Goal: Task Accomplishment & Management: Manage account settings

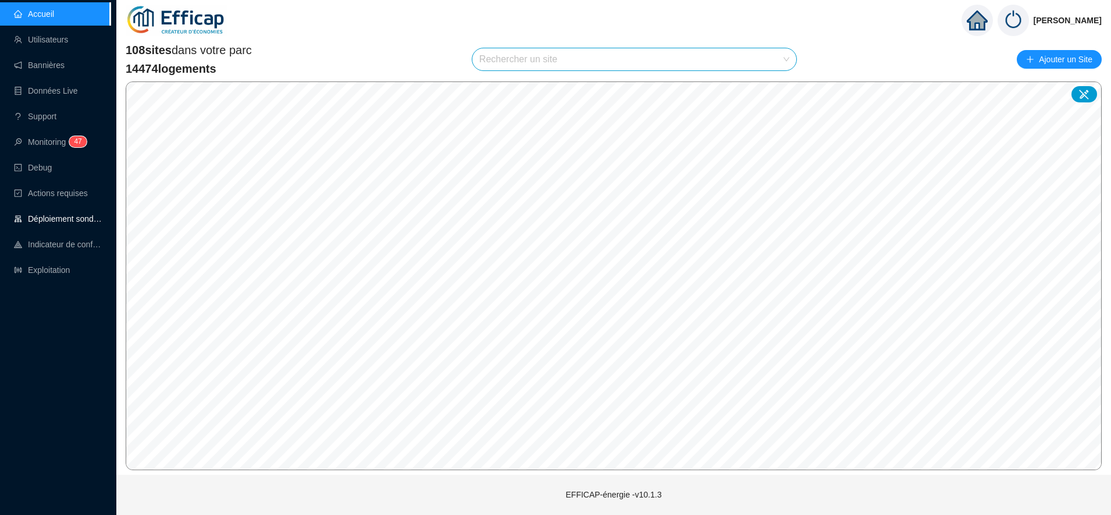
click at [76, 216] on link "Déploiement sondes" at bounding box center [58, 218] width 88 height 9
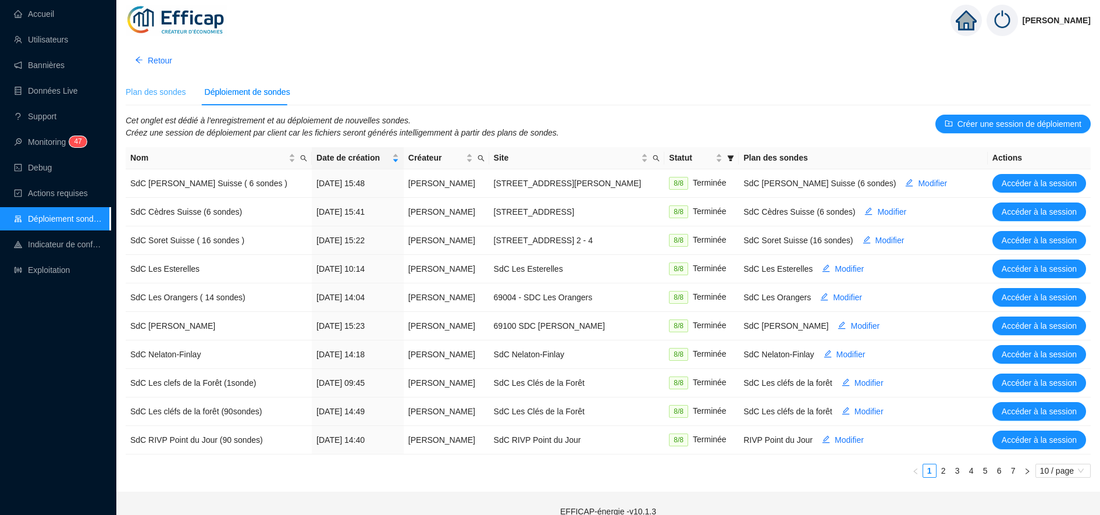
click at [158, 99] on div "Plan des sondes" at bounding box center [156, 92] width 61 height 26
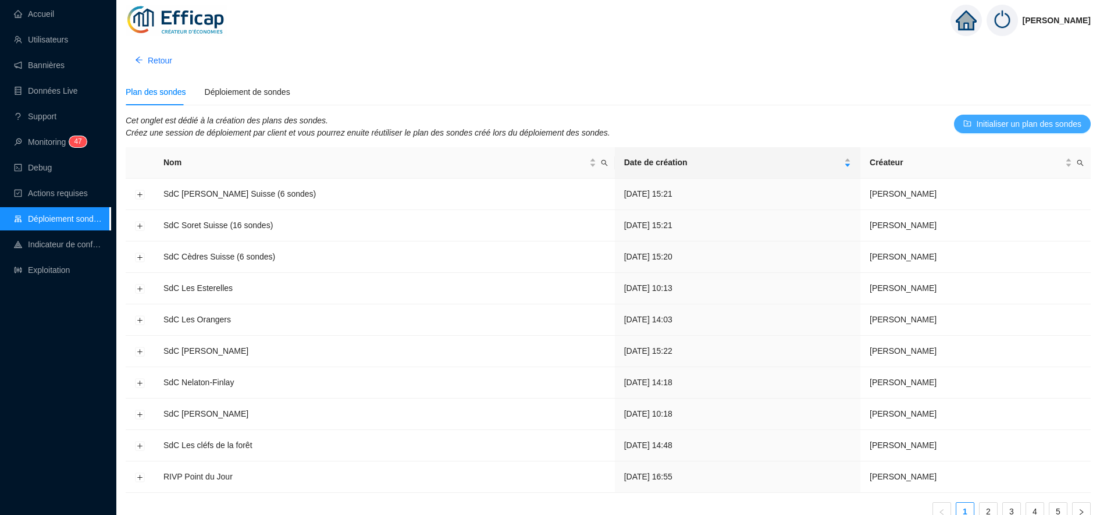
click at [1016, 124] on span "Initialiser un plan des sondes" at bounding box center [1028, 124] width 105 height 12
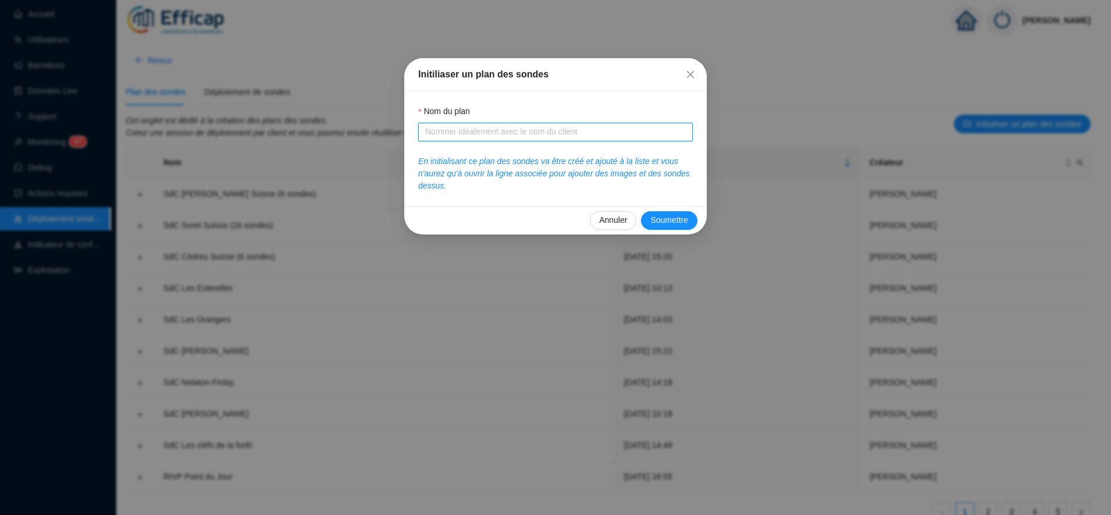
click at [475, 135] on input "Nom du plan" at bounding box center [554, 132] width 258 height 12
type input "Sdc Cler"
click at [684, 218] on span "Soumettre" at bounding box center [669, 220] width 38 height 12
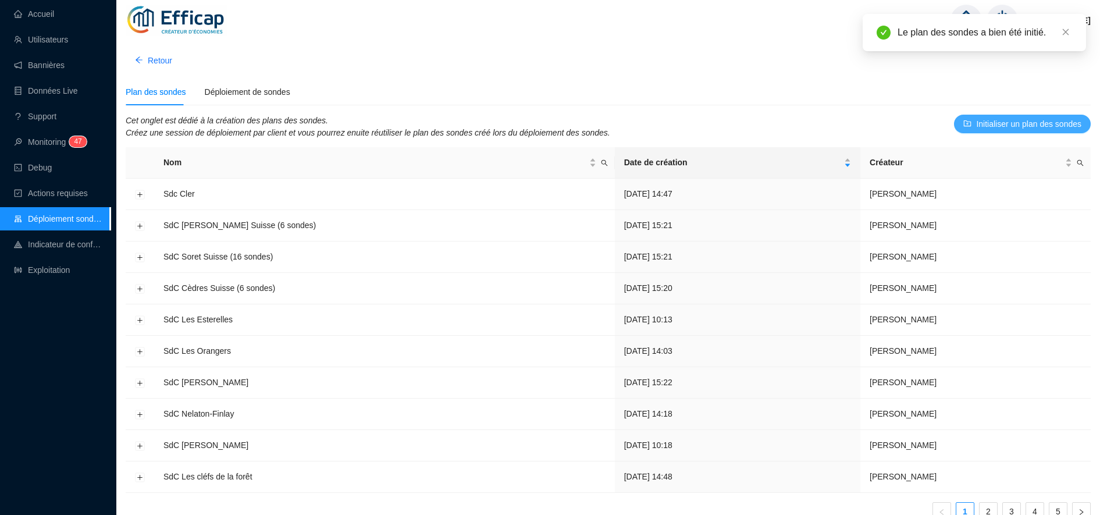
click at [1008, 127] on span "Initialiser un plan des sondes" at bounding box center [1028, 124] width 105 height 12
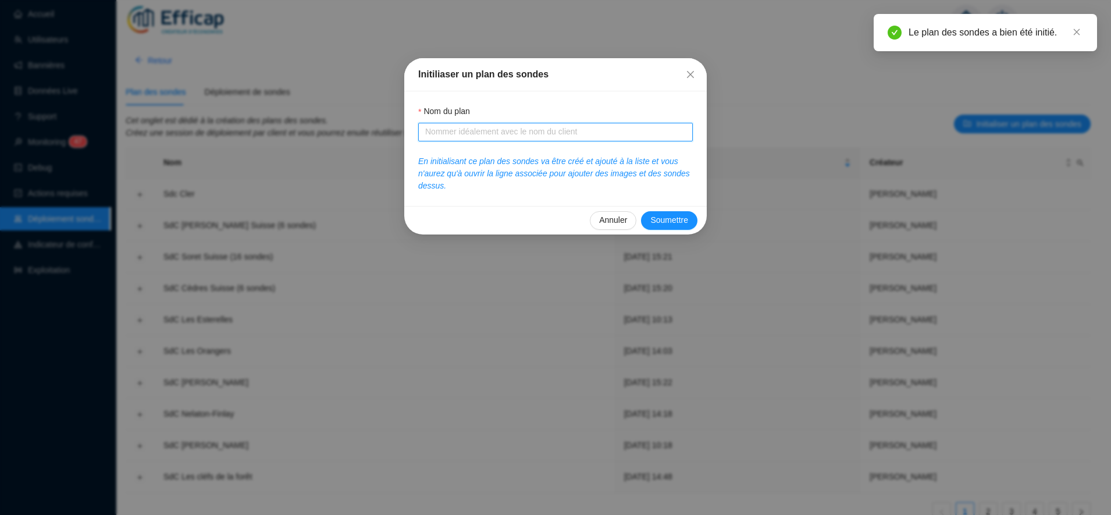
click at [470, 130] on input "Nom du plan" at bounding box center [554, 132] width 258 height 12
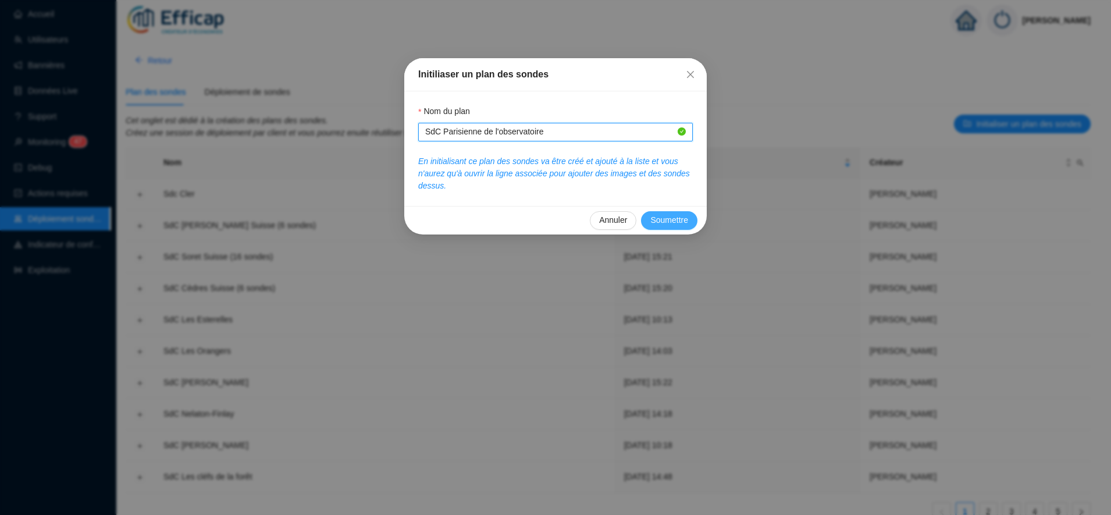
type input "SdC Parisienne de l'observatoire"
click at [674, 221] on span "Soumettre" at bounding box center [669, 220] width 38 height 12
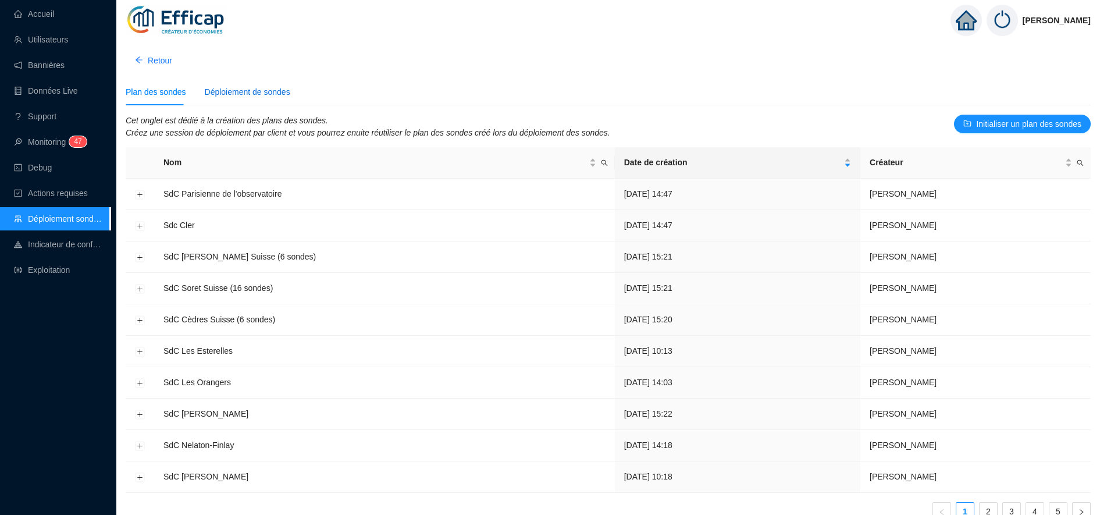
click at [230, 90] on div "Déploiement de sondes" at bounding box center [248, 92] width 86 height 12
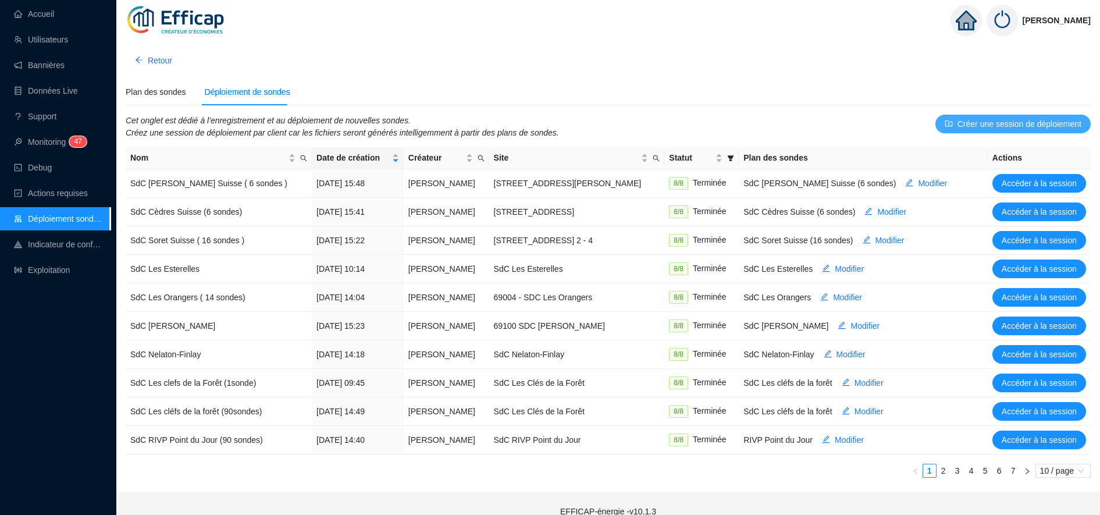
click at [988, 127] on span "Créer une session de déploiement" at bounding box center [1020, 124] width 124 height 12
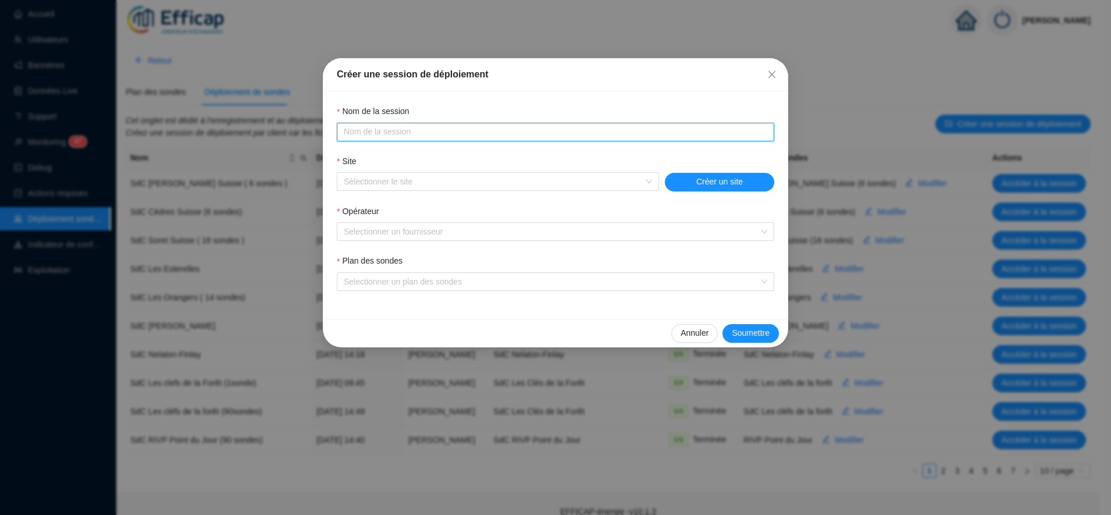
click at [408, 127] on input "Nom du plan" at bounding box center [554, 132] width 421 height 12
type input "Sdc La Parisienne de l'observatoire"
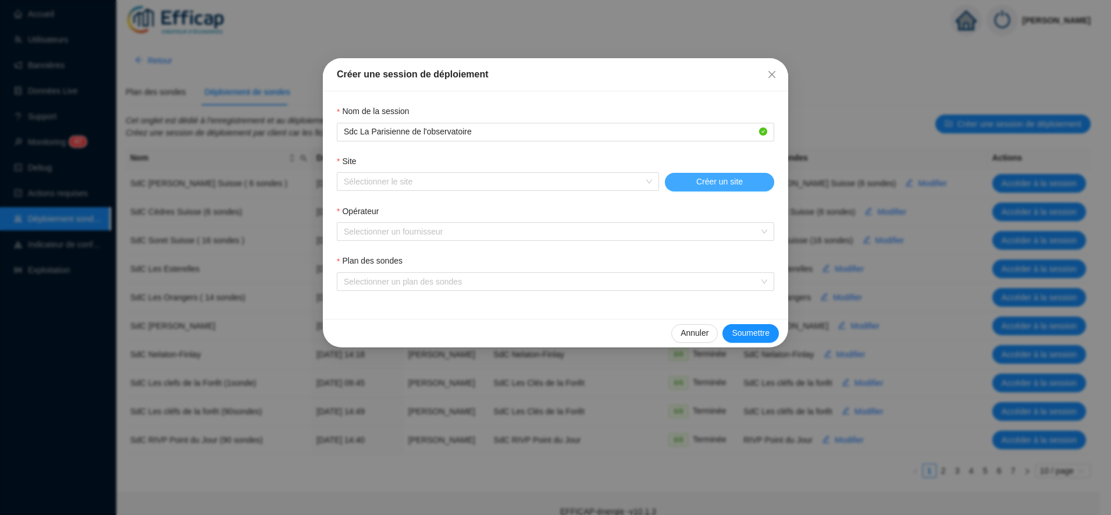
click at [721, 183] on span "Créer un site" at bounding box center [719, 182] width 47 height 12
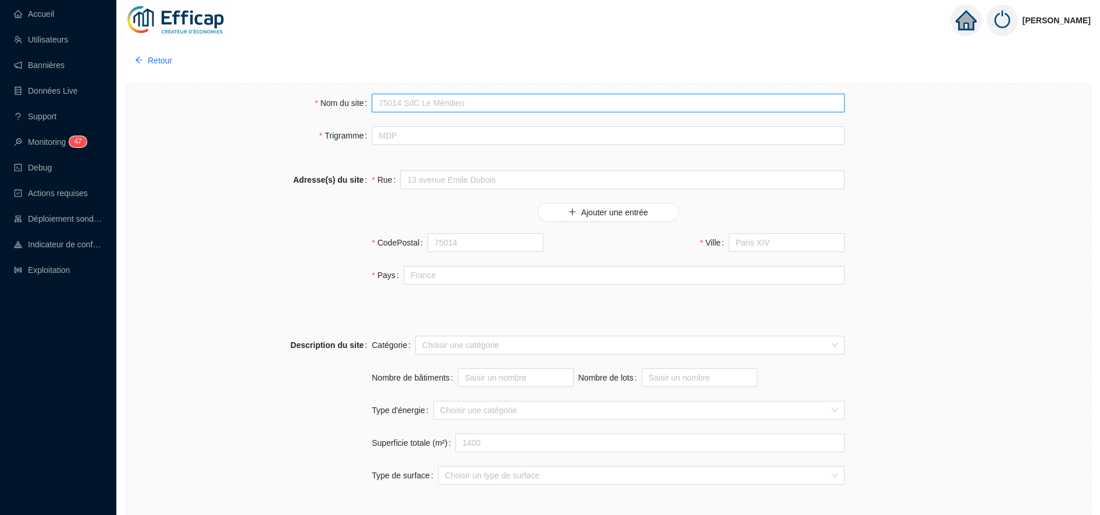
click at [413, 95] on input "Nom du site" at bounding box center [608, 103] width 473 height 19
type input "SdC La Parisienne de l'observatoire"
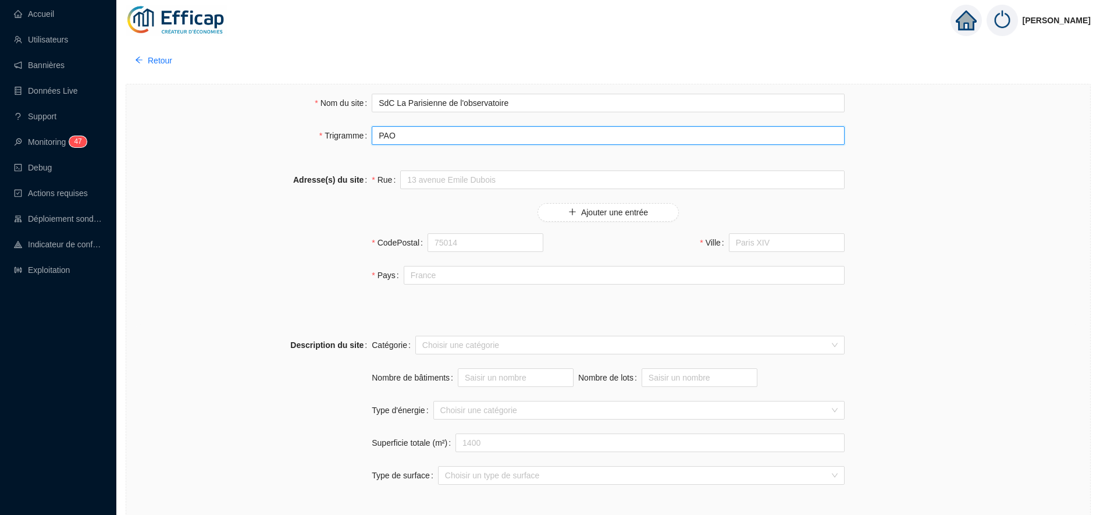
type input "PAO"
click at [438, 165] on div "Adresse(s) du site Rue Ajouter une entrée CodePostal [GEOGRAPHIC_DATA]" at bounding box center [608, 234] width 945 height 151
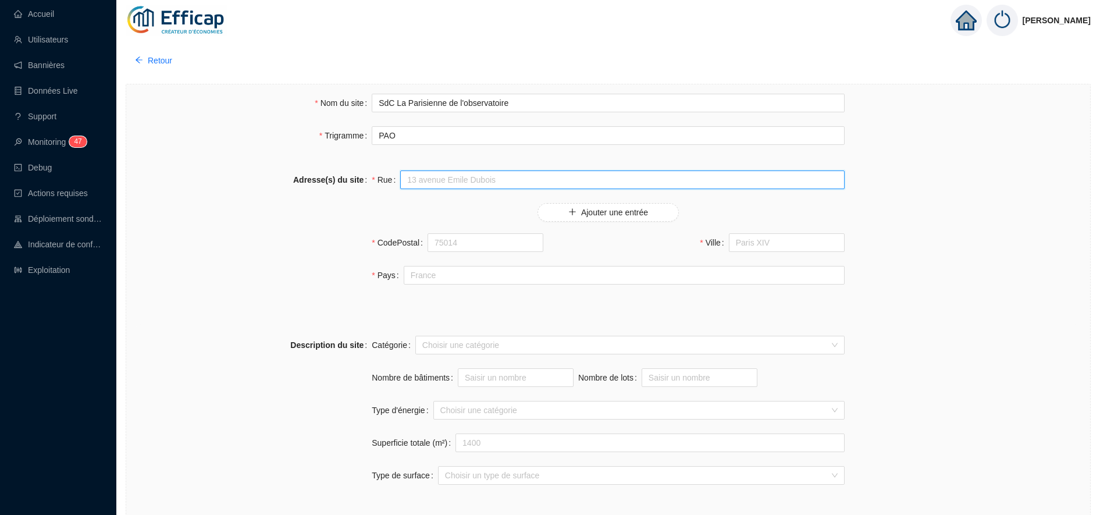
click at [437, 173] on input "Rue" at bounding box center [622, 179] width 444 height 19
paste input "[STREET_ADDRESS]"
type input "[STREET_ADDRESS]"
click at [476, 236] on input "CodePostal" at bounding box center [486, 242] width 116 height 19
type input "75014"
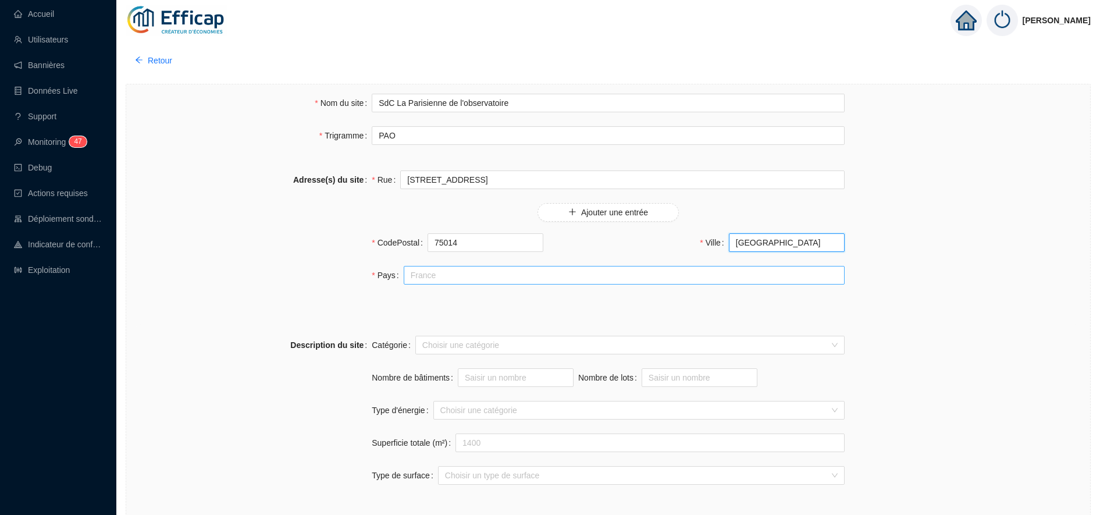
type input "[GEOGRAPHIC_DATA]"
click at [437, 273] on input "Pays" at bounding box center [624, 275] width 441 height 19
type input "[GEOGRAPHIC_DATA]"
type input "david thomas"
type input "Suisse"
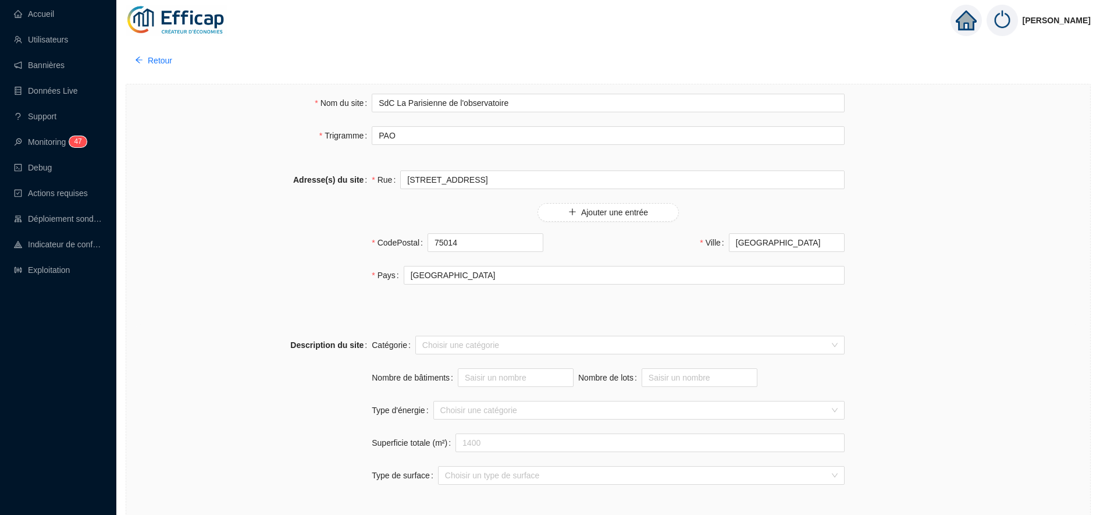
click at [276, 303] on div "Adresse(s) du site Rue 79-81 Rue du Faubourg Saint-Jacques Ajouter une entrée C…" at bounding box center [608, 234] width 945 height 151
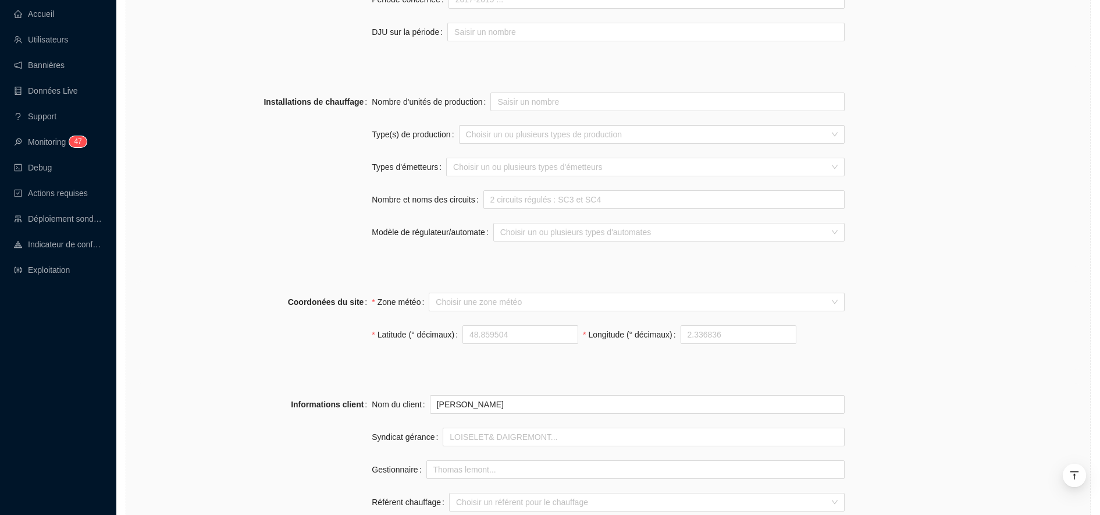
scroll to position [596, 0]
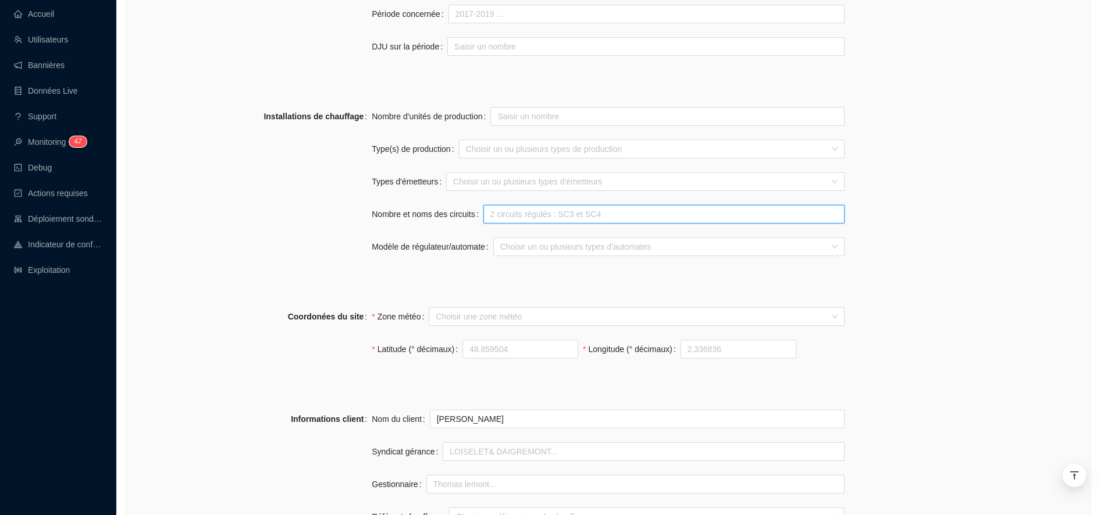
click at [542, 213] on input "Nombre et noms des circuits" at bounding box center [663, 214] width 361 height 19
type input "1 circuit + ECS"
click at [527, 251] on div at bounding box center [663, 247] width 335 height 16
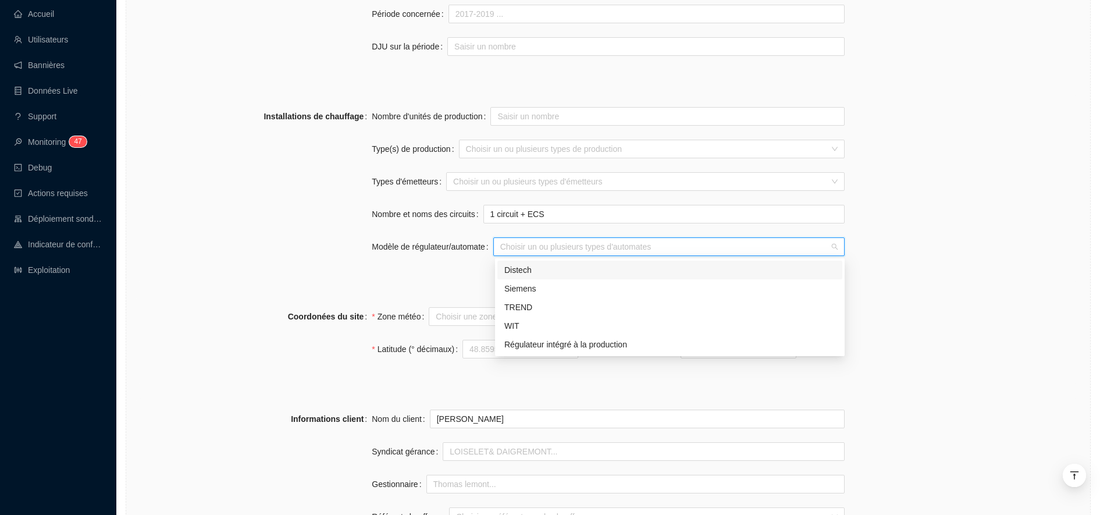
click at [527, 270] on div "Distech" at bounding box center [669, 270] width 331 height 12
click at [479, 177] on div at bounding box center [640, 181] width 382 height 16
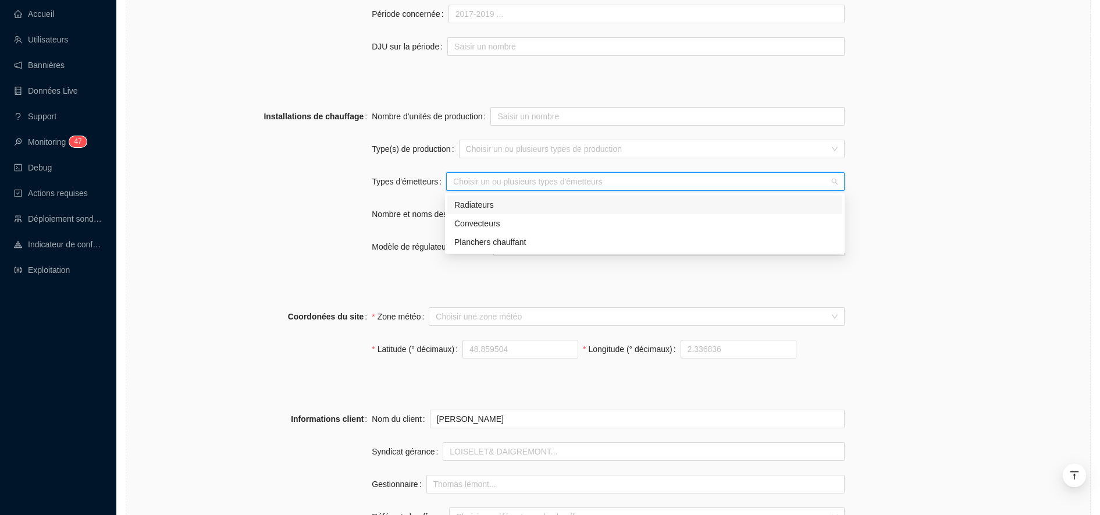
click at [478, 205] on div "Radiateurs" at bounding box center [644, 205] width 381 height 12
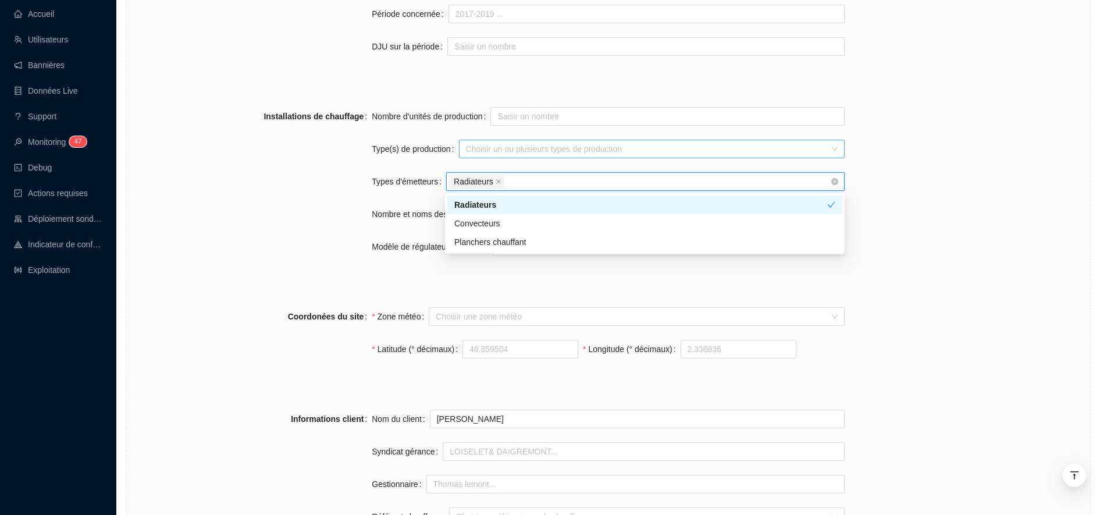
click at [479, 154] on div at bounding box center [645, 149] width 369 height 16
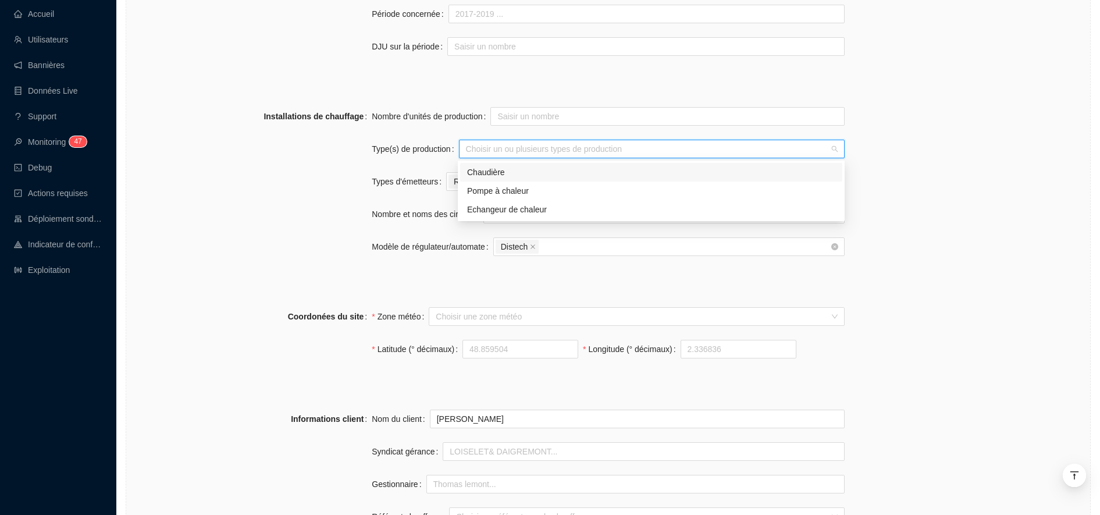
click at [484, 176] on div "Chaudière" at bounding box center [651, 172] width 368 height 12
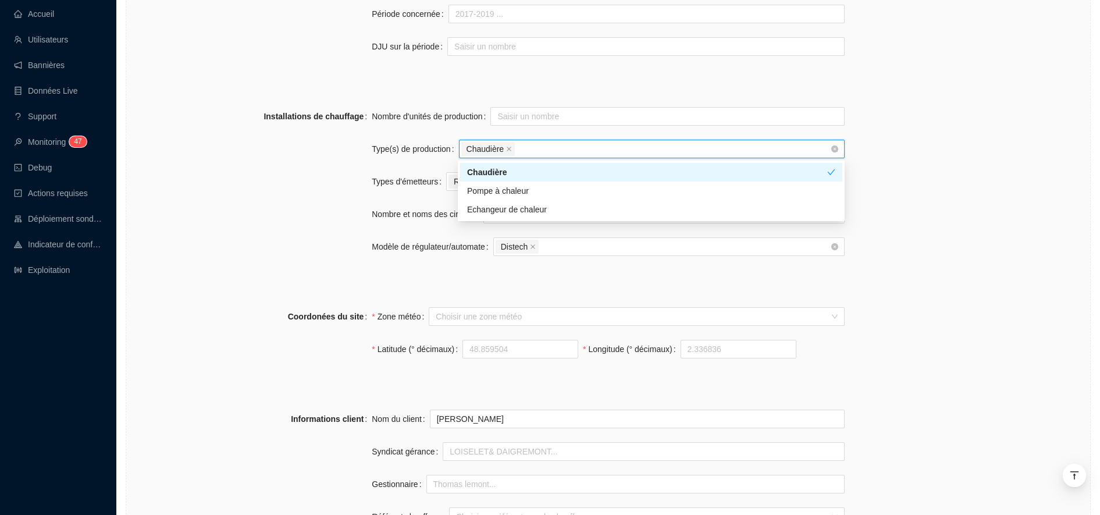
click at [314, 171] on div "Installations de chauffage" at bounding box center [254, 188] width 236 height 163
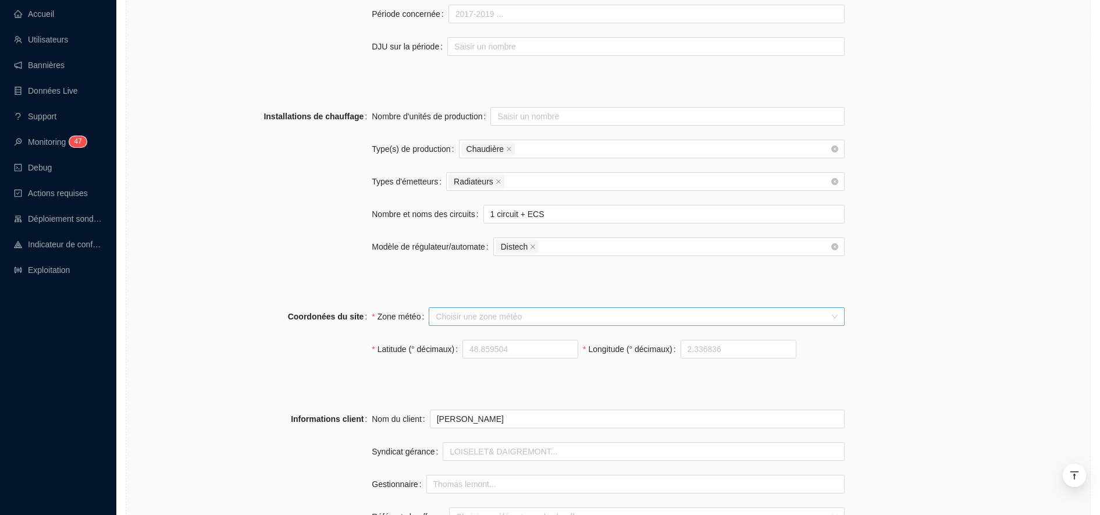
click at [507, 319] on input "Zone météo" at bounding box center [631, 316] width 391 height 17
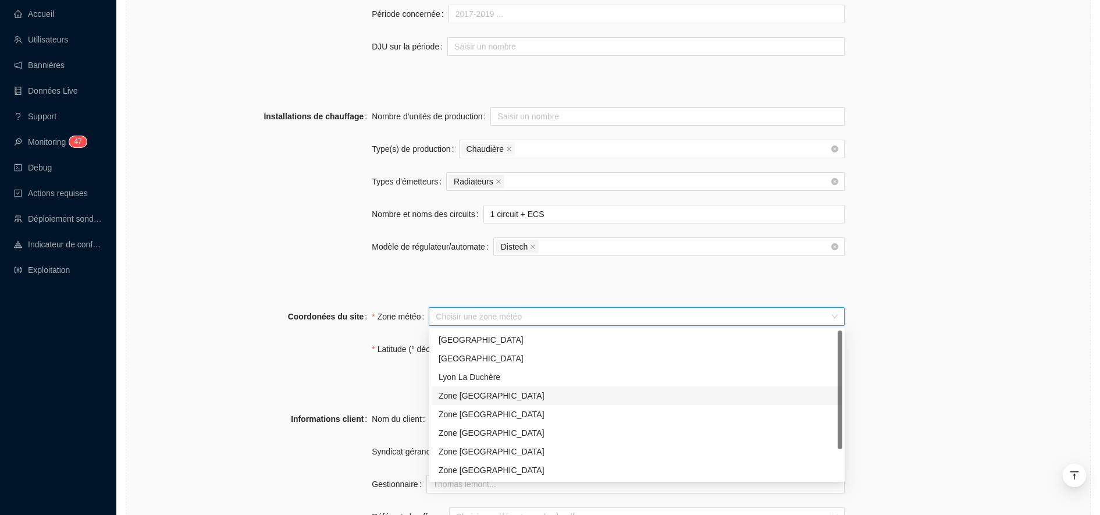
click at [493, 397] on div "Zone Paris" at bounding box center [637, 396] width 397 height 12
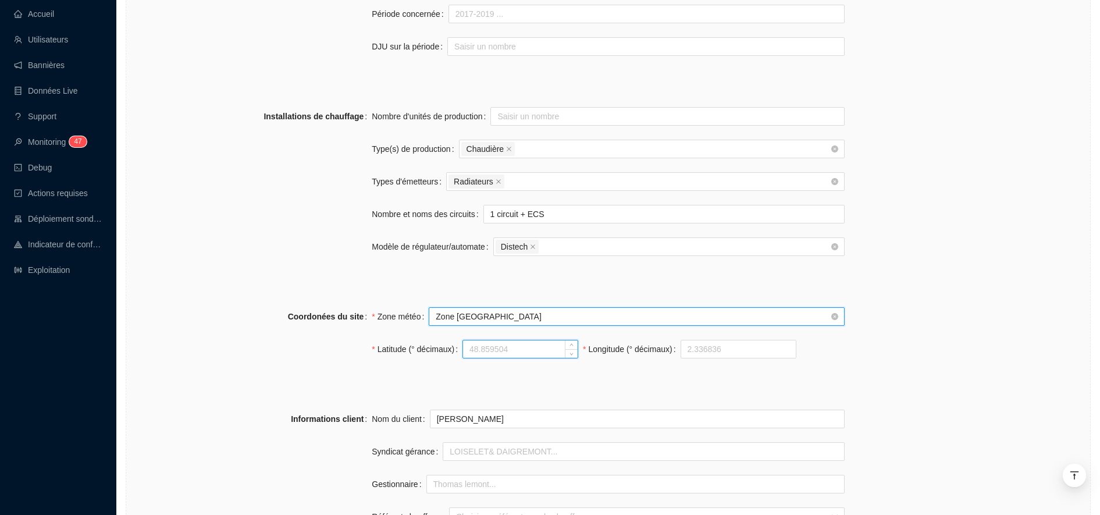
click at [472, 350] on input "Latitude (° décimaux)" at bounding box center [520, 348] width 115 height 17
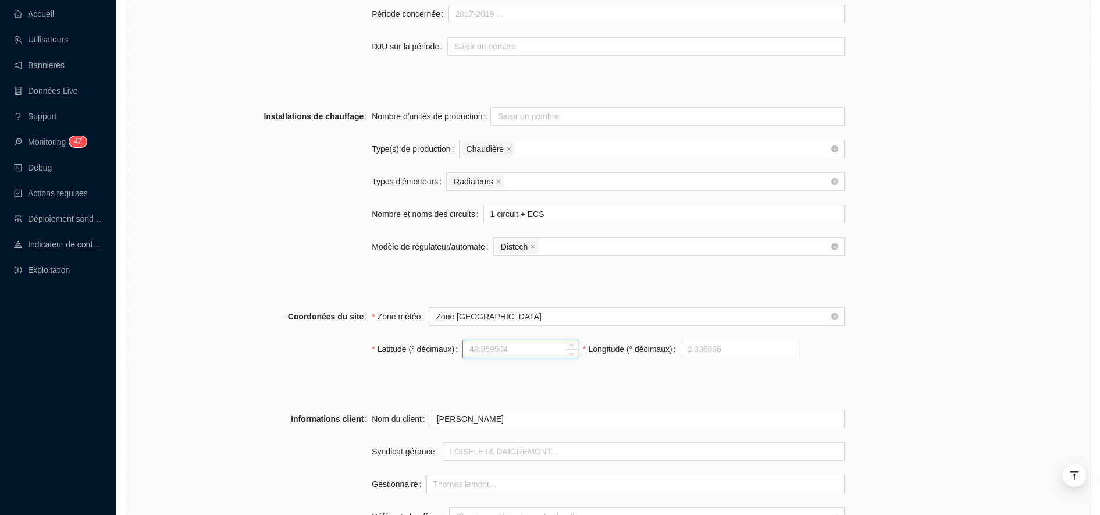
paste input "485002"
click at [473, 350] on input "485002" at bounding box center [520, 348] width 115 height 17
click at [479, 350] on input "485002" at bounding box center [520, 348] width 115 height 17
type input "48.5002"
click at [319, 343] on div "Coordonées du site" at bounding box center [254, 339] width 236 height 65
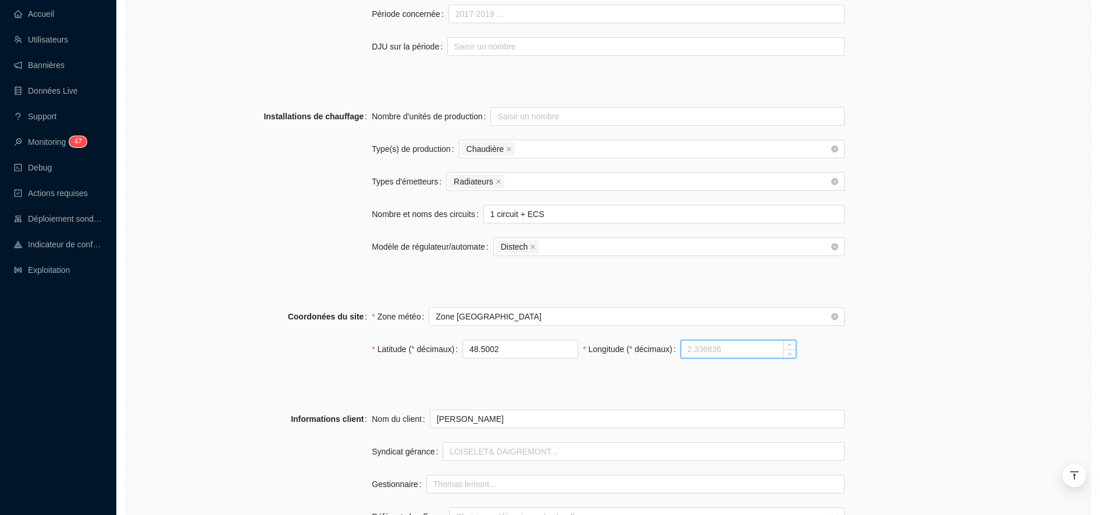
click at [696, 347] on input "Longitude (° décimaux)" at bounding box center [738, 348] width 115 height 17
paste input "22012"
click at [696, 347] on input "22012" at bounding box center [738, 348] width 115 height 17
click at [696, 349] on input "22012" at bounding box center [738, 348] width 115 height 17
click at [682, 353] on input "22012" at bounding box center [738, 348] width 115 height 17
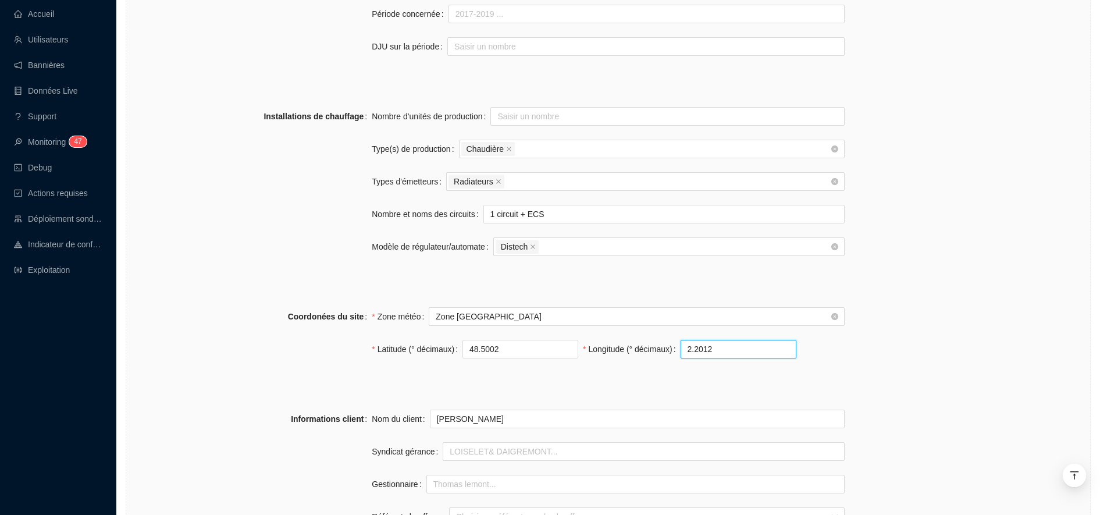
type input "2.2012"
click at [954, 357] on div "Coordonées du site Zone météo Zone Paris Latitude (° décimaux) 48.5002 Longitud…" at bounding box center [608, 339] width 945 height 65
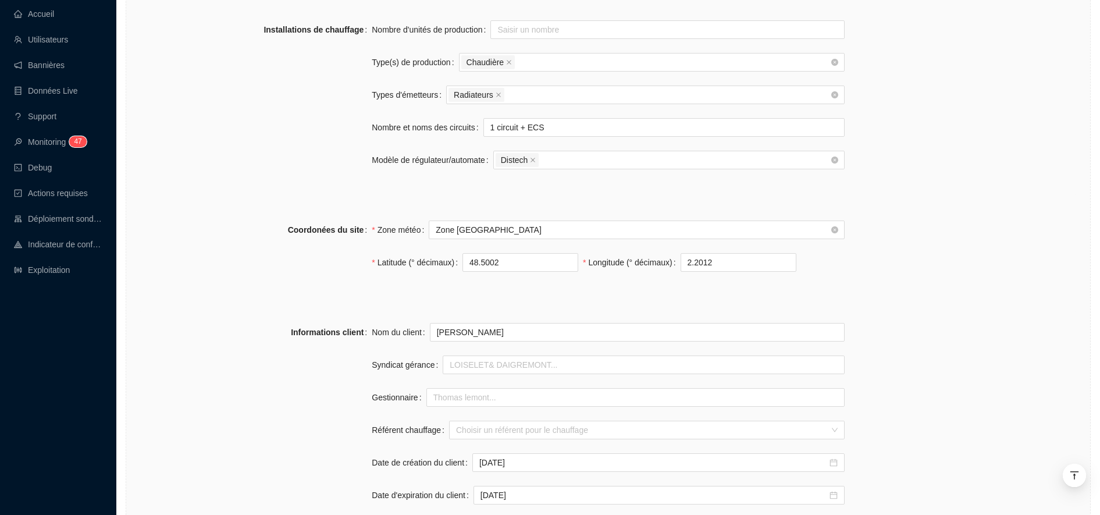
scroll to position [936, 0]
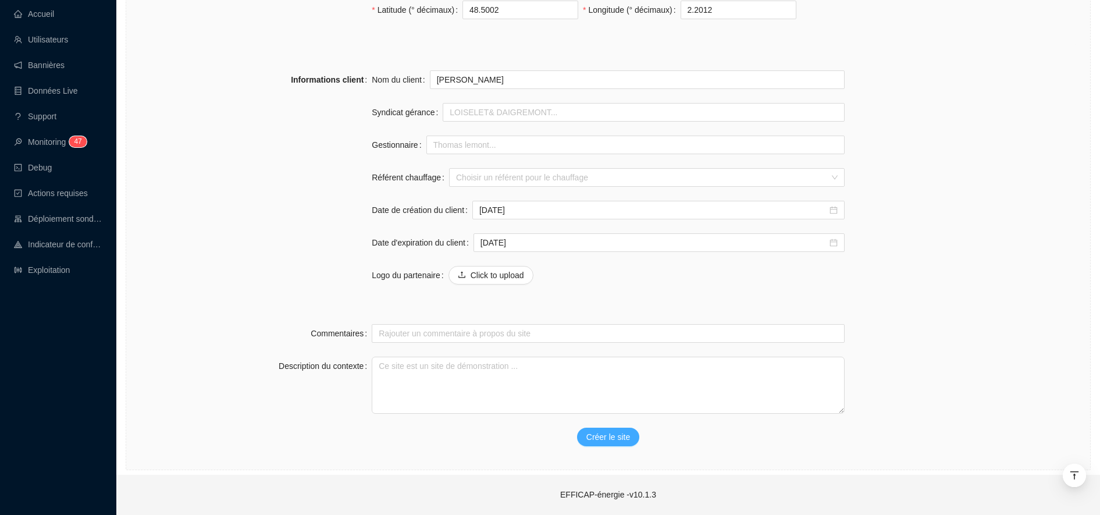
click at [606, 437] on span "Créer le site" at bounding box center [608, 437] width 44 height 12
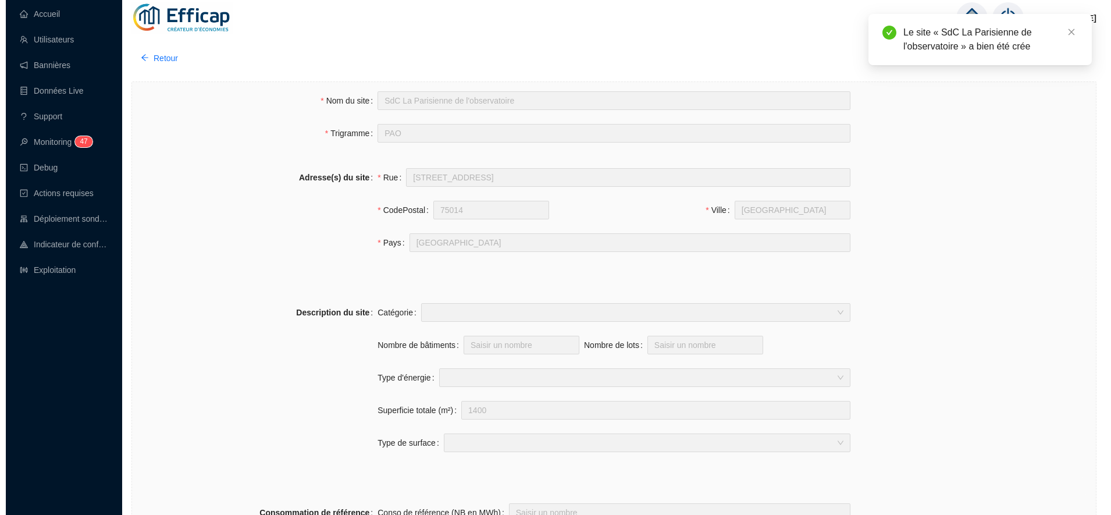
scroll to position [0, 0]
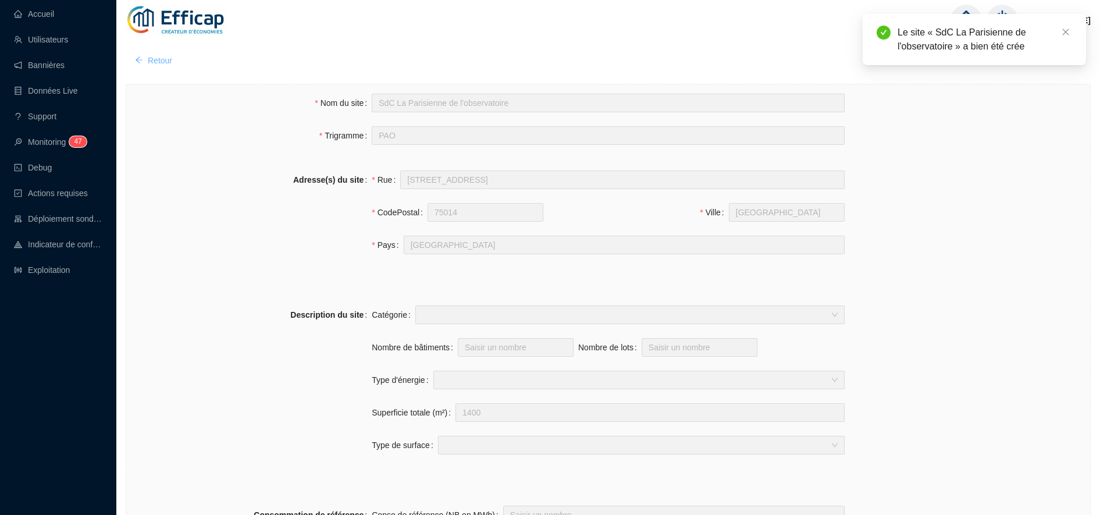
click at [171, 59] on span "Retour" at bounding box center [160, 61] width 24 height 12
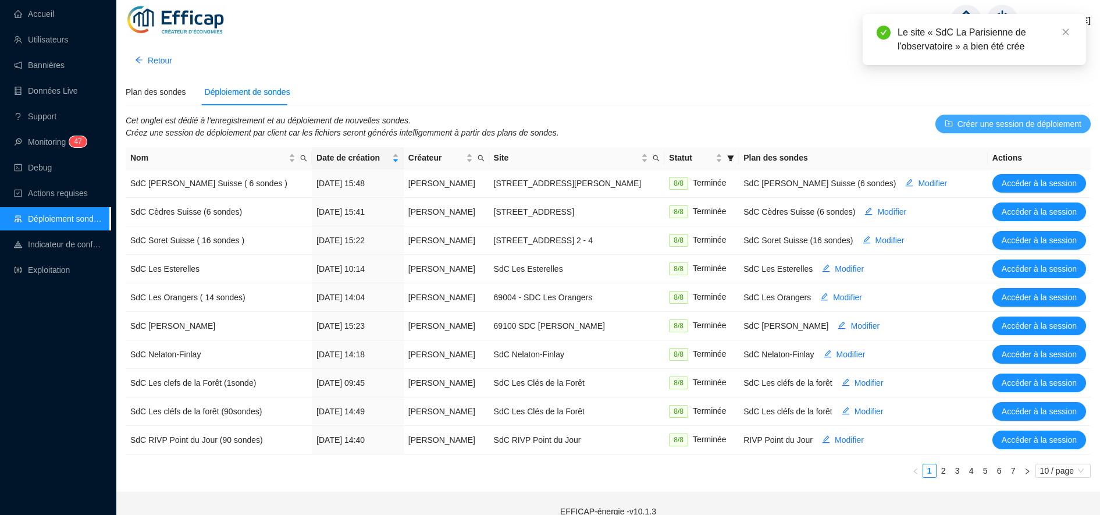
click at [982, 118] on span "Créer une session de déploiement" at bounding box center [1020, 124] width 124 height 12
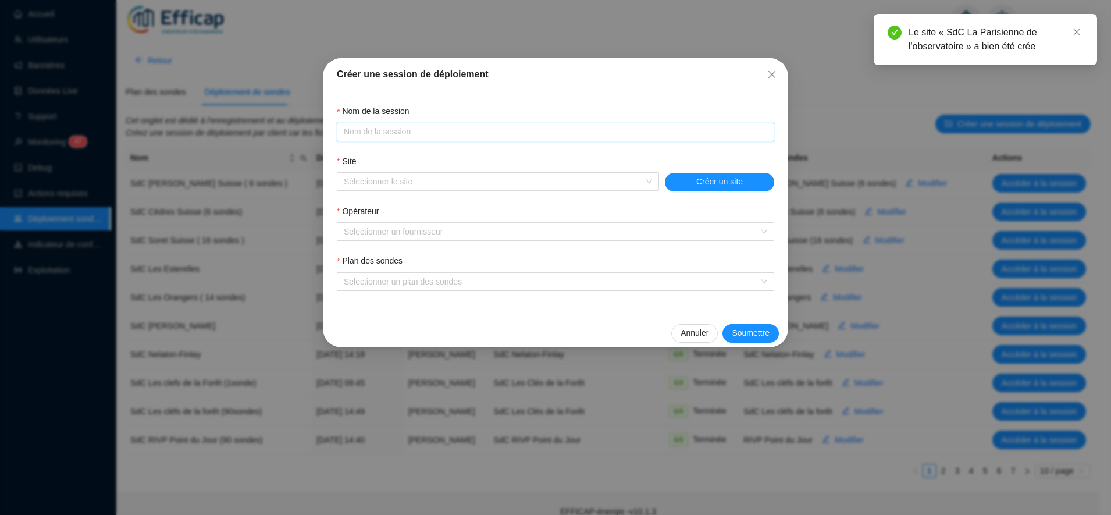
click at [382, 130] on input "Nom de la session" at bounding box center [554, 132] width 421 height 12
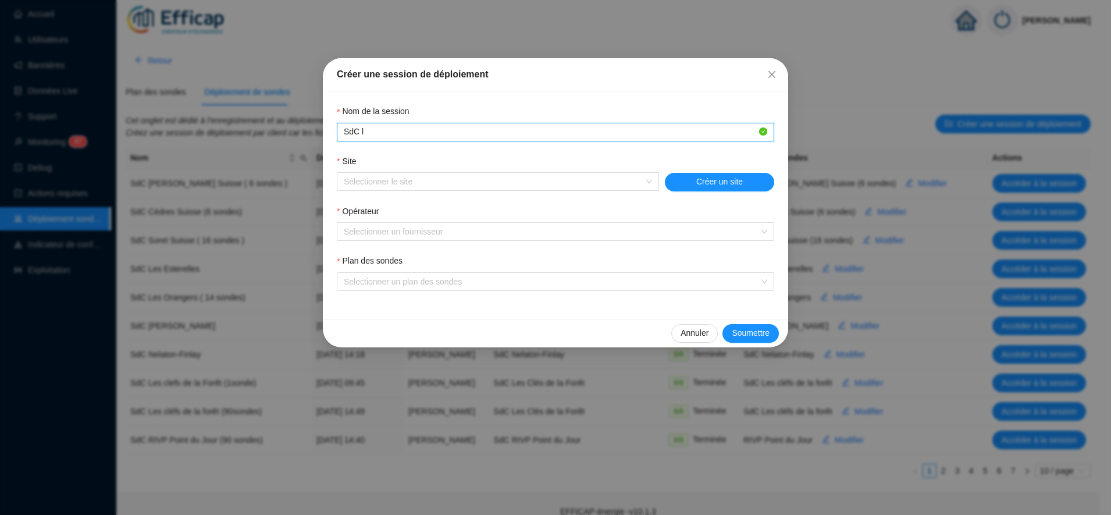
type input "Sdc La Parisienne de l'observatoire"
click at [400, 176] on input "Site" at bounding box center [493, 181] width 298 height 17
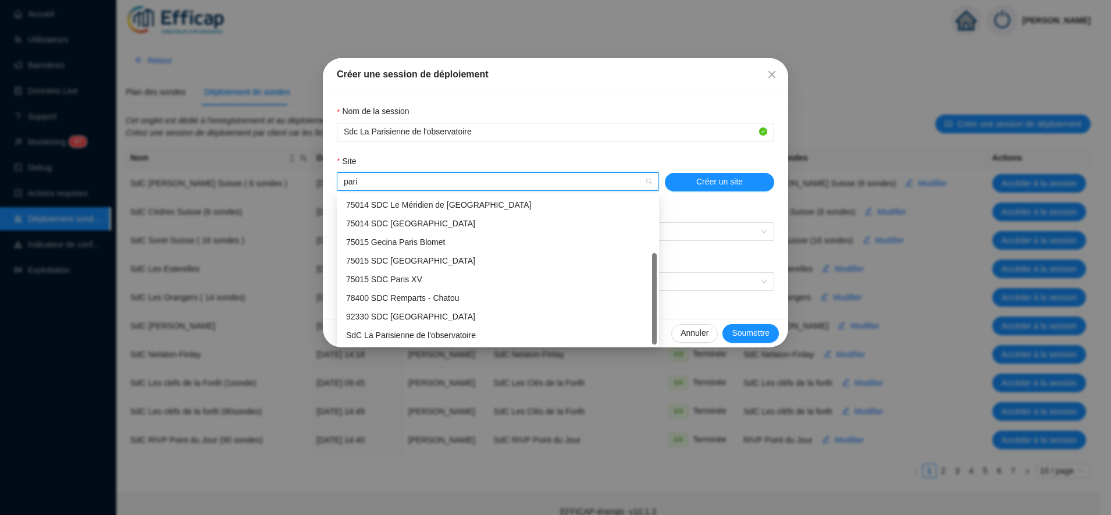
scroll to position [19, 0]
type input "paris"
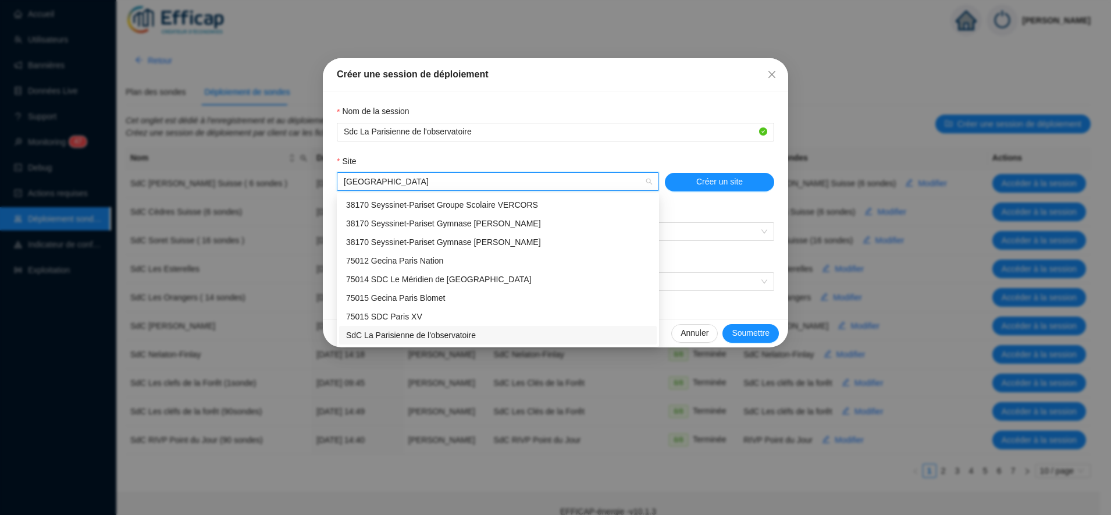
click at [454, 331] on div "SdC La Parisienne de l'observatoire" at bounding box center [498, 335] width 304 height 12
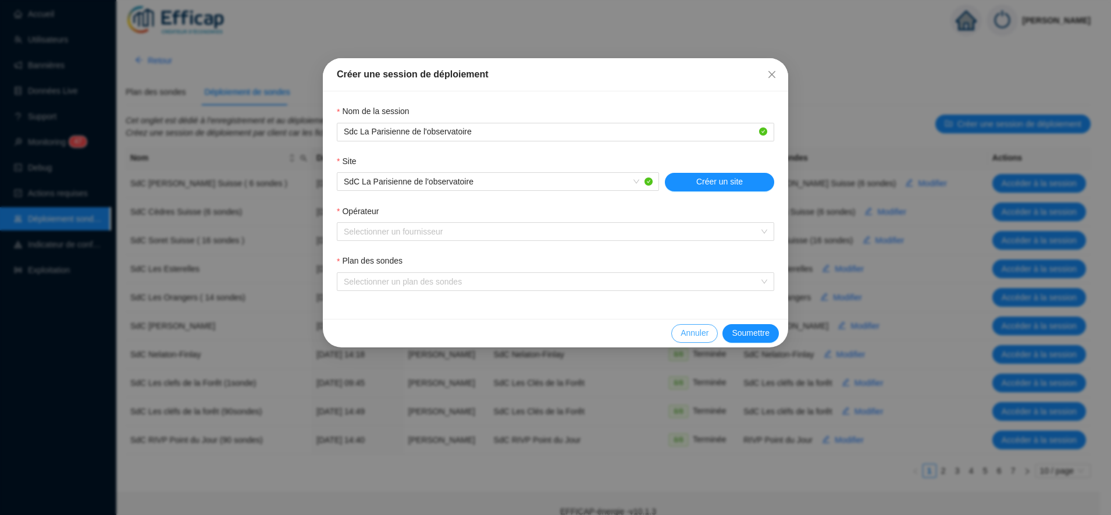
click at [706, 330] on span "Annuler" at bounding box center [695, 333] width 28 height 12
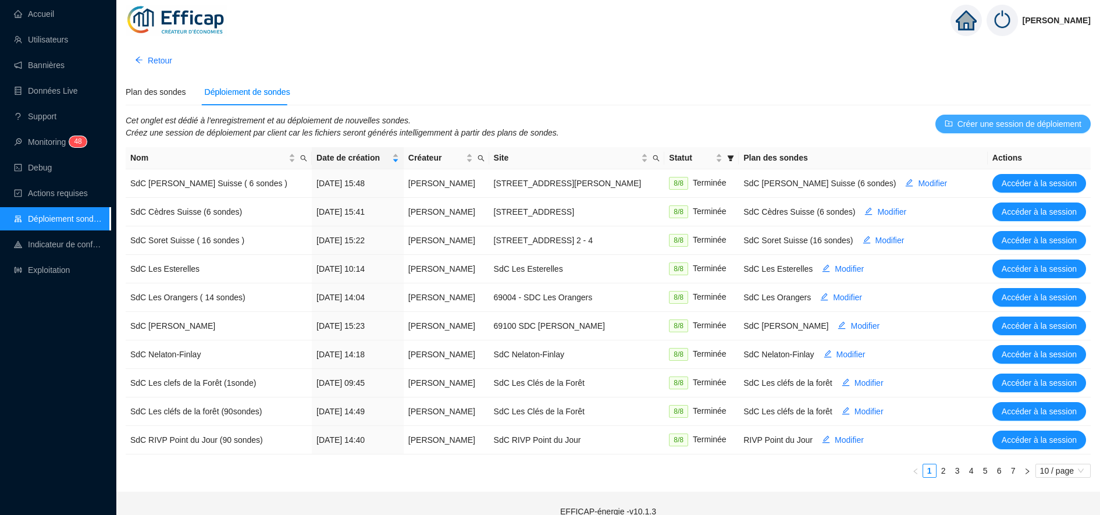
click at [984, 125] on span "Créer une session de déploiement" at bounding box center [1020, 124] width 124 height 12
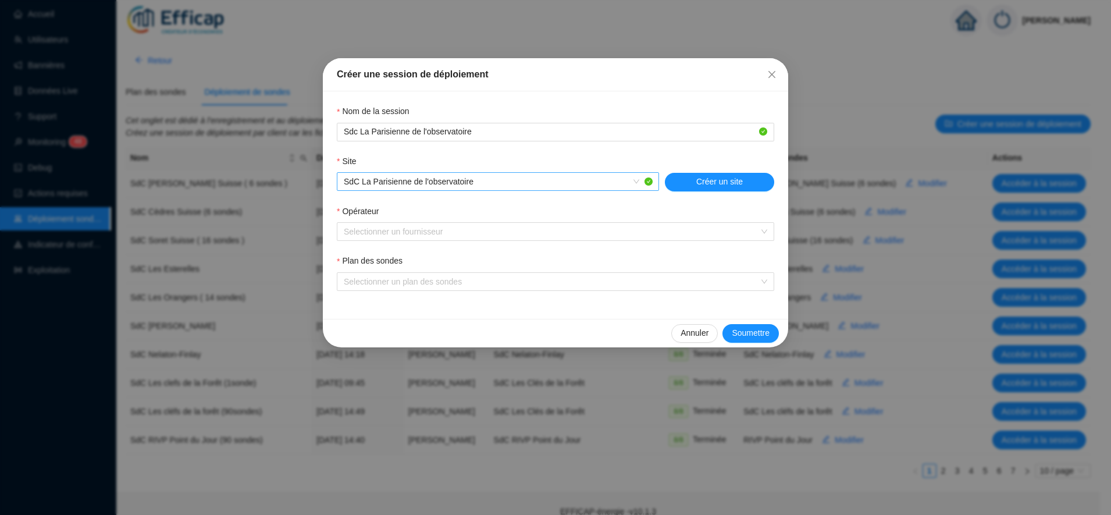
click at [385, 187] on span "SdC La Parisienne de l'observatoire" at bounding box center [498, 181] width 308 height 17
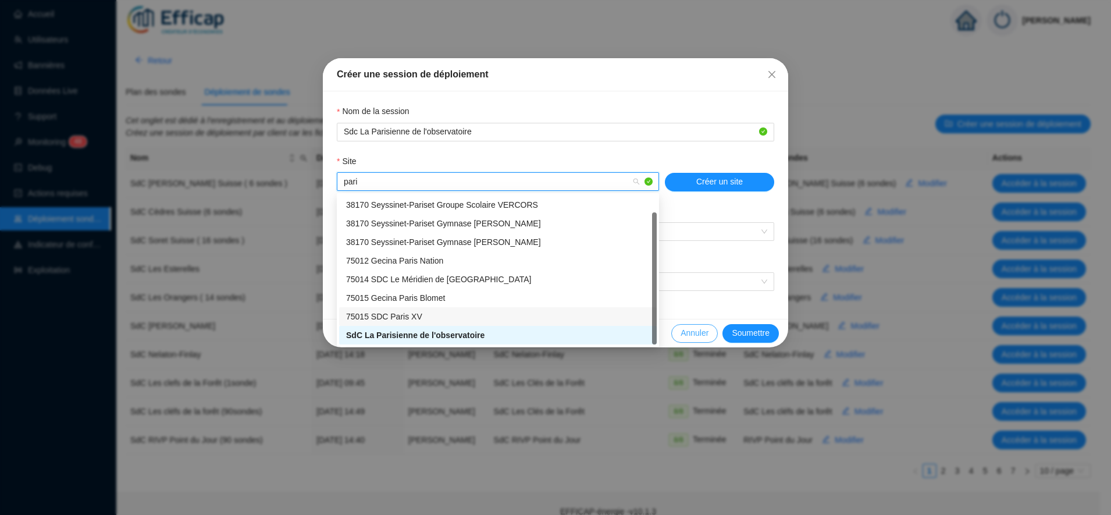
type input "pari"
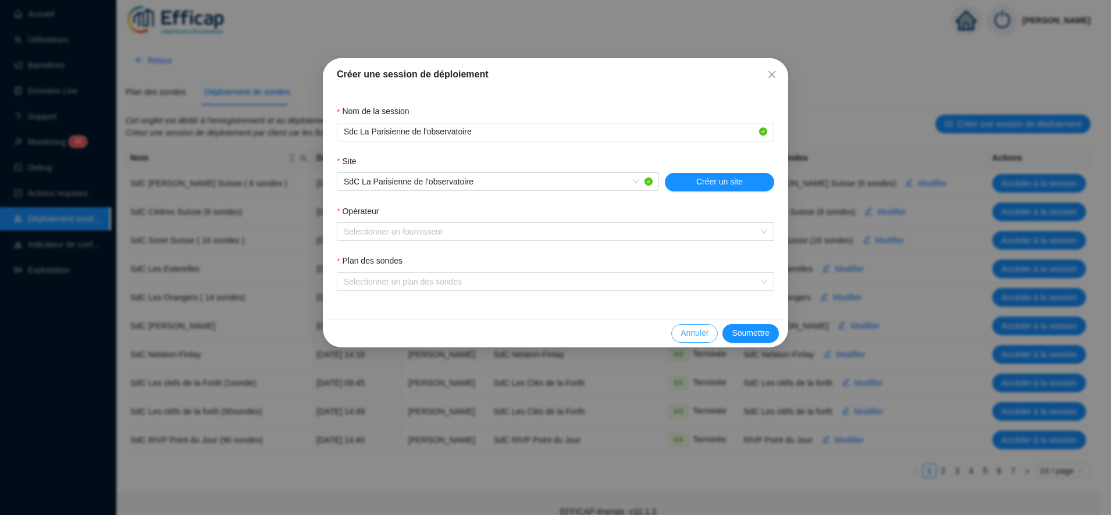
click at [702, 332] on span "Annuler" at bounding box center [695, 333] width 28 height 12
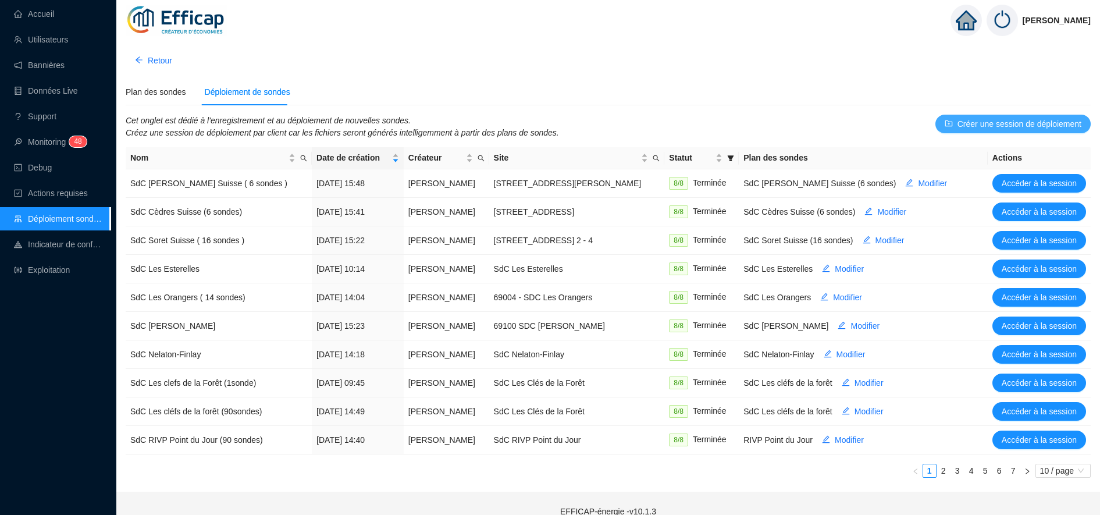
click at [966, 125] on span "Créer une session de déploiement" at bounding box center [1020, 124] width 124 height 12
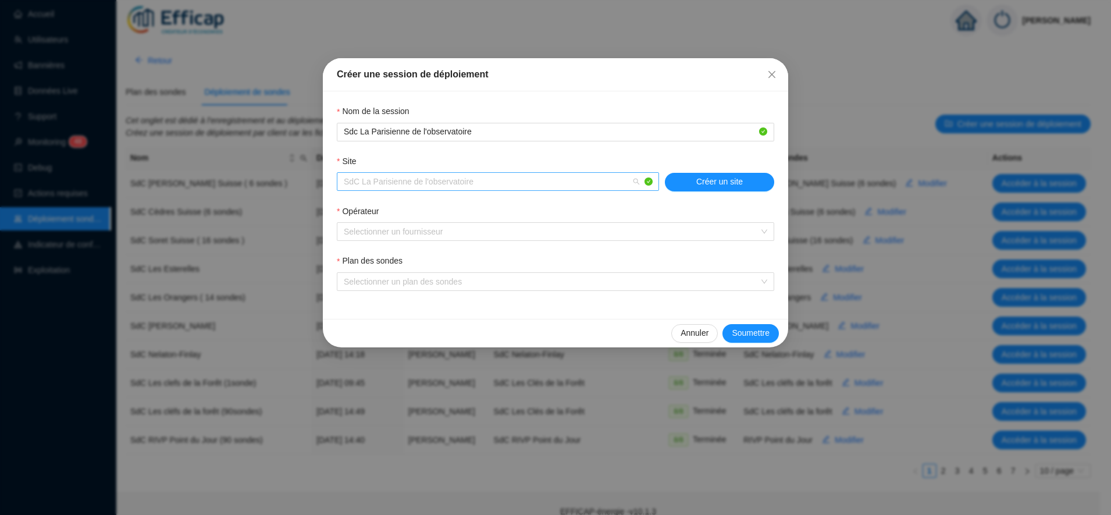
click at [426, 177] on span "SdC La Parisienne de l'observatoire" at bounding box center [498, 181] width 308 height 17
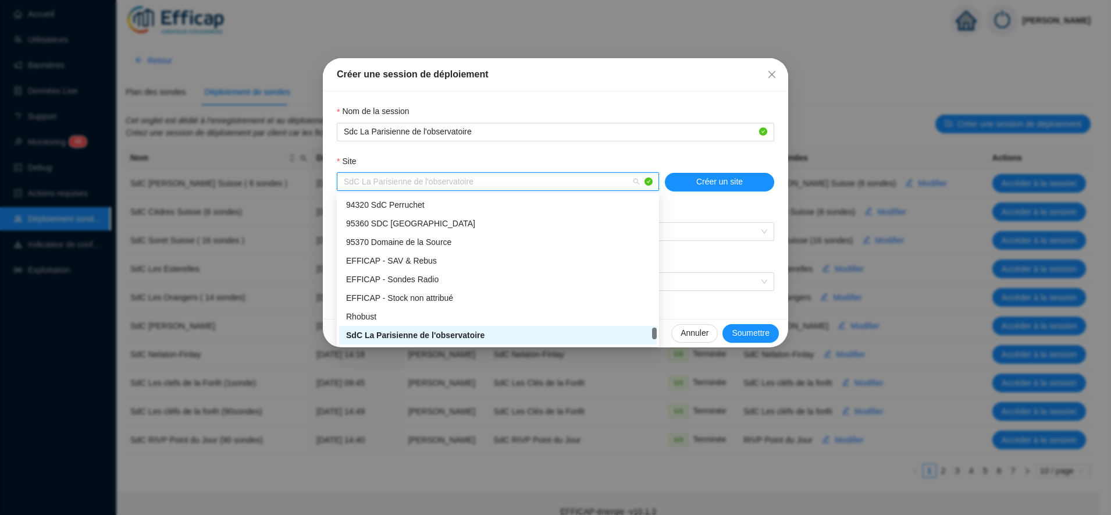
click at [425, 177] on span "SdC La Parisienne de l'observatoire" at bounding box center [498, 181] width 308 height 17
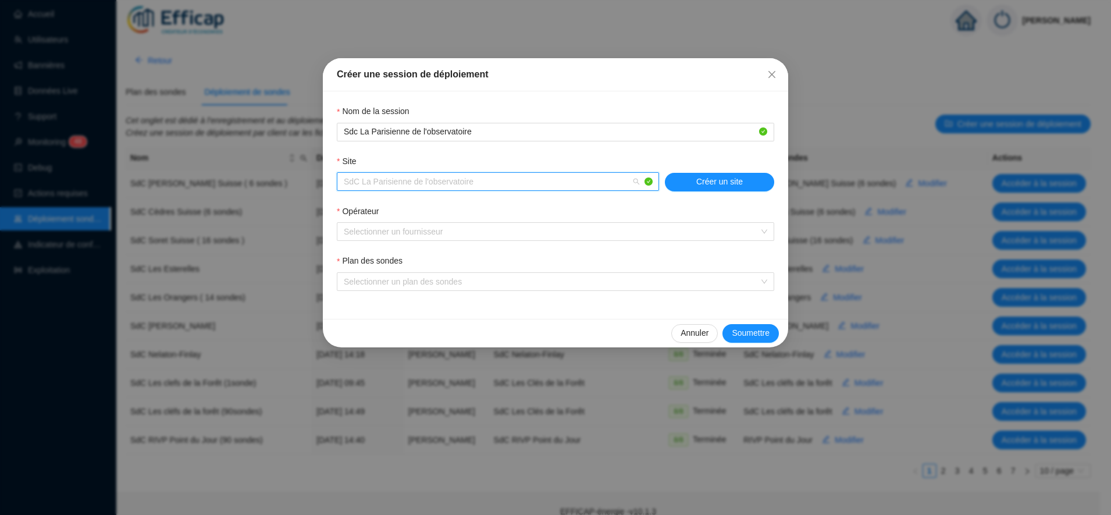
click at [425, 177] on span "SdC La Parisienne de l'observatoire" at bounding box center [498, 181] width 308 height 17
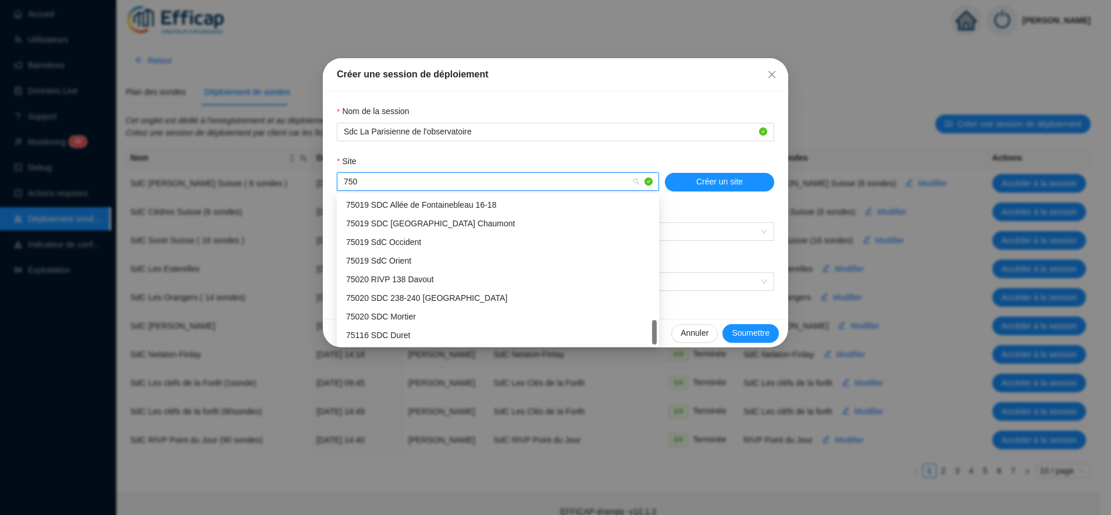
scroll to position [726, 0]
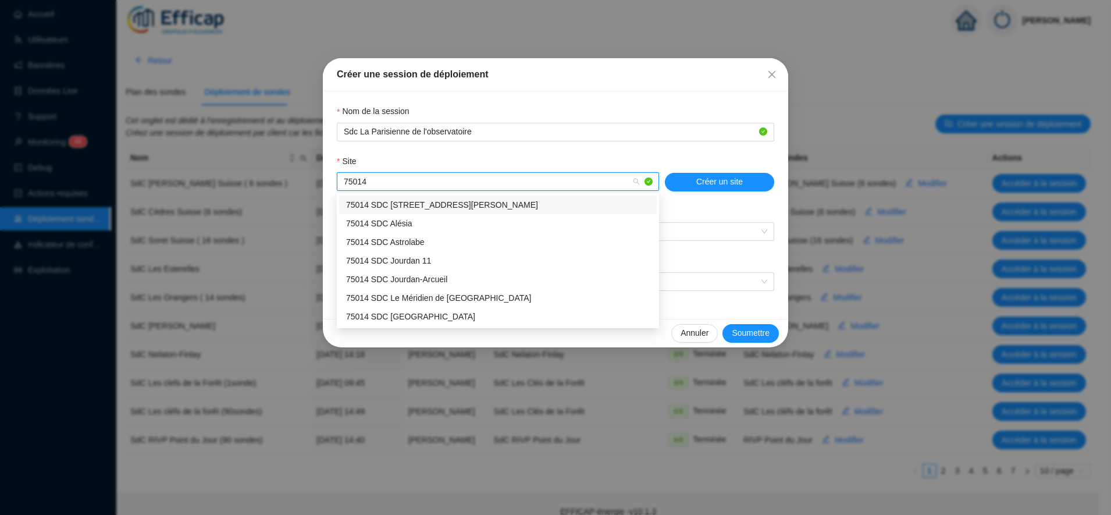
click at [426, 181] on input "75014" at bounding box center [493, 181] width 298 height 17
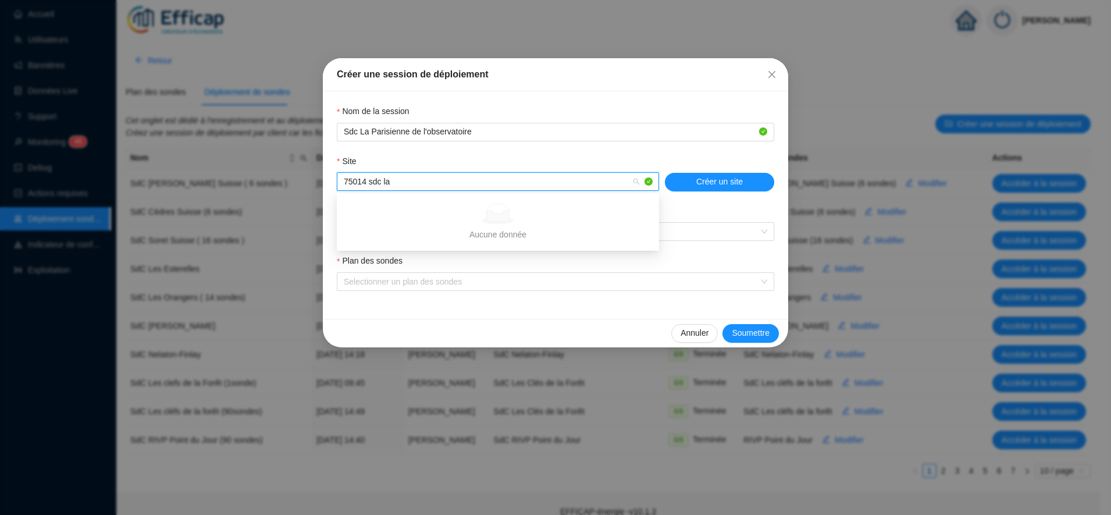
type input "75014 sdc la"
click at [502, 153] on form "Nom de la session Sdc La Parisienne de l'observatoire Site SdC La Parisienne de…" at bounding box center [556, 198] width 438 height 186
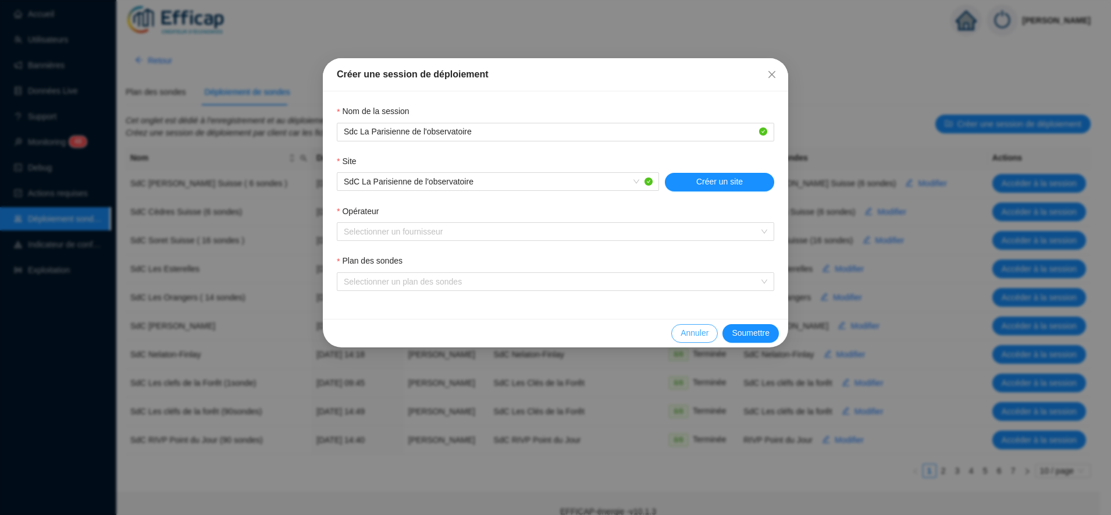
click at [685, 330] on span "Annuler" at bounding box center [695, 333] width 28 height 12
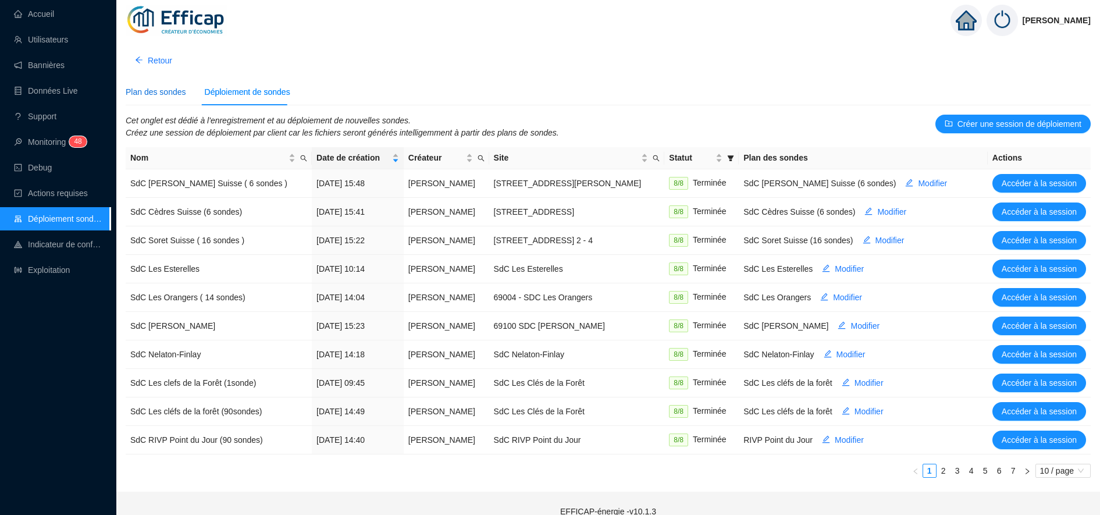
click at [168, 86] on div "Plan des sondes" at bounding box center [156, 92] width 61 height 12
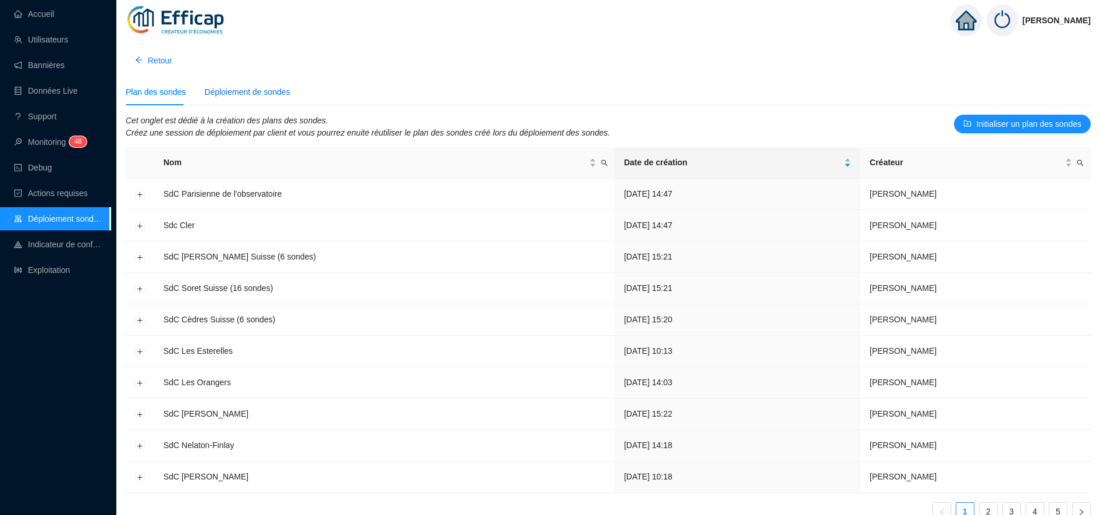
click at [218, 92] on div "Déploiement de sondes" at bounding box center [248, 92] width 86 height 12
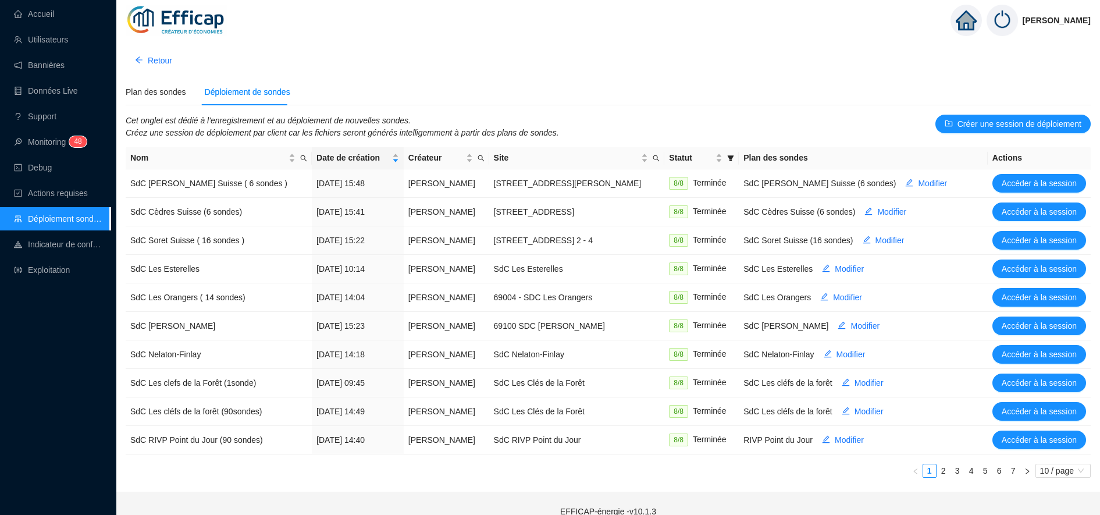
drag, startPoint x: 945, startPoint y: 136, endPoint x: 956, endPoint y: 133, distance: 10.7
click at [947, 136] on div "Cet onglet est dédié à l'enregistrement et au déploiement de nouvelles sondes. …" at bounding box center [608, 131] width 965 height 33
click at [961, 130] on span "Créer une session de déploiement" at bounding box center [1020, 124] width 124 height 12
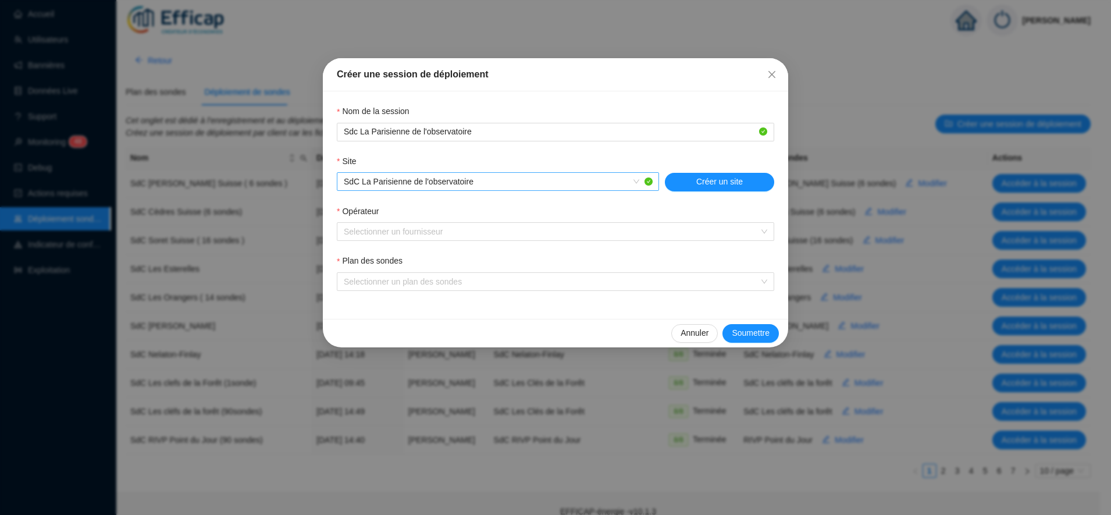
click at [639, 183] on span "SdC La Parisienne de l'observatoire" at bounding box center [498, 181] width 308 height 17
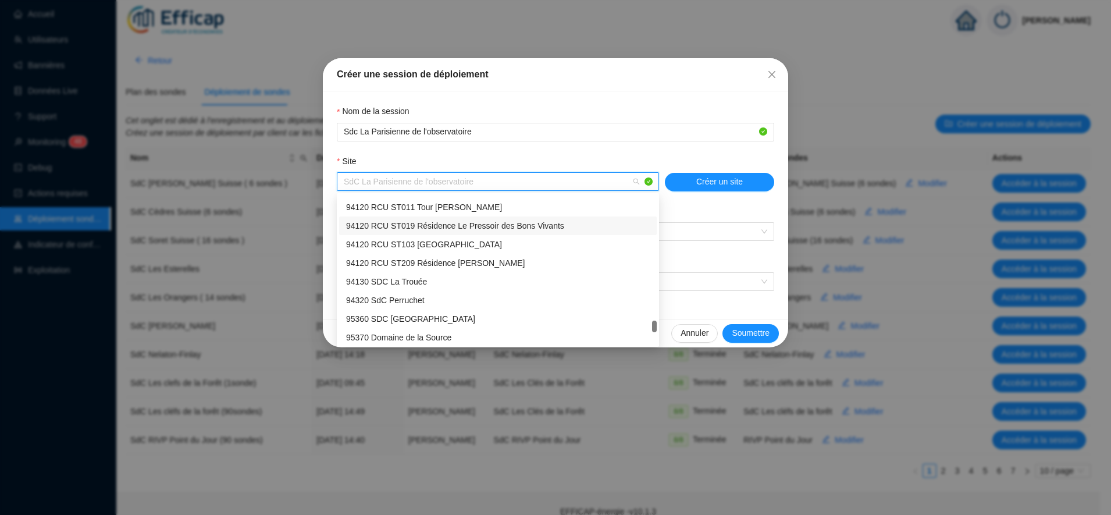
scroll to position [1371, 0]
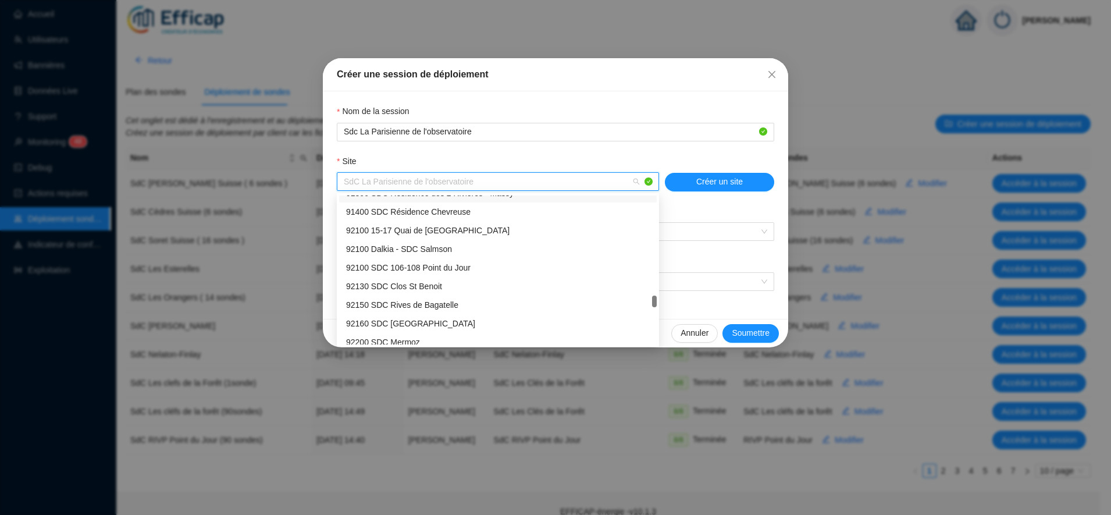
click at [433, 182] on span "SdC La Parisienne de l'observatoire" at bounding box center [498, 181] width 308 height 17
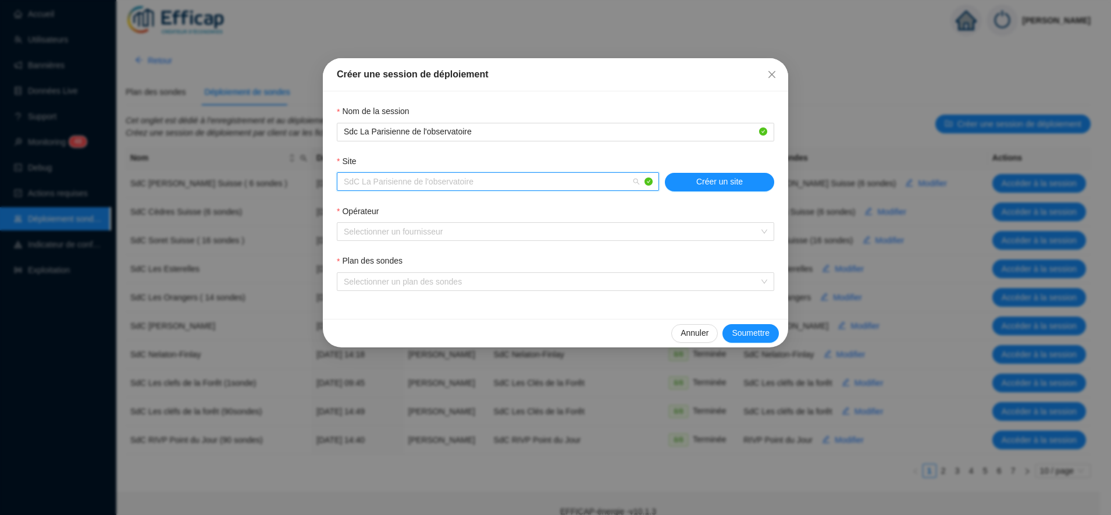
click at [433, 183] on span "SdC La Parisienne de l'observatoire" at bounding box center [498, 181] width 308 height 17
click at [433, 184] on span "SdC La Parisienne de l'observatoire" at bounding box center [498, 181] width 308 height 17
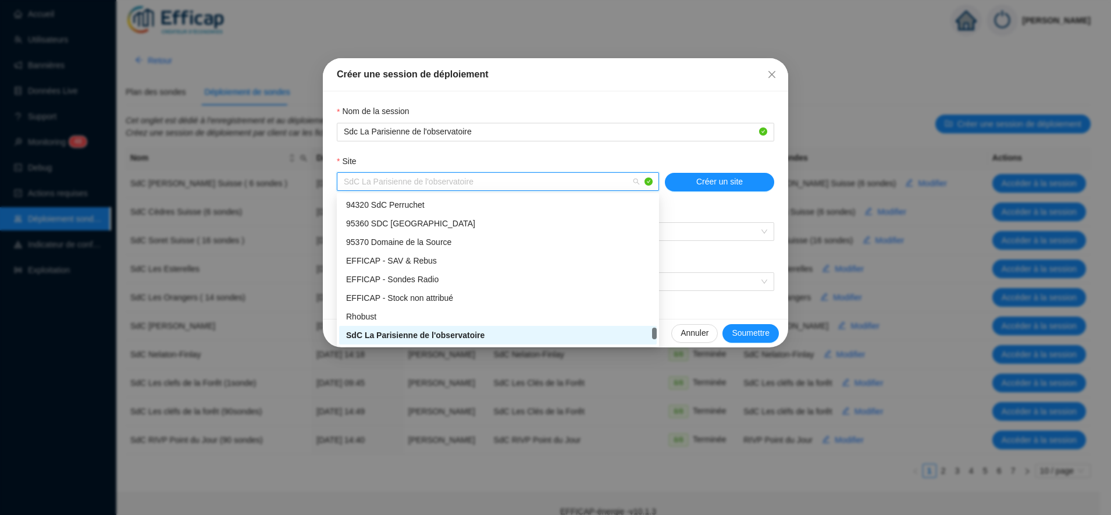
click at [435, 184] on span "SdC La Parisienne de l'observatoire" at bounding box center [498, 181] width 308 height 17
drag, startPoint x: 474, startPoint y: 182, endPoint x: 286, endPoint y: 166, distance: 188.0
click at [286, 166] on div "Créer une session de déploiement Nom de la session Sdc La Parisienne de l'obser…" at bounding box center [555, 257] width 1111 height 515
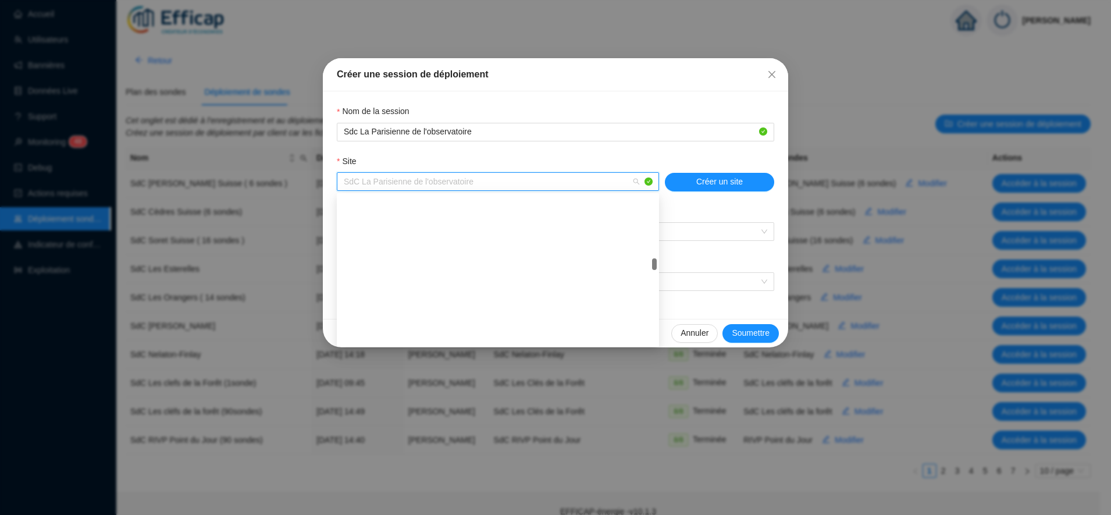
scroll to position [861, 0]
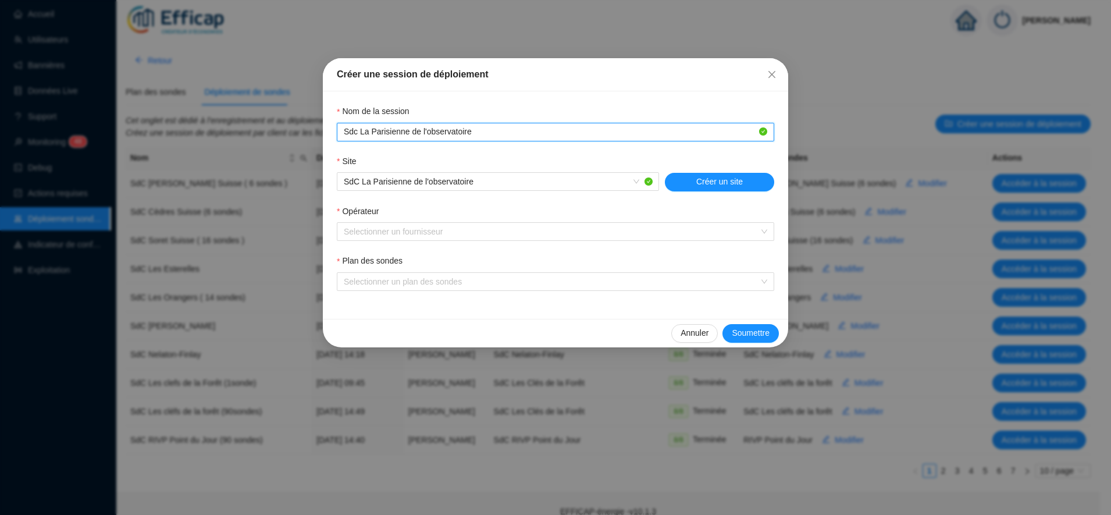
click at [391, 134] on input "Sdc La Parisienne de l'observatoire" at bounding box center [550, 132] width 413 height 12
click at [481, 134] on input "Sdc La Parisienne de l'observatoire" at bounding box center [550, 132] width 413 height 12
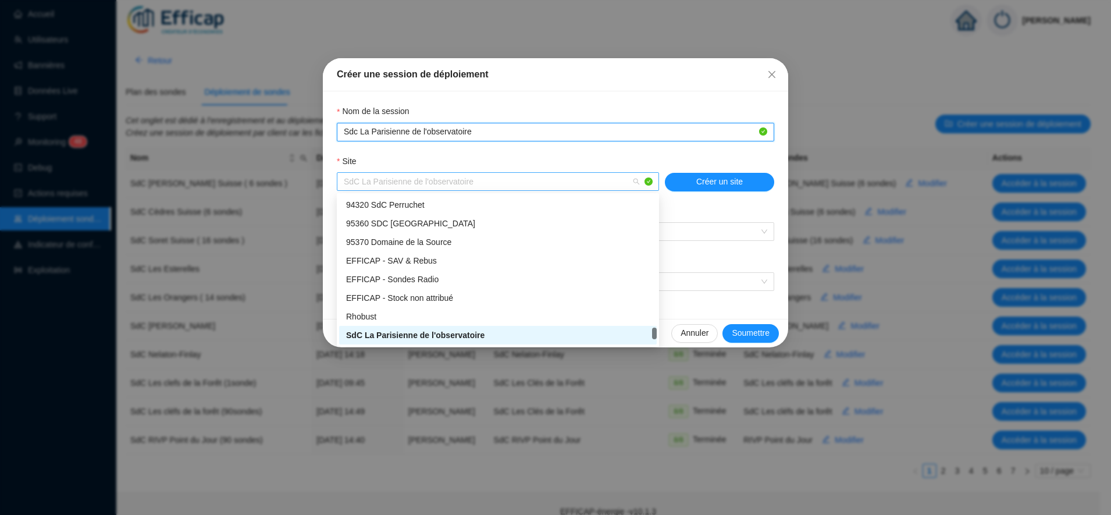
drag, startPoint x: 500, startPoint y: 177, endPoint x: 397, endPoint y: 177, distance: 102.4
click at [397, 177] on span "SdC La Parisienne de l'observatoire" at bounding box center [498, 181] width 308 height 17
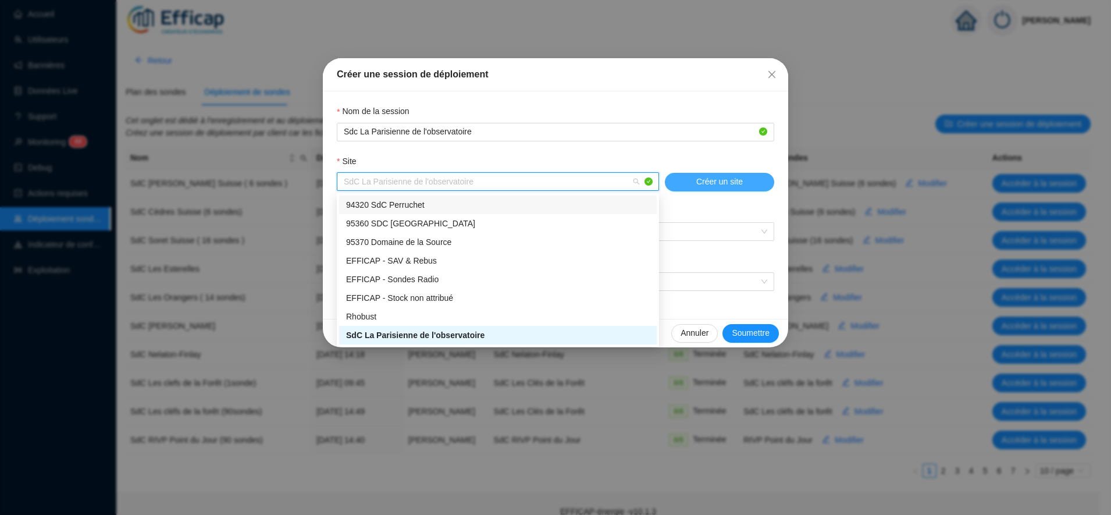
click at [697, 182] on span "Créer un site" at bounding box center [719, 182] width 47 height 12
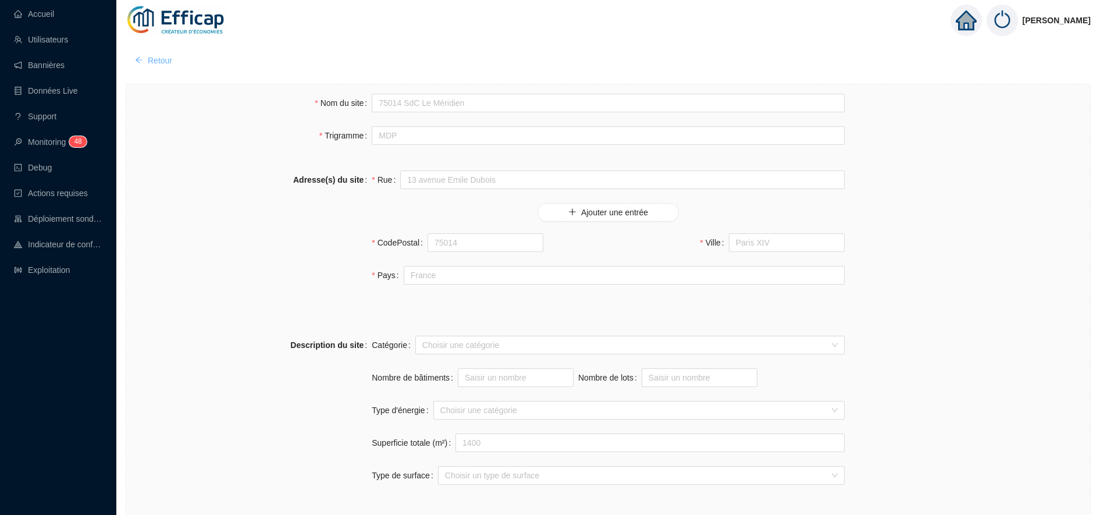
click at [148, 65] on span "Retour" at bounding box center [160, 61] width 24 height 12
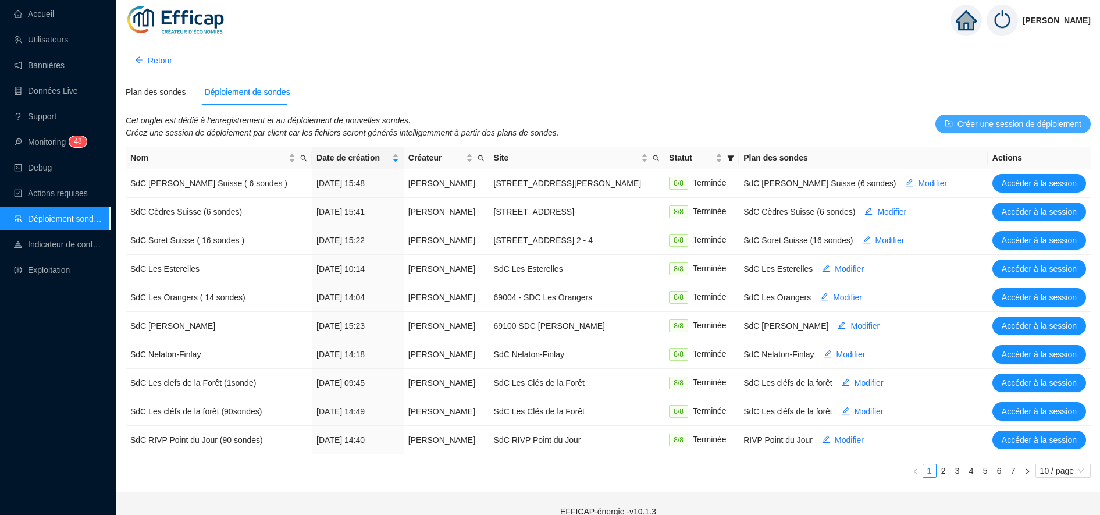
click at [1002, 125] on span "Créer une session de déploiement" at bounding box center [1020, 124] width 124 height 12
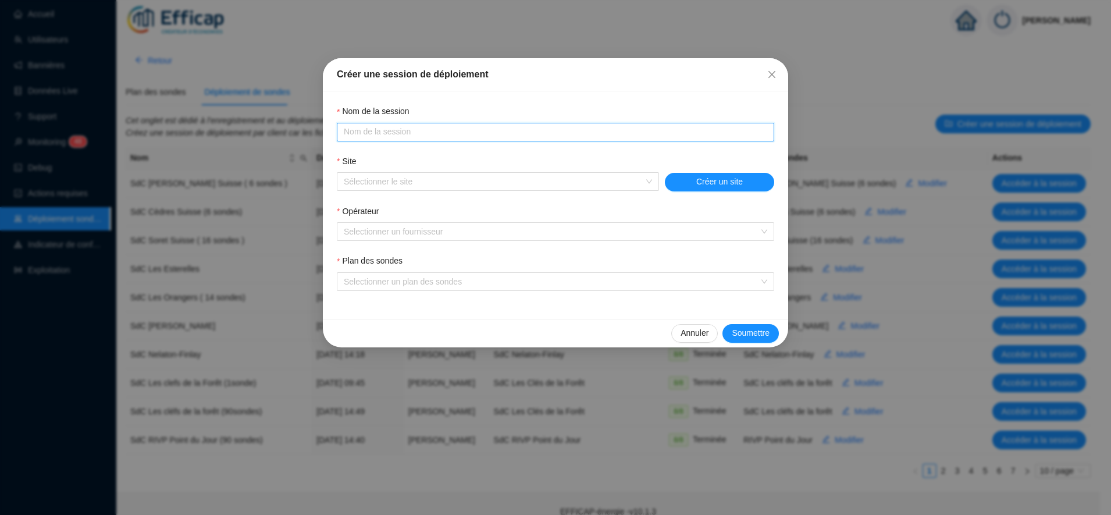
click at [468, 129] on input "Nom de la session" at bounding box center [554, 132] width 421 height 12
type input "Sdc La Parisienne de l'observatoire"
click at [439, 186] on input "Site" at bounding box center [493, 181] width 298 height 17
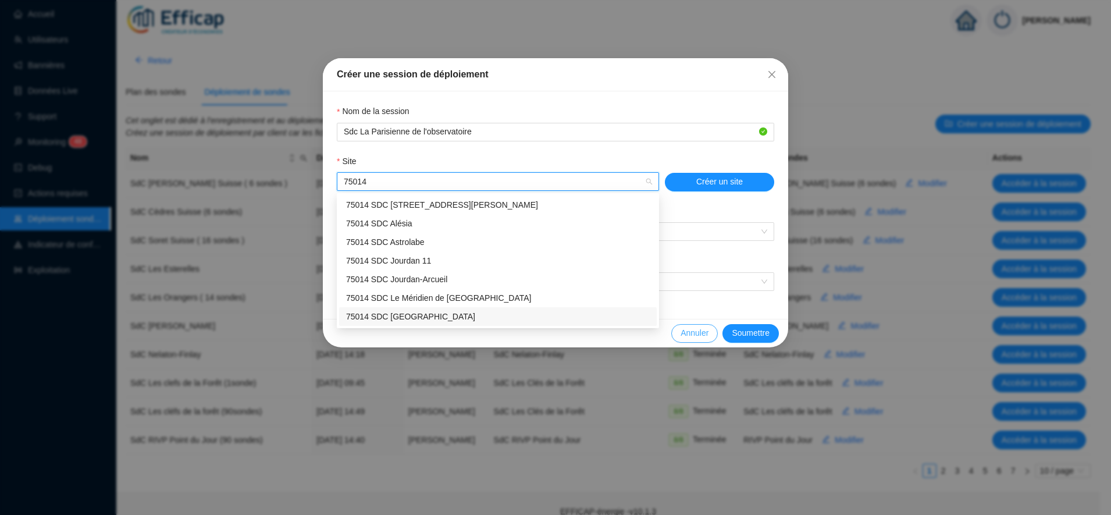
type input "75014"
click at [704, 337] on span "Annuler" at bounding box center [695, 333] width 28 height 12
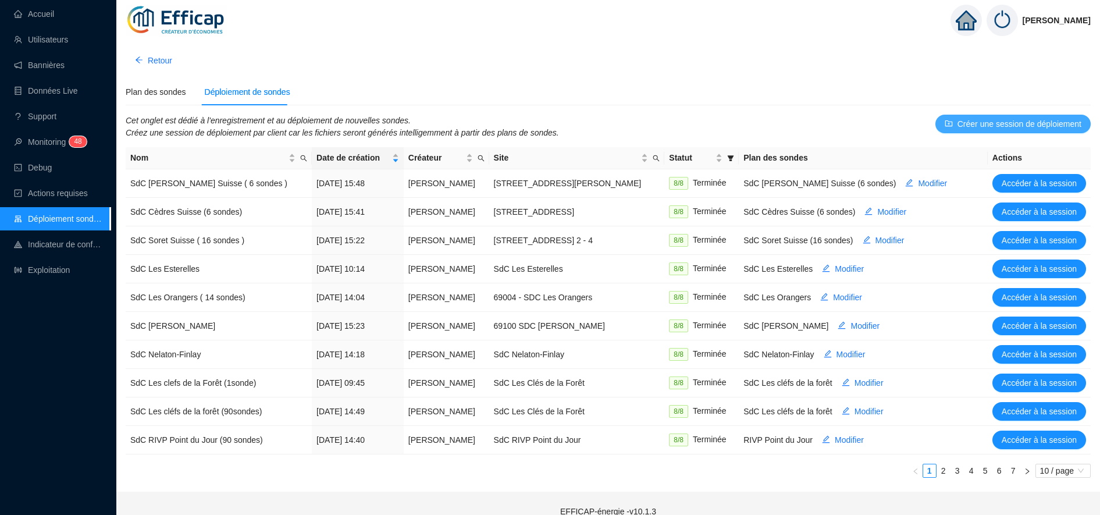
click at [1015, 123] on span "Créer une session de déploiement" at bounding box center [1020, 124] width 124 height 12
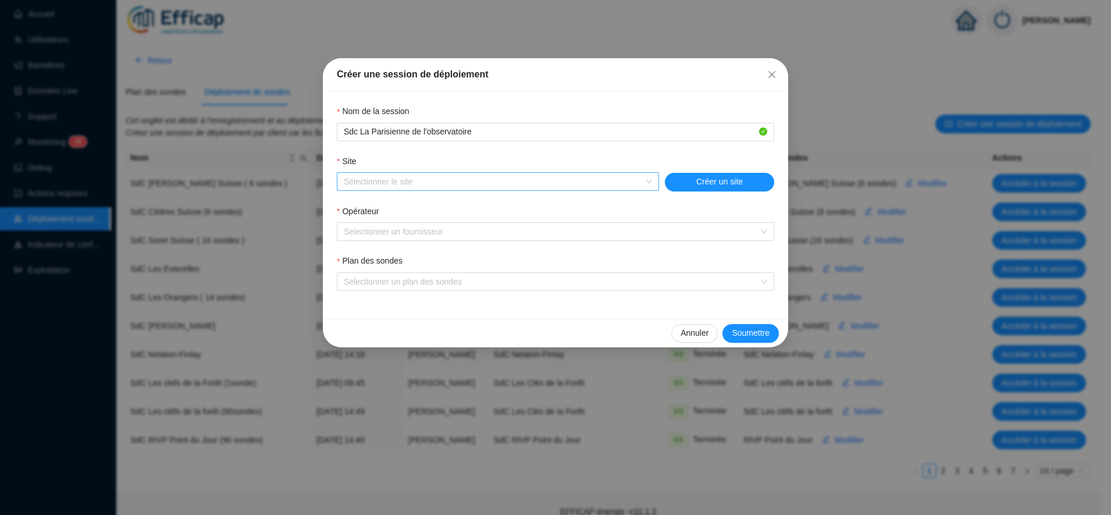
click at [401, 180] on input "Site" at bounding box center [493, 181] width 298 height 17
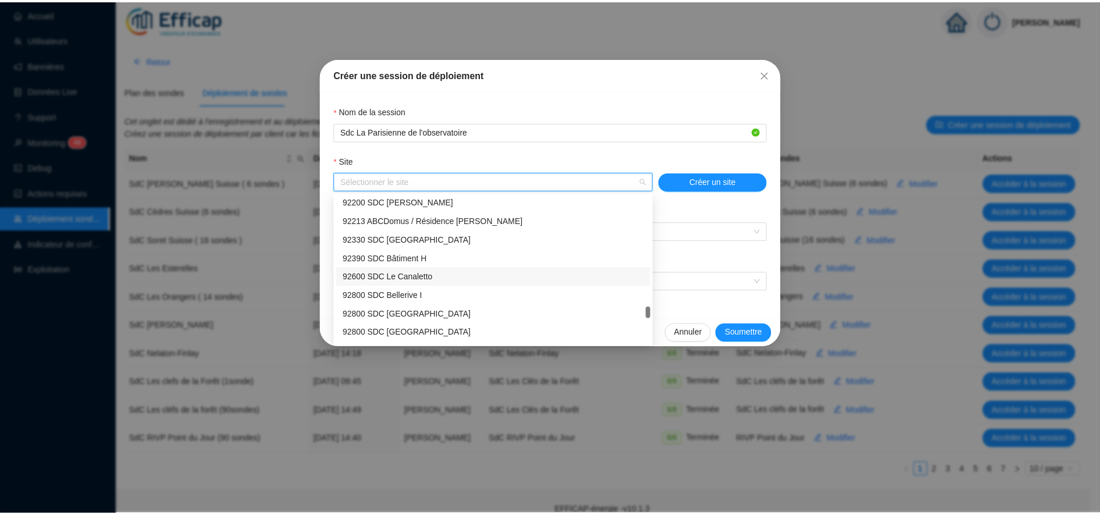
scroll to position [1880, 0]
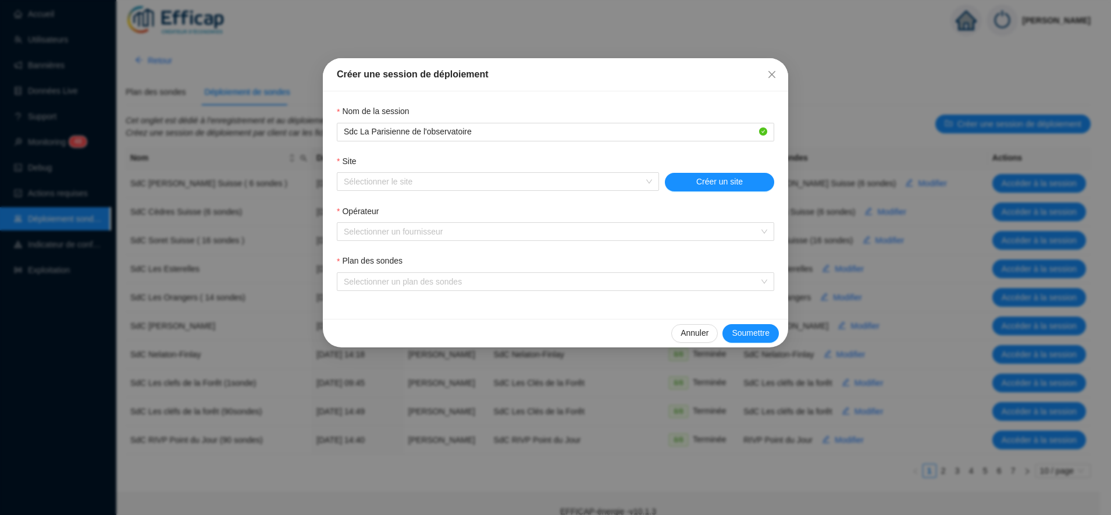
drag, startPoint x: 703, startPoint y: 327, endPoint x: 702, endPoint y: 321, distance: 5.9
click at [703, 324] on button "Annuler" at bounding box center [694, 333] width 47 height 19
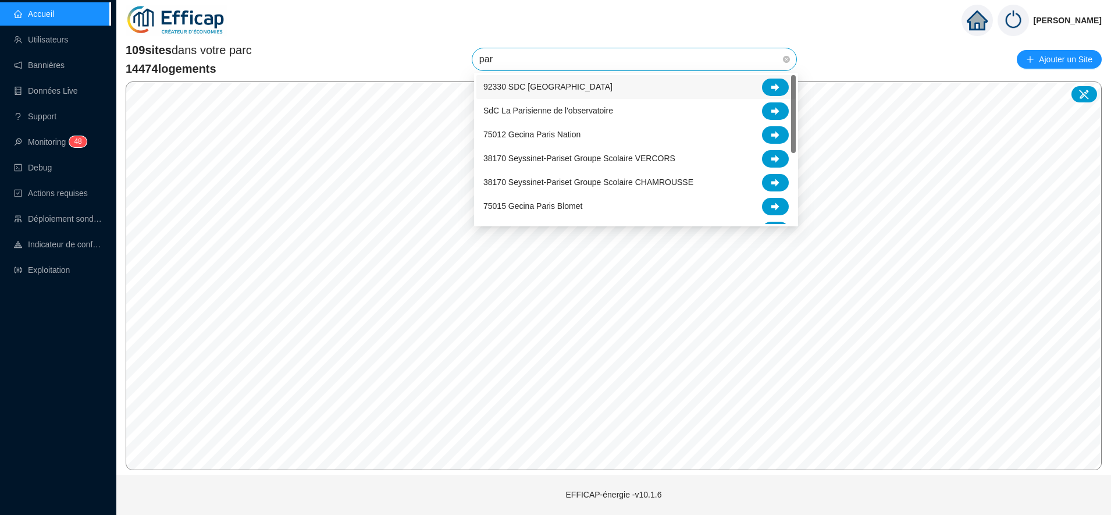
type input "pari"
click at [521, 93] on span "SdC La Parisienne de l'observatoire" at bounding box center [548, 87] width 130 height 12
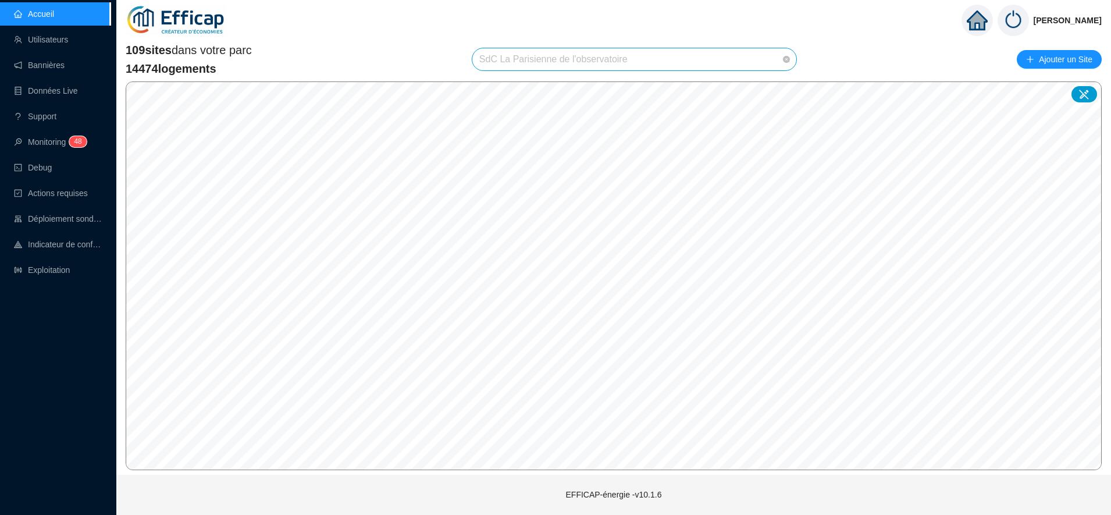
click at [696, 57] on span "SdC La Parisienne de l'observatoire" at bounding box center [634, 59] width 310 height 22
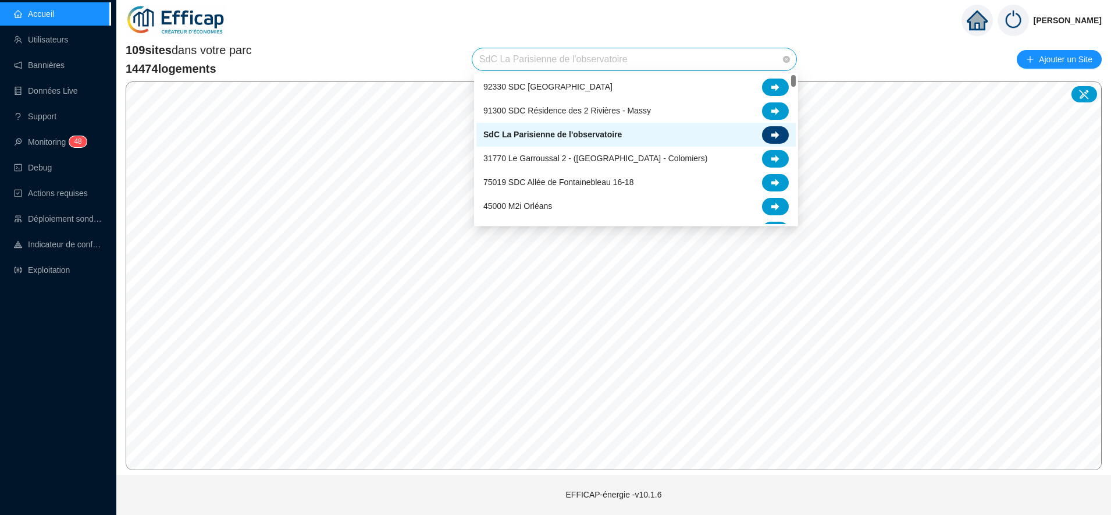
click at [771, 136] on div at bounding box center [775, 134] width 27 height 17
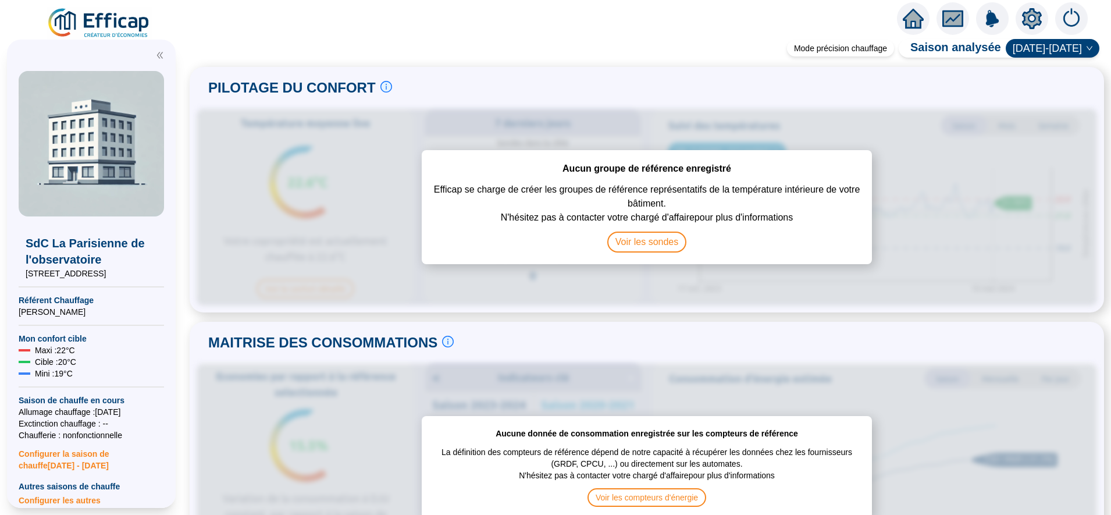
click at [1033, 19] on icon "setting" at bounding box center [1032, 18] width 21 height 21
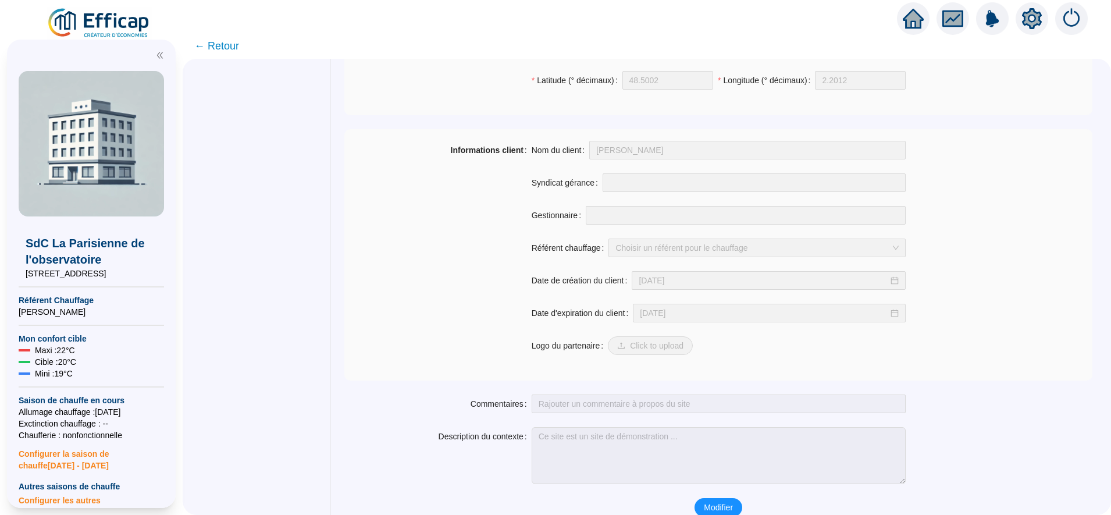
scroll to position [827, 0]
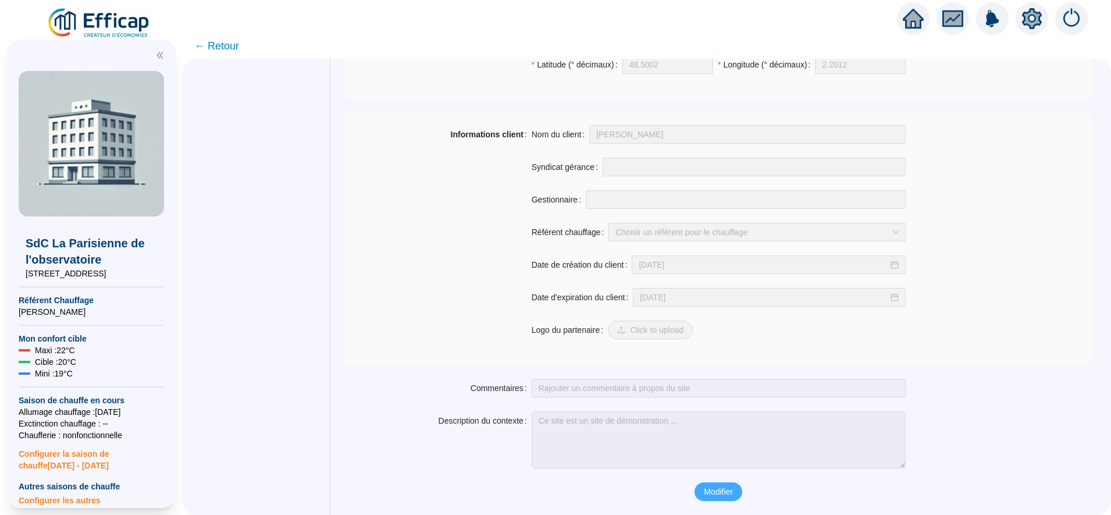
click at [720, 497] on span "Modifier" at bounding box center [718, 492] width 29 height 12
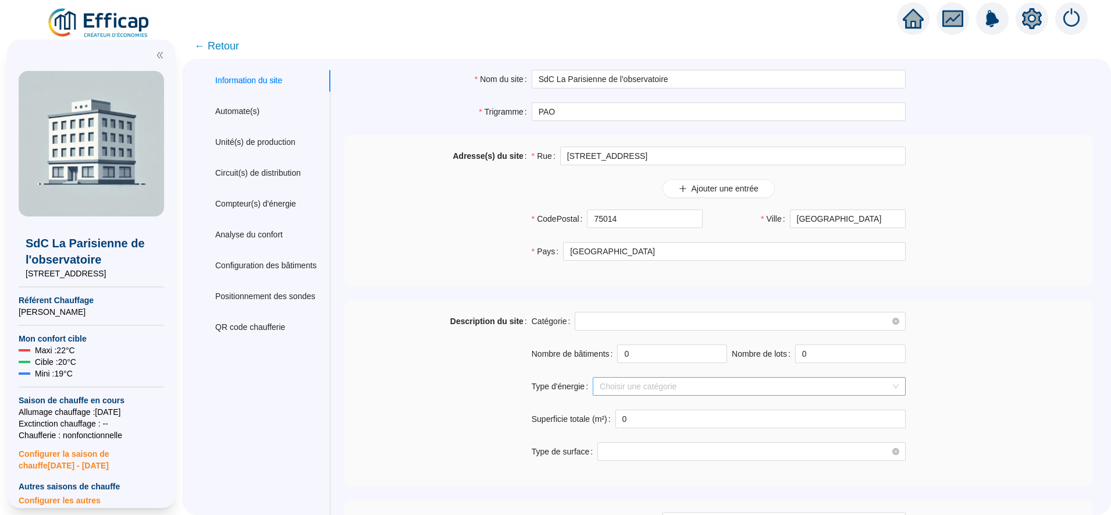
scroll to position [0, 0]
click at [545, 84] on input "SdC La Parisienne de l'observatoire" at bounding box center [719, 79] width 374 height 19
click at [1063, 152] on div "Adresse(s) du site [GEOGRAPHIC_DATA][STREET_ADDRESS] une entrée CodePostal [GEO…" at bounding box center [718, 211] width 748 height 128
click at [570, 82] on input "75014 - SdC La Parisienne de l'observatoire" at bounding box center [719, 79] width 374 height 19
type input "75014 SdC La Parisienne de l'observatoire"
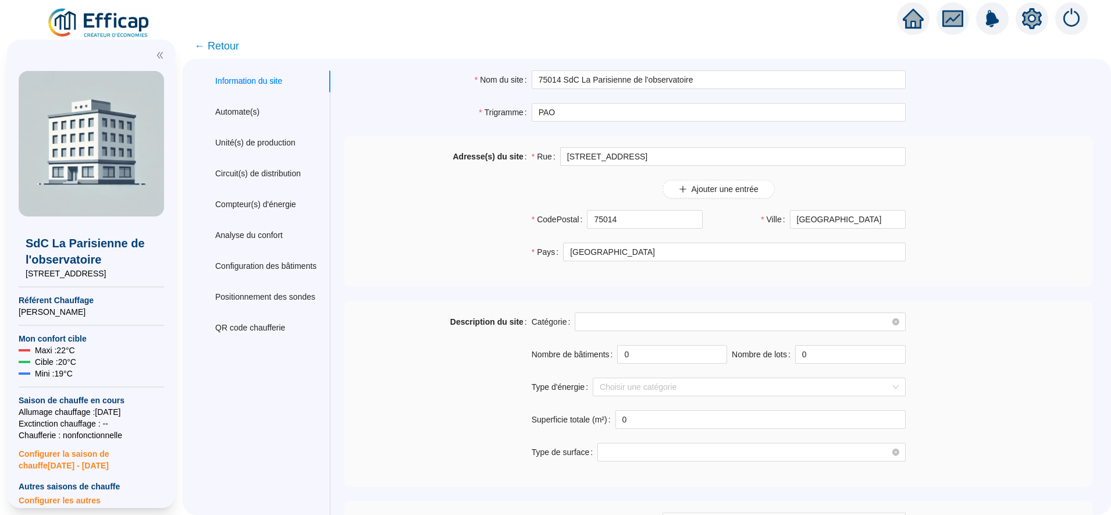
click at [972, 202] on div "Adresse(s) du site [GEOGRAPHIC_DATA][STREET_ADDRESS] une entrée CodePostal [GEO…" at bounding box center [718, 211] width 748 height 128
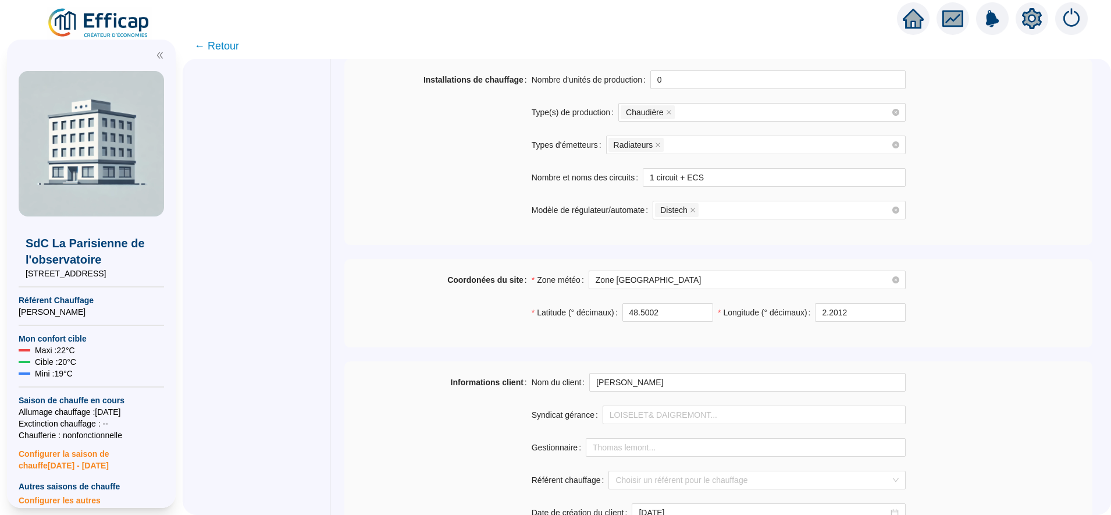
scroll to position [848, 0]
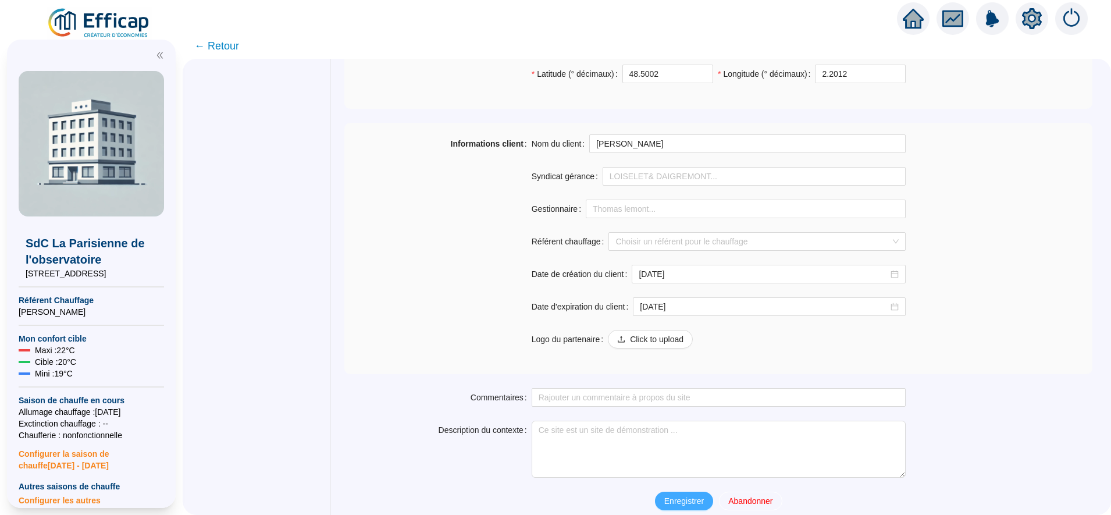
click at [691, 499] on span "Enregistrer" at bounding box center [684, 501] width 40 height 12
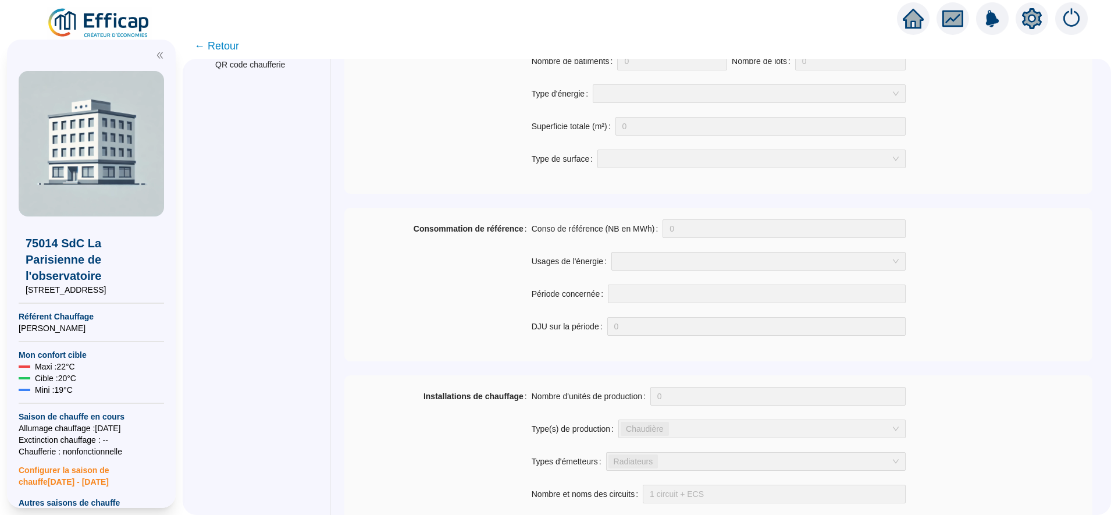
scroll to position [0, 0]
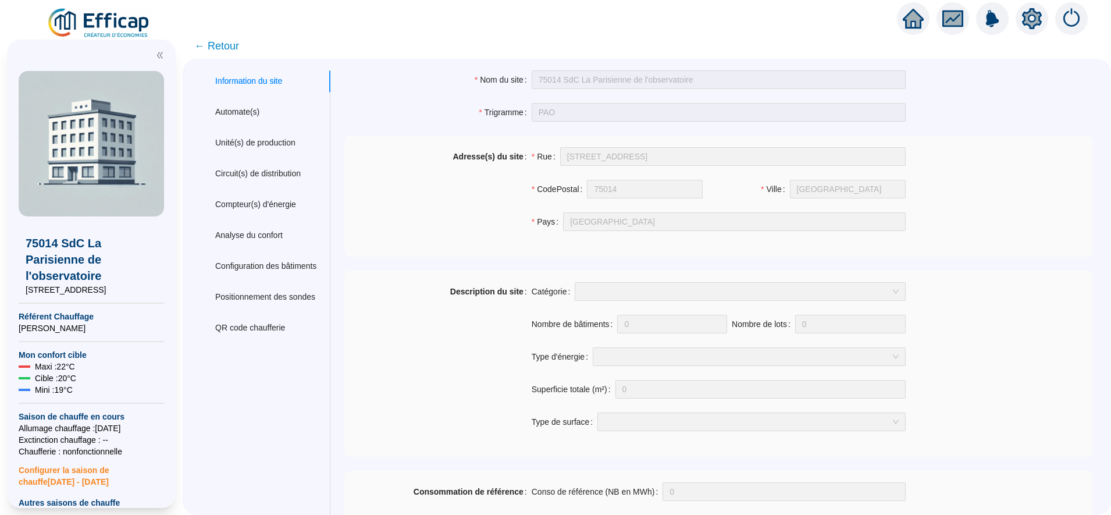
click at [232, 48] on span "← Retour" at bounding box center [216, 46] width 45 height 16
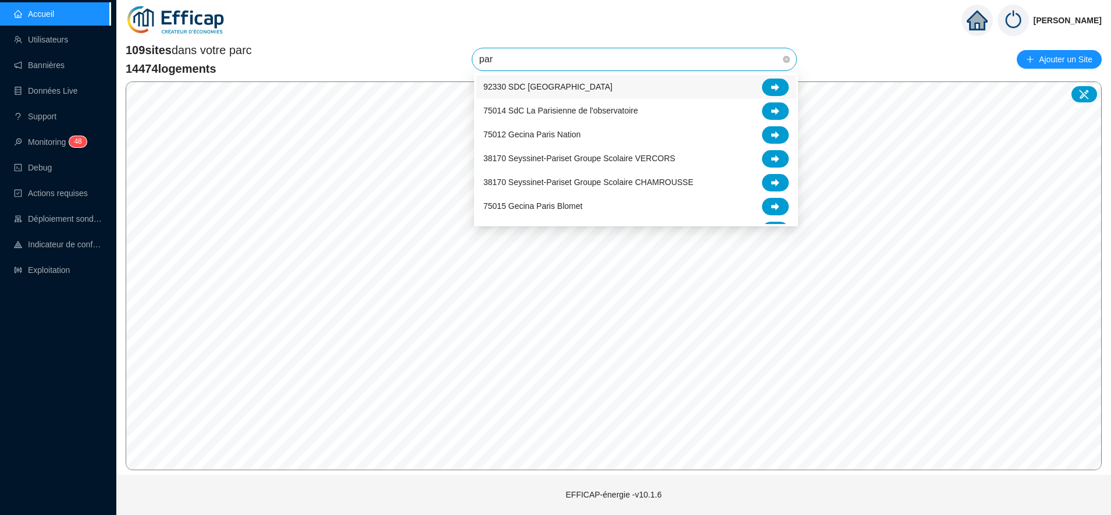
type input "par"
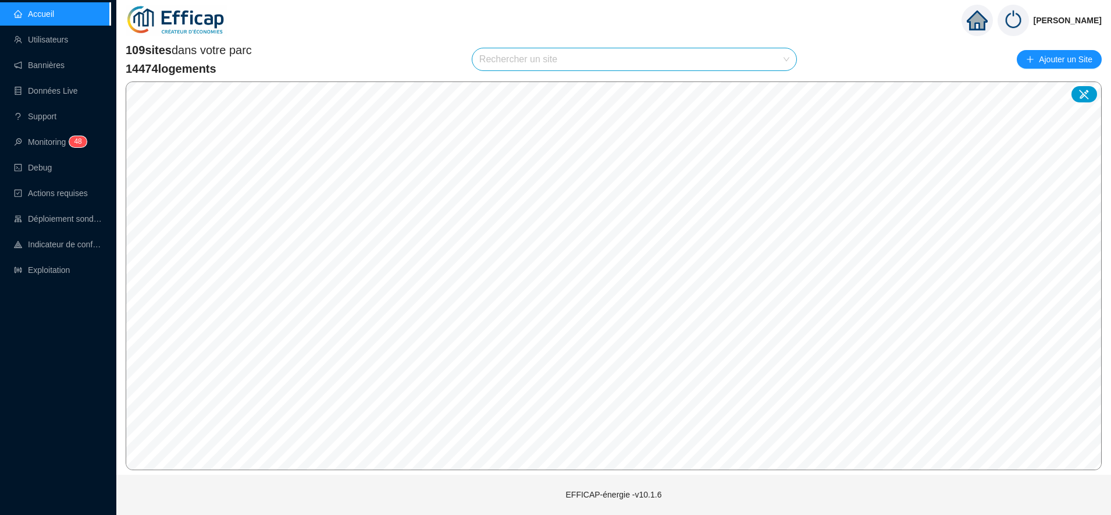
click at [551, 68] on input "search" at bounding box center [629, 59] width 300 height 22
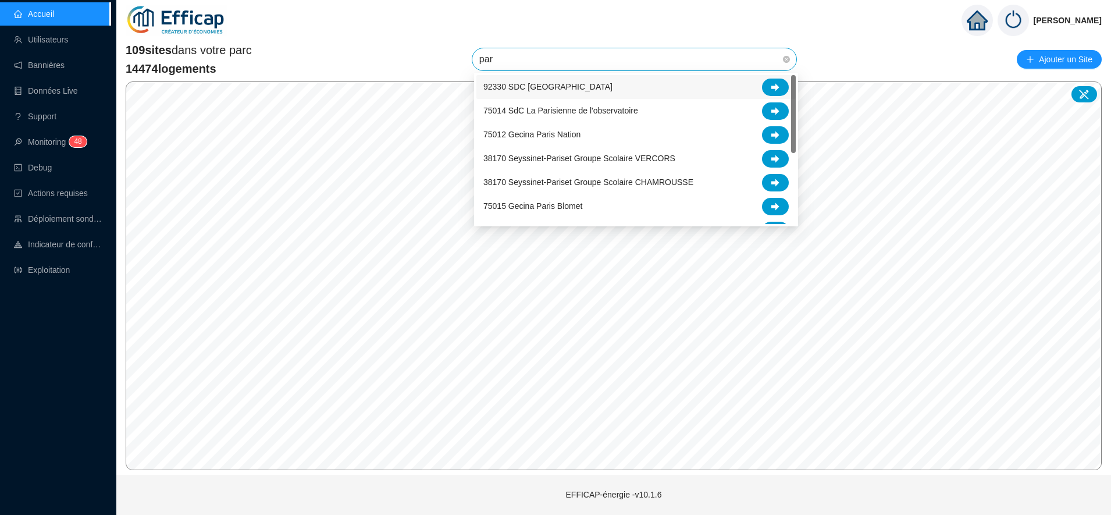
type input "pari"
click at [636, 93] on div "75014 SdC La Parisienne de l'observatoire" at bounding box center [635, 87] width 305 height 17
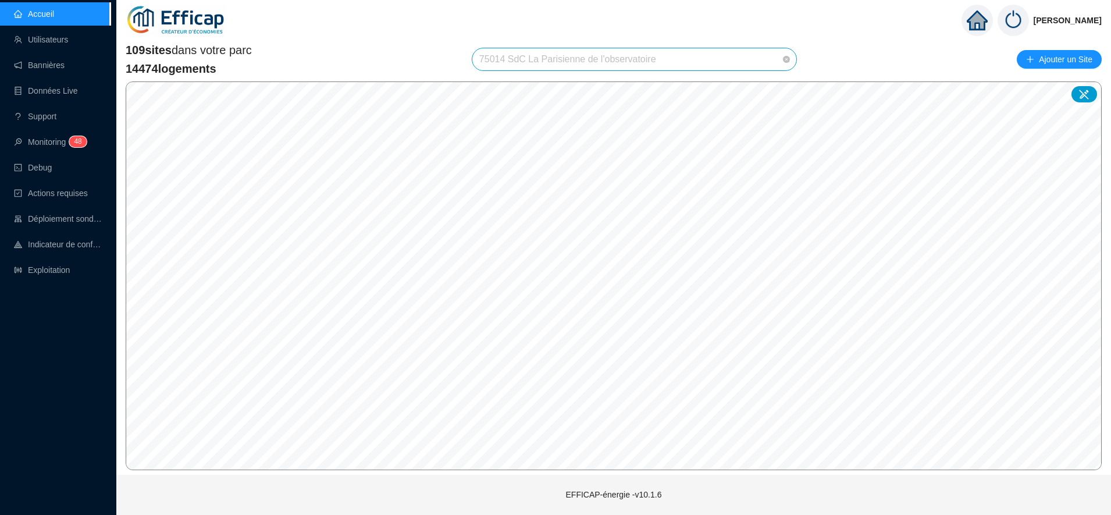
click at [717, 66] on span "75014 SdC La Parisienne de l'observatoire" at bounding box center [634, 59] width 310 height 22
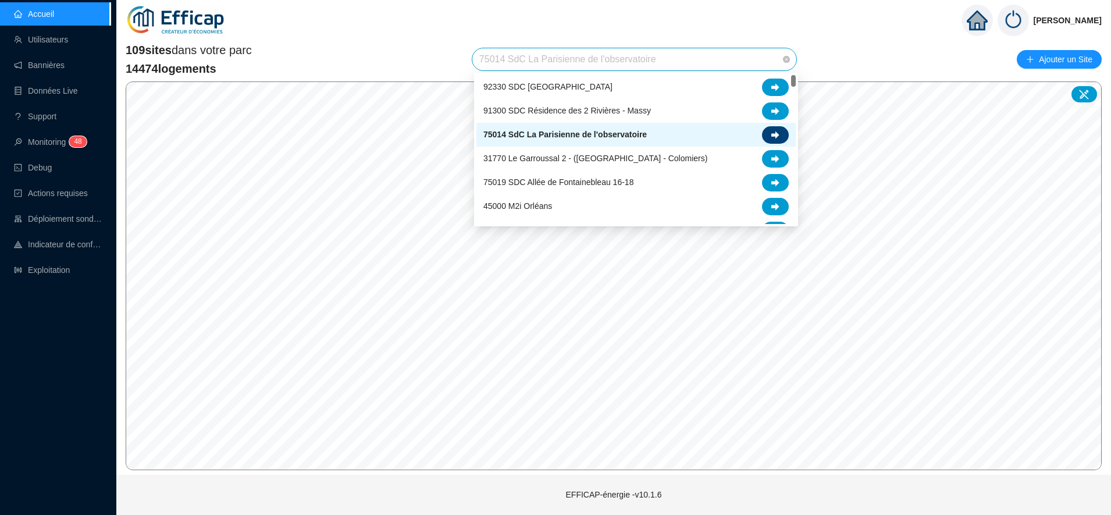
click at [773, 136] on icon at bounding box center [775, 135] width 8 height 8
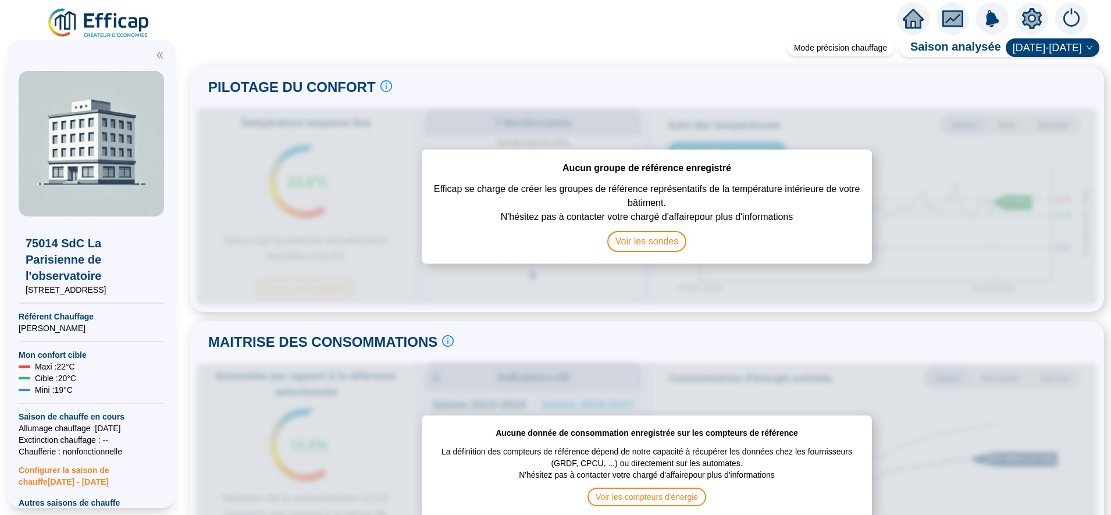
click at [1026, 15] on icon "setting" at bounding box center [1032, 18] width 20 height 19
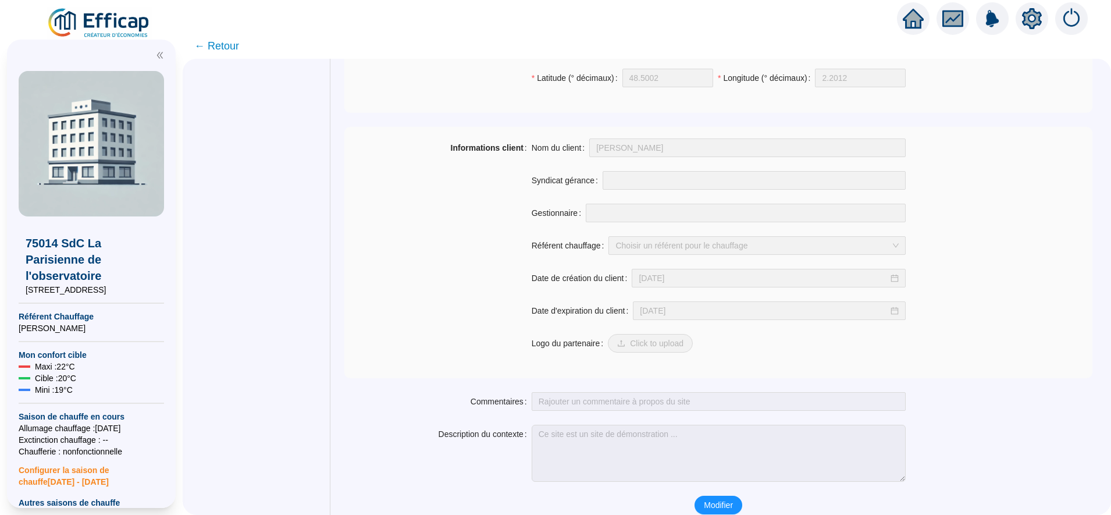
scroll to position [827, 0]
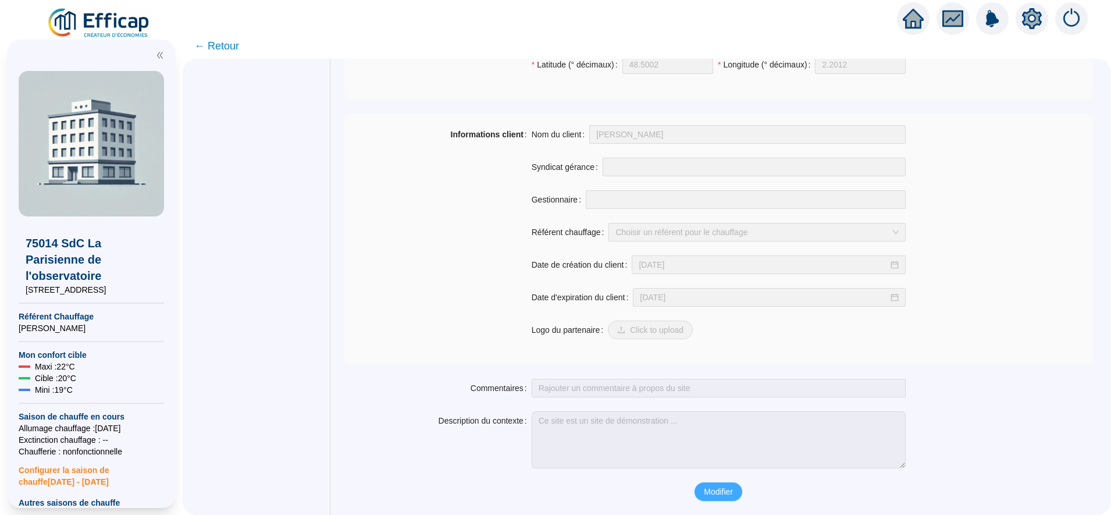
click at [717, 486] on span "Modifier" at bounding box center [718, 492] width 29 height 12
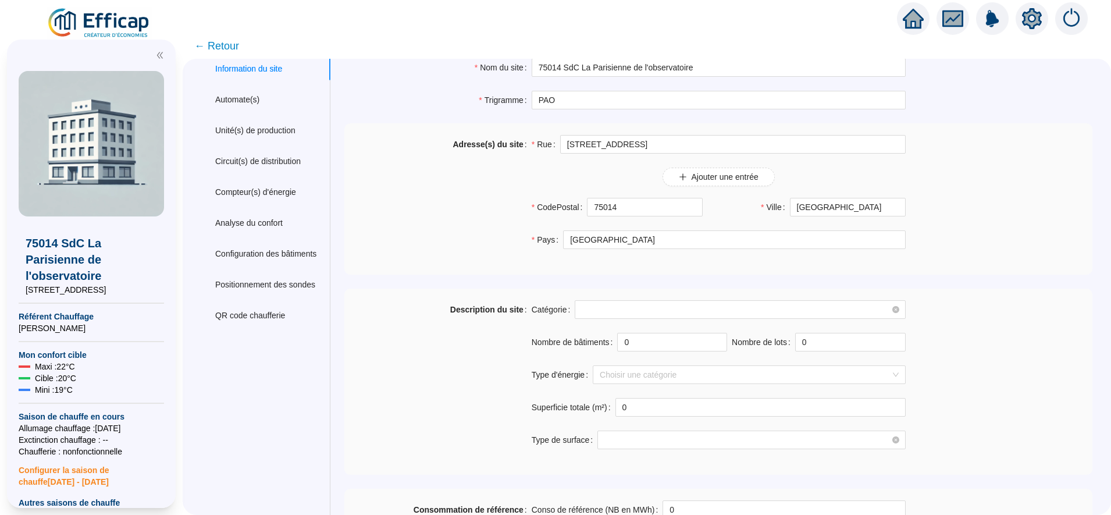
scroll to position [0, 0]
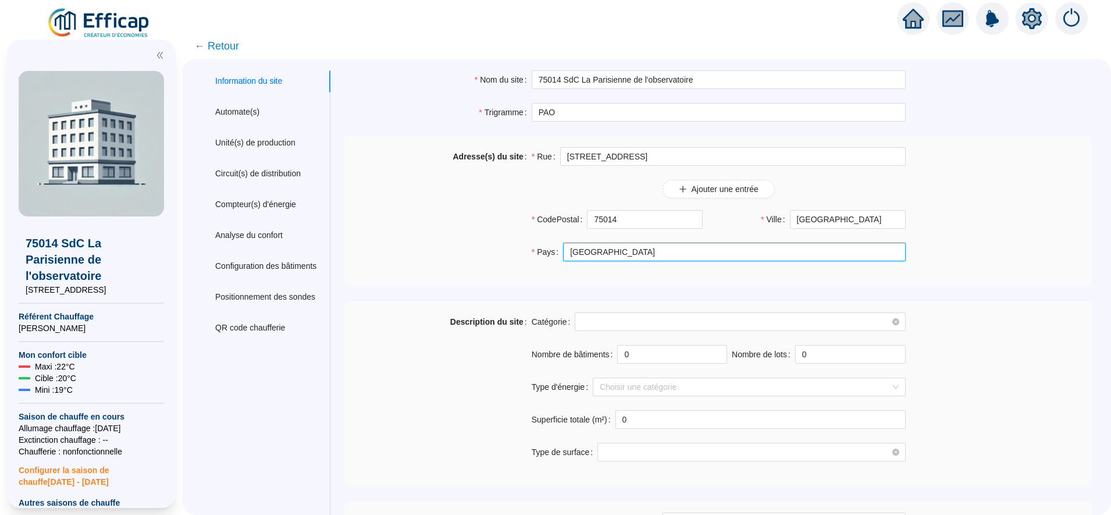
click at [630, 250] on input "[GEOGRAPHIC_DATA]" at bounding box center [734, 252] width 342 height 19
type input "[GEOGRAPHIC_DATA]"
click at [437, 270] on div "Adresse(s) du site" at bounding box center [437, 211] width 187 height 128
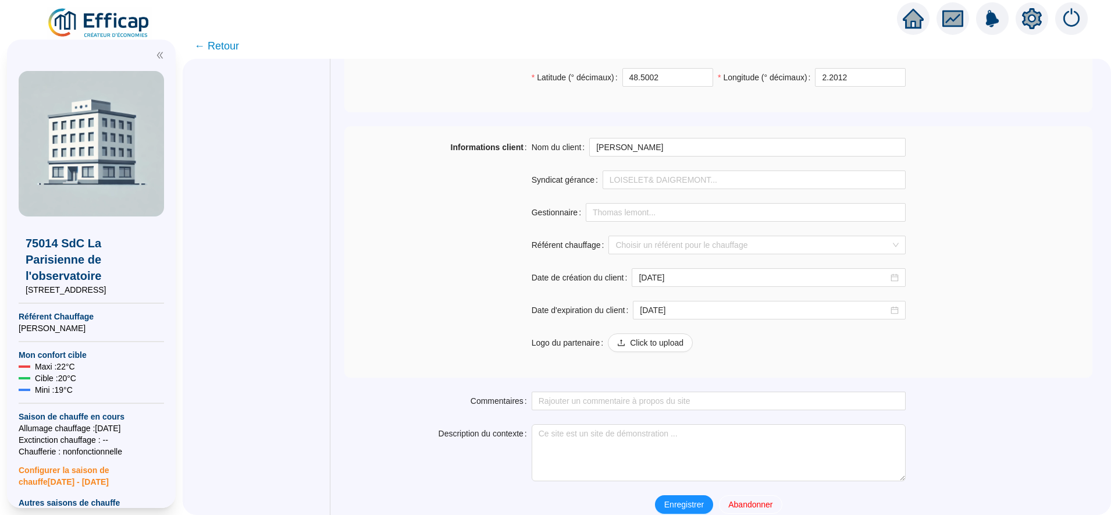
scroll to position [848, 0]
click at [695, 495] on span "Enregistrer" at bounding box center [684, 501] width 40 height 12
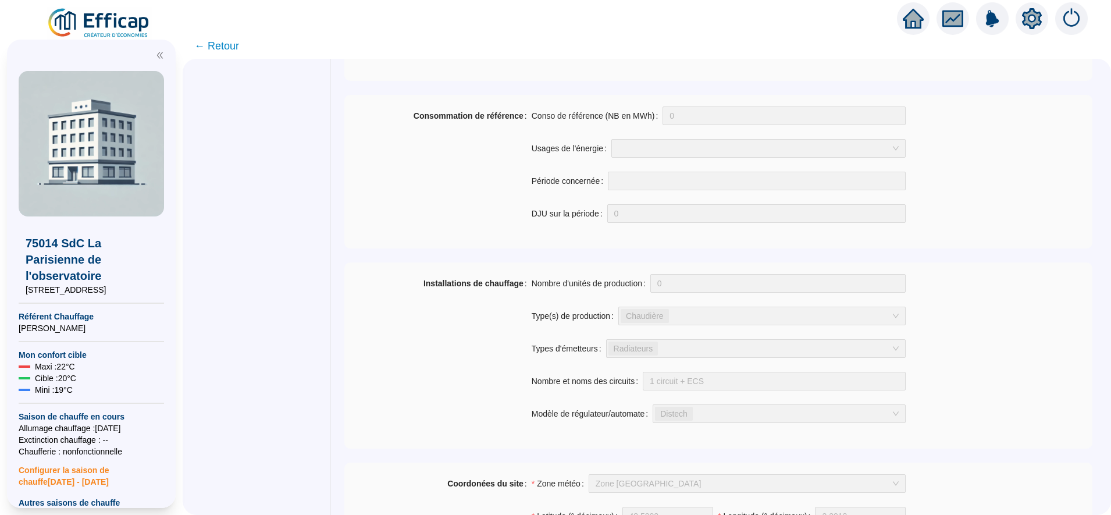
scroll to position [149, 0]
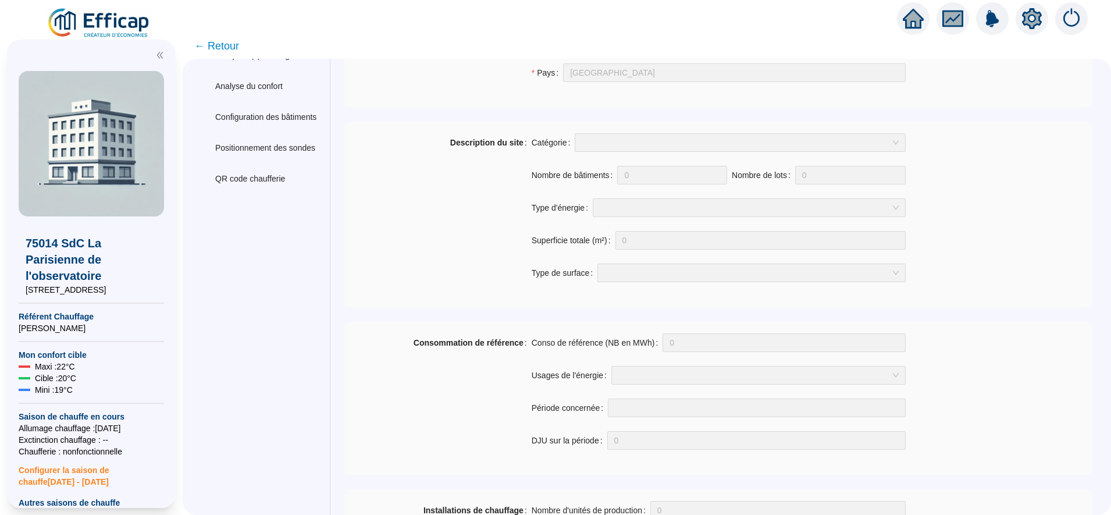
click at [234, 47] on span "← Retour" at bounding box center [216, 46] width 45 height 16
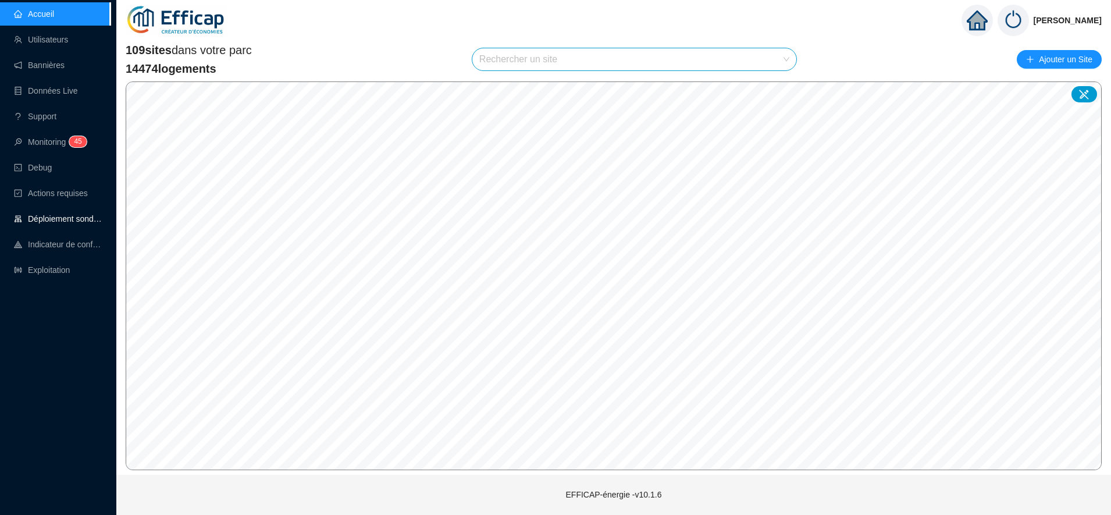
click at [63, 216] on link "Déploiement sondes" at bounding box center [58, 218] width 88 height 9
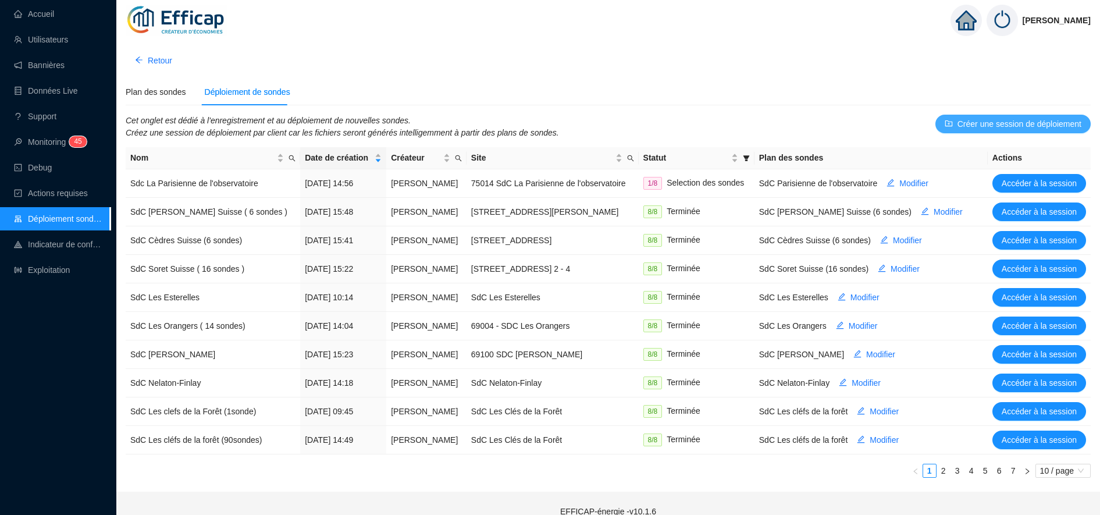
click at [1014, 119] on span "Créer une session de déploiement" at bounding box center [1020, 124] width 124 height 12
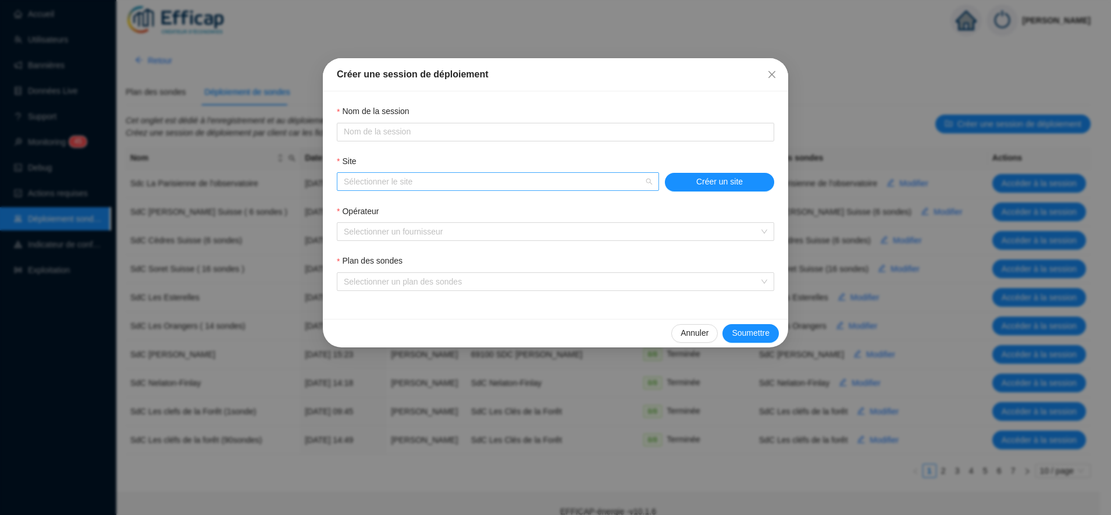
click at [445, 175] on input "Site" at bounding box center [493, 181] width 298 height 17
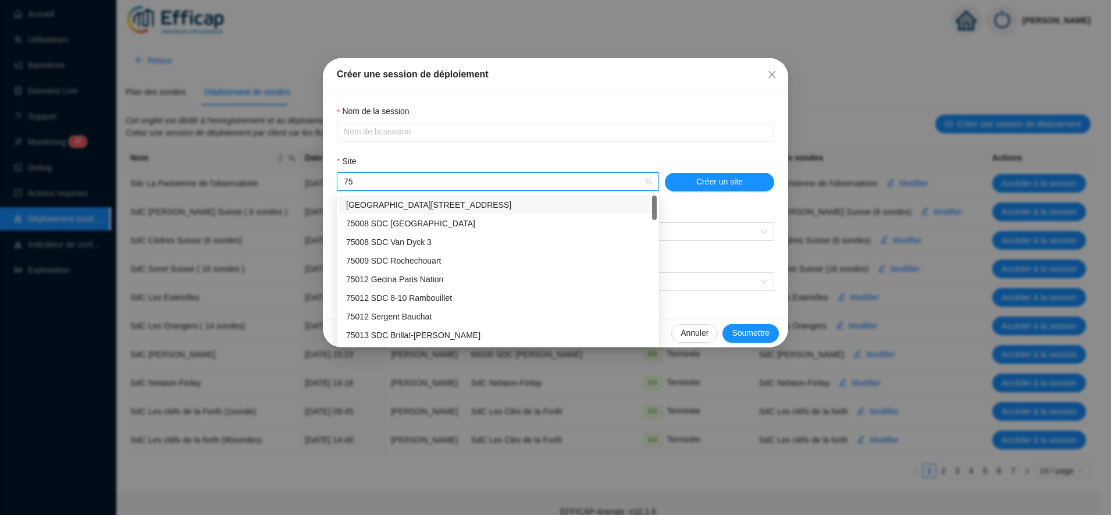
type input "7"
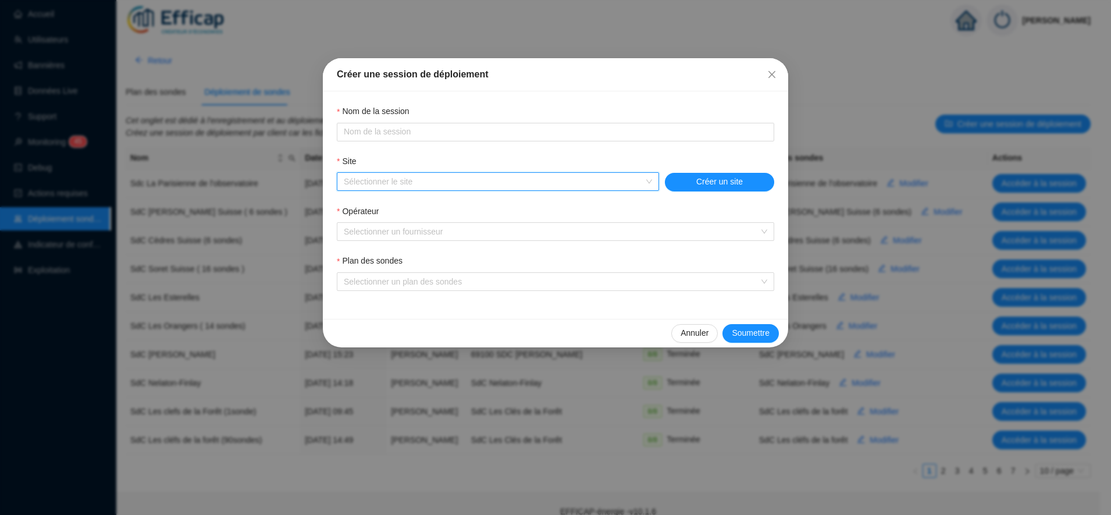
click at [451, 175] on input "Site" at bounding box center [493, 181] width 298 height 17
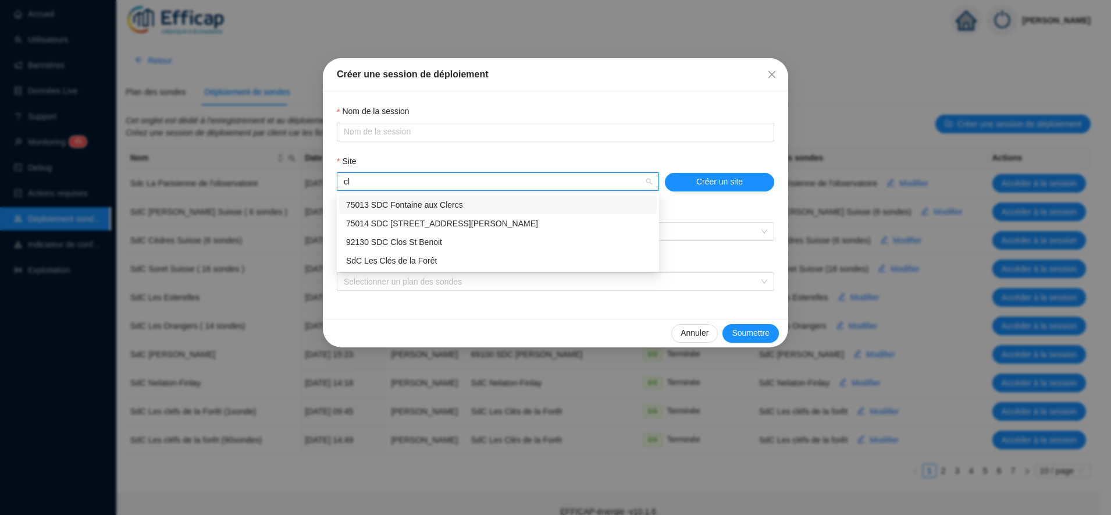
type input "c"
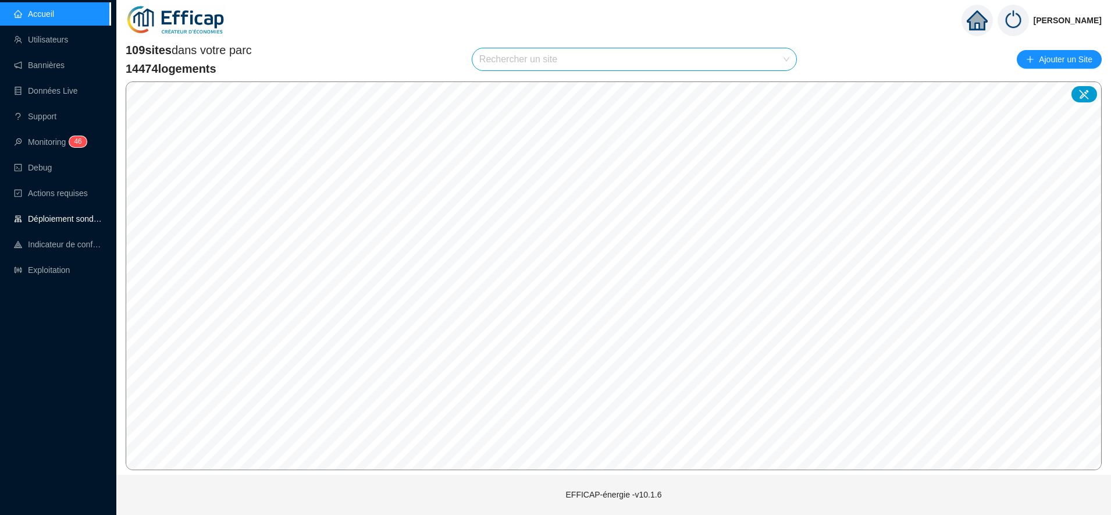
click at [54, 218] on link "Déploiement sondes" at bounding box center [58, 218] width 88 height 9
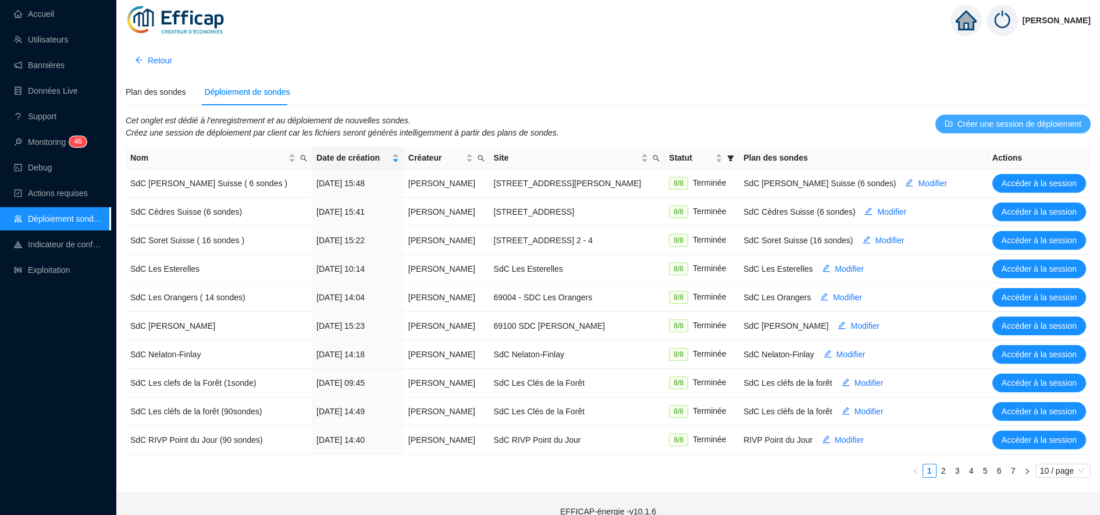
click at [1007, 126] on span "Créer une session de déploiement" at bounding box center [1020, 124] width 124 height 12
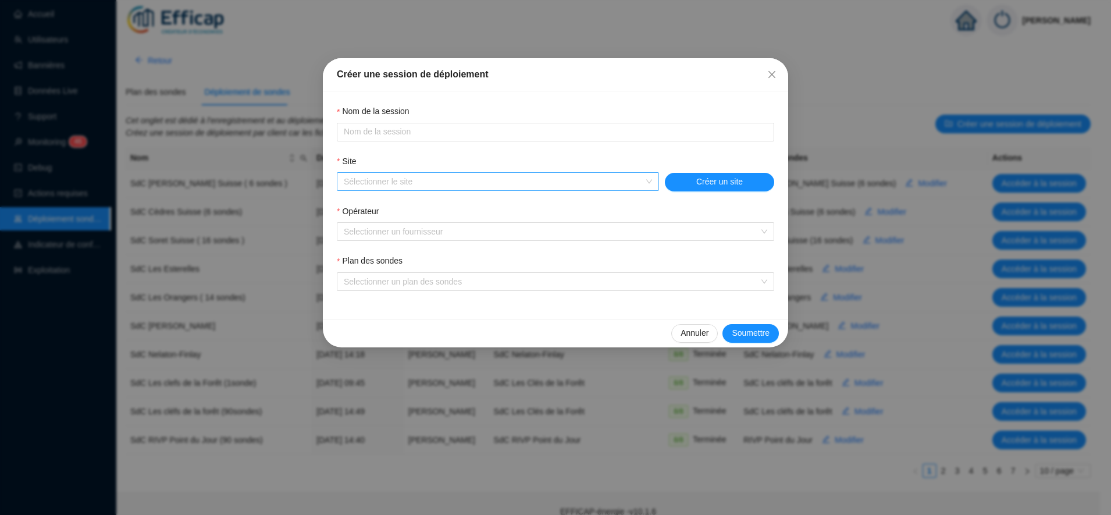
click at [406, 186] on input "Site" at bounding box center [493, 181] width 298 height 17
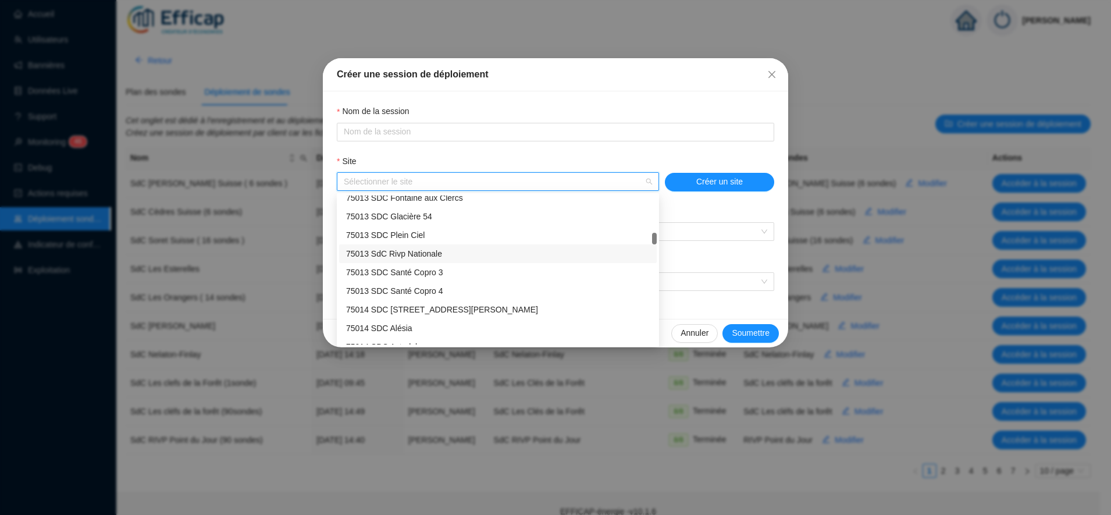
scroll to position [680, 0]
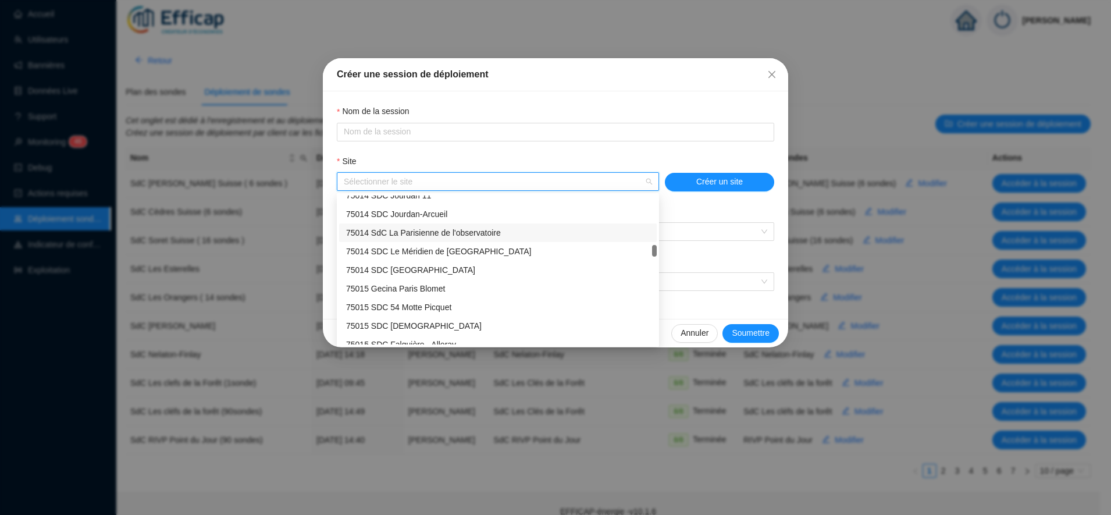
click at [474, 236] on div "75014 SdC La Parisienne de l'observatoire" at bounding box center [498, 233] width 304 height 12
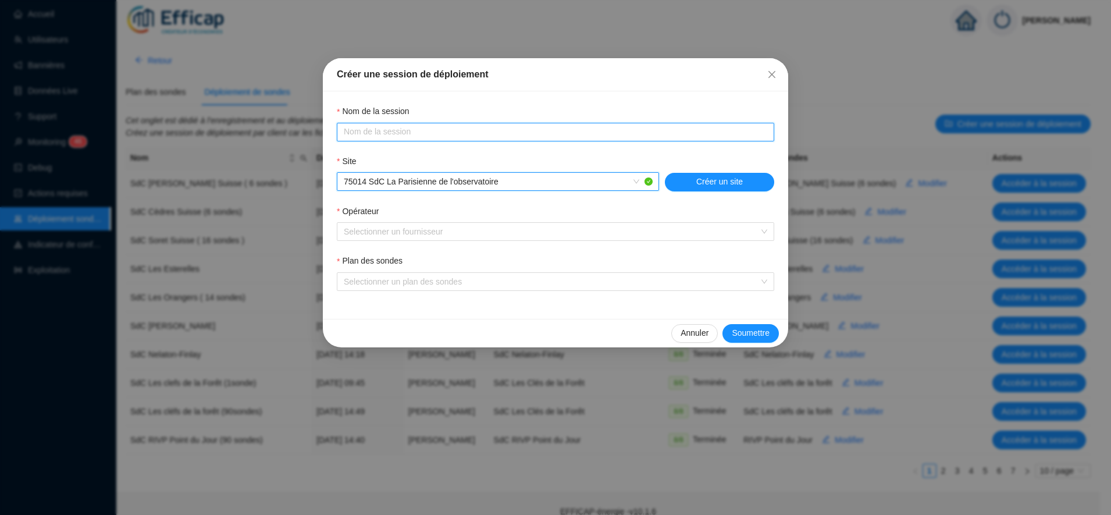
click at [410, 136] on input "Nom de la session" at bounding box center [554, 132] width 421 height 12
type input "Sdc La Parisienne de l'observatoire"
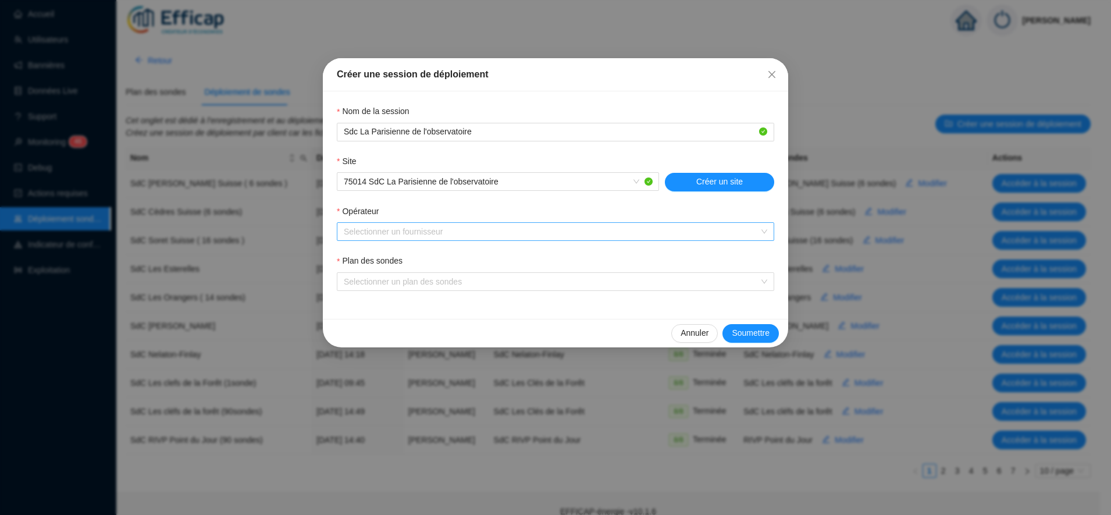
click at [397, 228] on input "Opérateur" at bounding box center [550, 231] width 413 height 17
click at [400, 259] on div "Liveobjects" at bounding box center [555, 255] width 419 height 12
click at [397, 278] on input "Plan des sondes" at bounding box center [550, 281] width 413 height 17
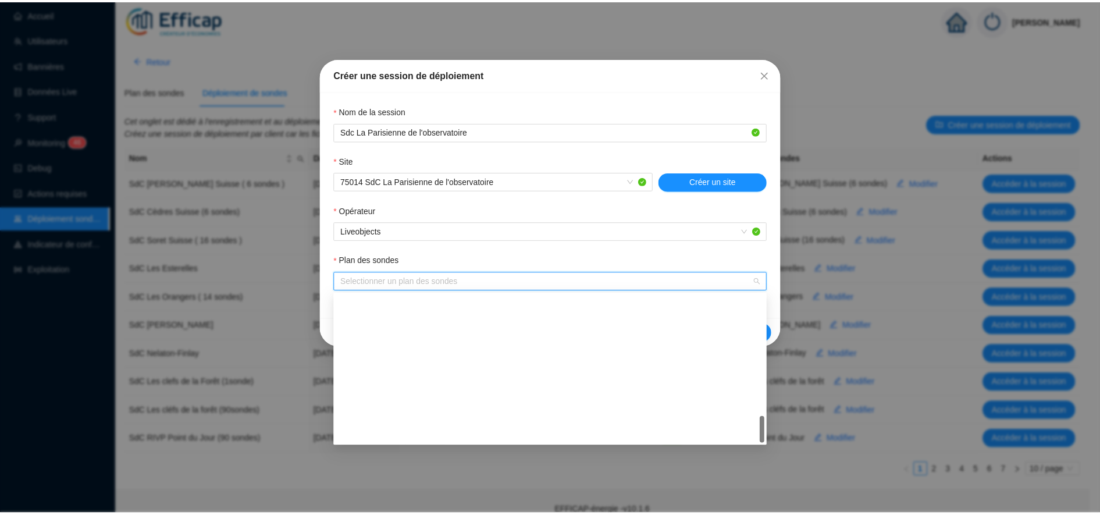
scroll to position [670, 0]
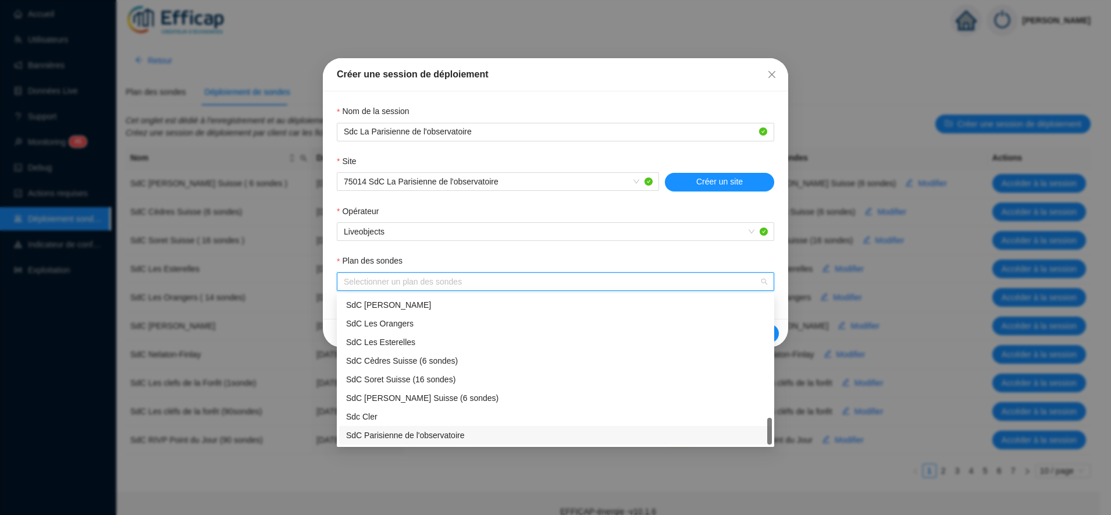
click at [422, 432] on div "SdC Parisienne de l'observatoire" at bounding box center [555, 435] width 419 height 12
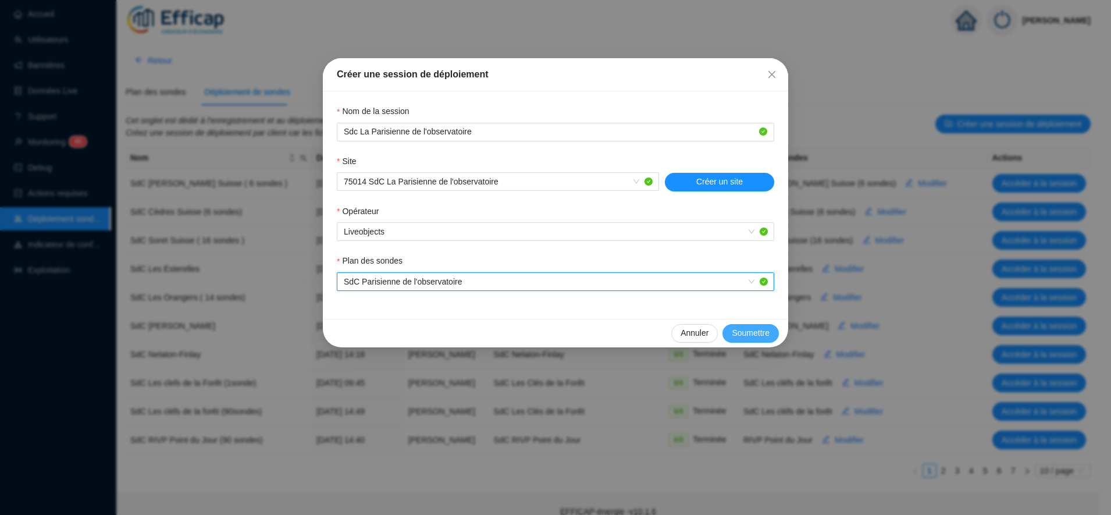
click at [739, 335] on span "Soumettre" at bounding box center [751, 333] width 38 height 12
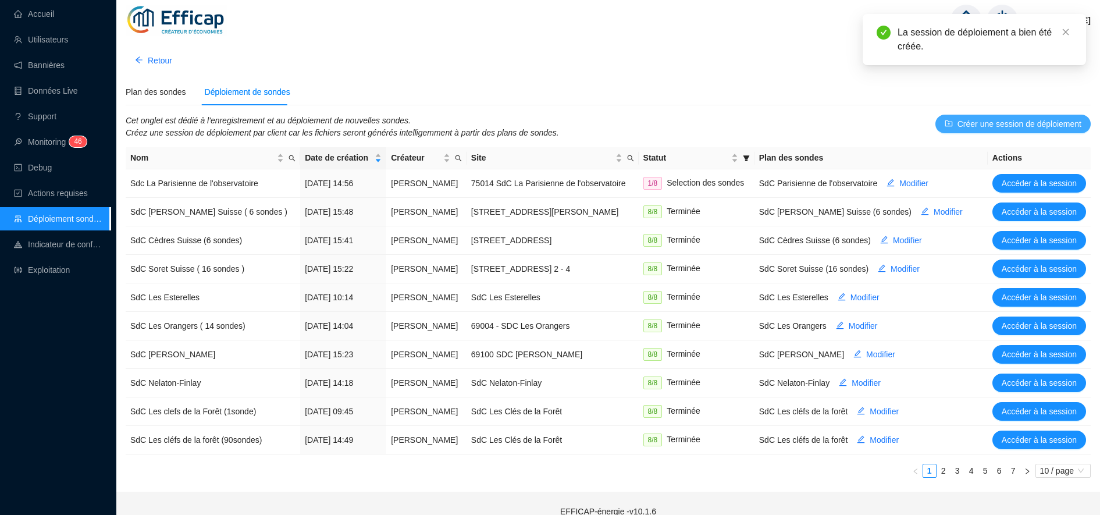
click at [995, 126] on span "Créer une session de déploiement" at bounding box center [1020, 124] width 124 height 12
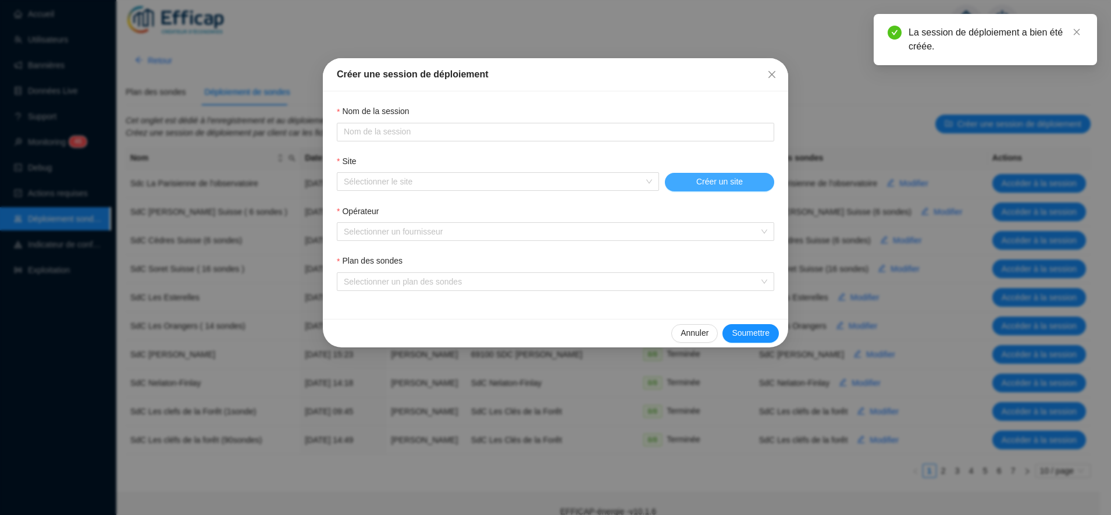
click at [684, 176] on button "Créer un site" at bounding box center [719, 182] width 109 height 19
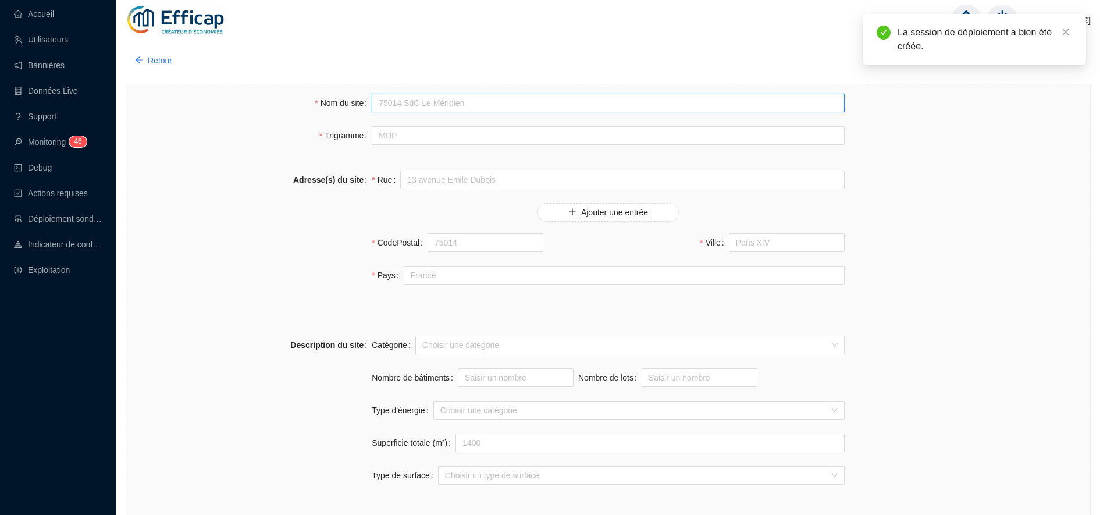
click at [430, 102] on input "Nom du site" at bounding box center [608, 103] width 473 height 19
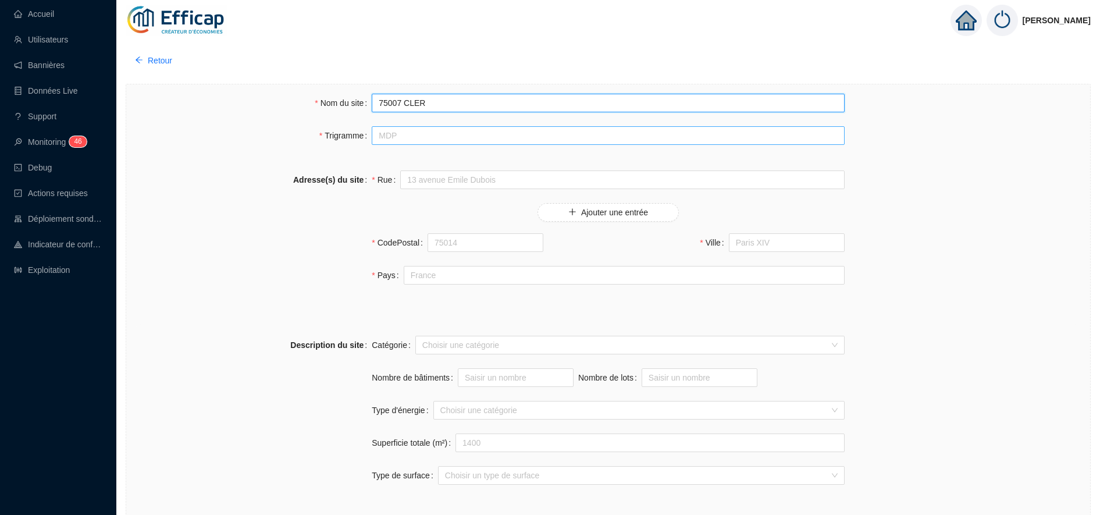
type input "75007 CLER"
click at [400, 141] on input "Trigramme" at bounding box center [608, 135] width 473 height 19
type input "CLR"
click at [427, 177] on input "Rue" at bounding box center [622, 179] width 444 height 19
paste input "15/17 rue Cler"
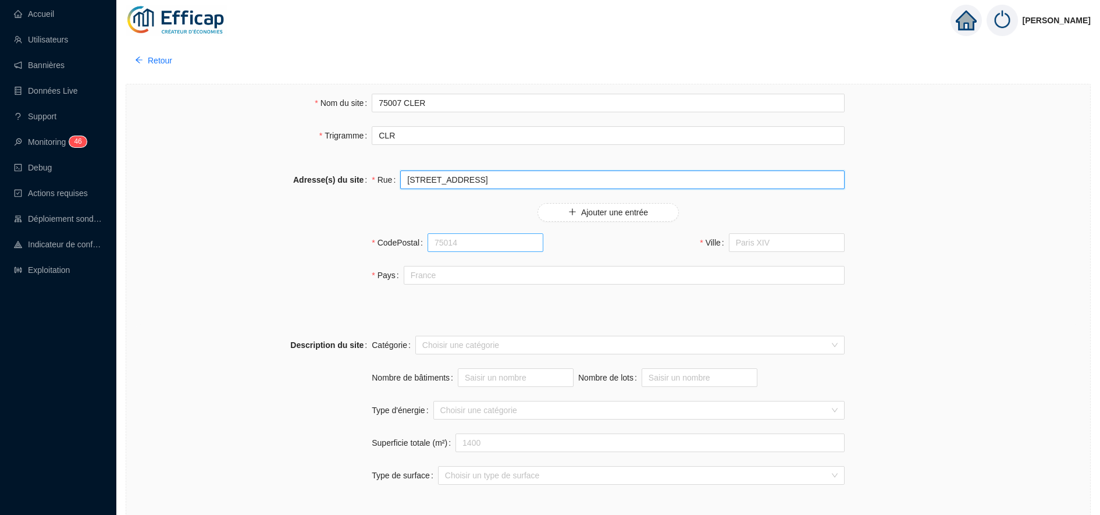
type input "15/17 rue Cler"
click at [449, 235] on input "CodePostal" at bounding box center [486, 242] width 116 height 19
type input "75007"
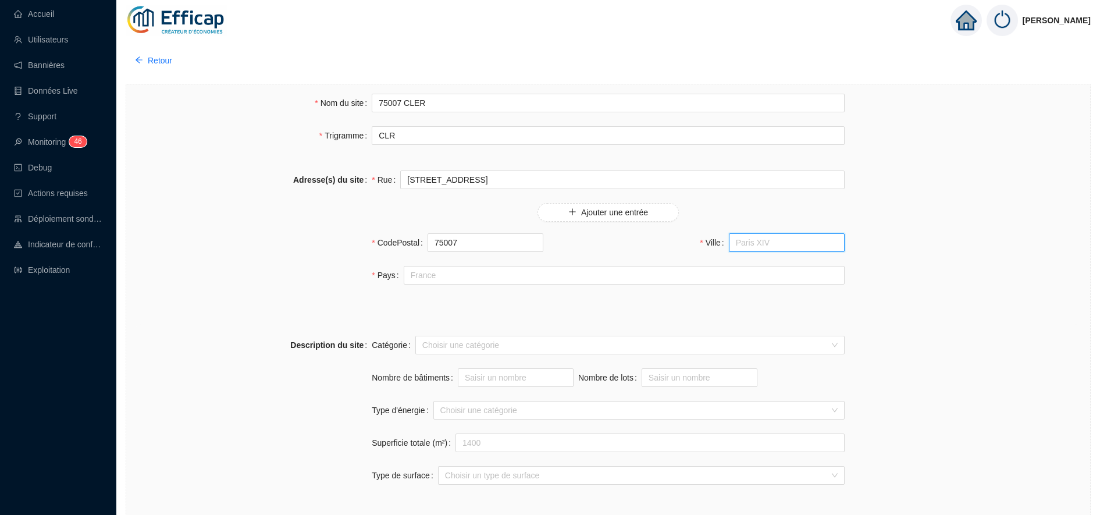
click at [769, 237] on input "Ville" at bounding box center [787, 242] width 116 height 19
type input "[GEOGRAPHIC_DATA]"
click at [481, 282] on input "Pays" at bounding box center [624, 275] width 441 height 19
type input "[GEOGRAPHIC_DATA]"
type input "[PERSON_NAME]"
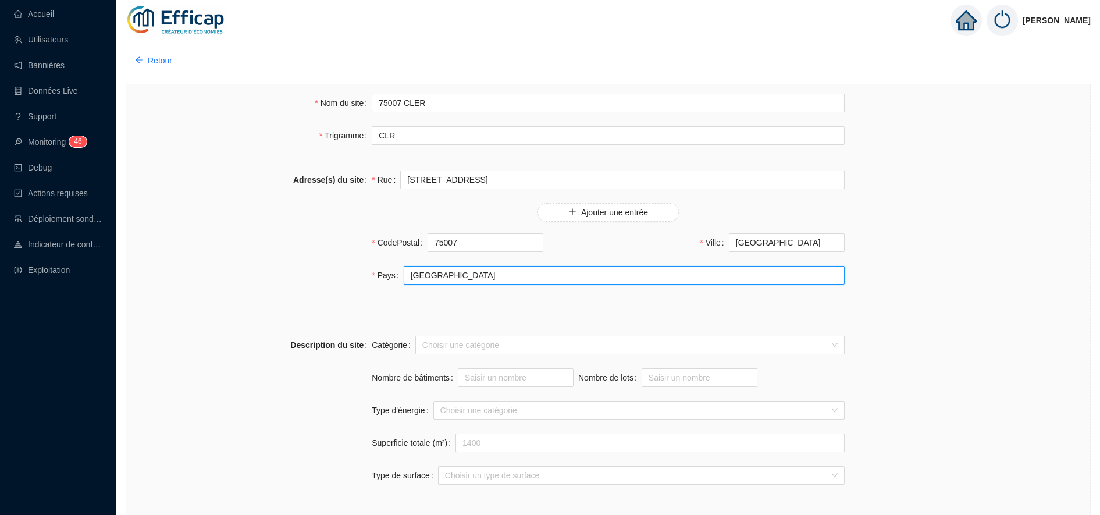
click at [435, 273] on input "Suisse" at bounding box center [624, 275] width 441 height 19
type input "France"
click at [310, 309] on div "Adresse(s) du site Rue 15/17 rue Cler Ajouter une entrée CodePostal 75007 Ville…" at bounding box center [608, 234] width 945 height 151
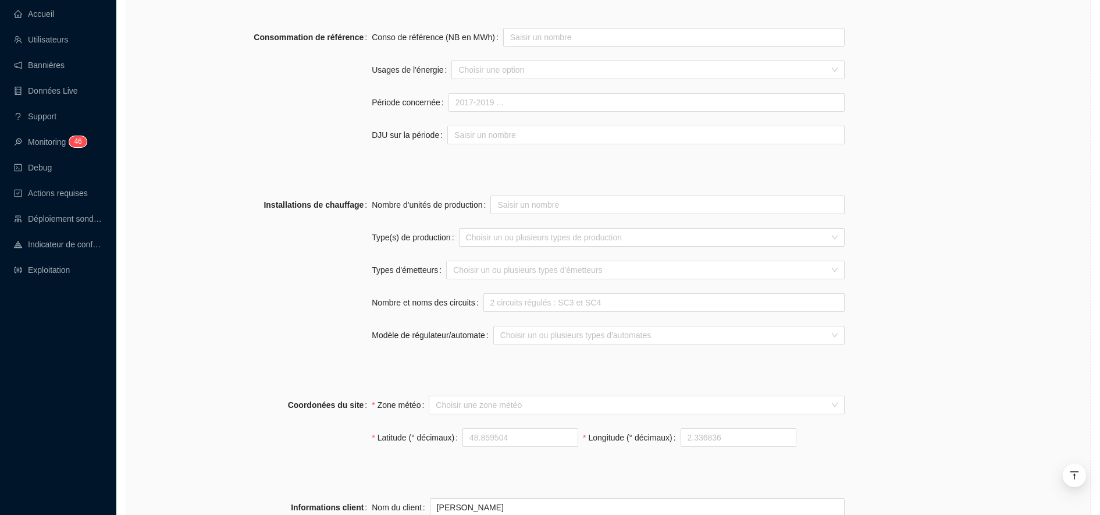
scroll to position [509, 0]
click at [496, 269] on div at bounding box center [640, 269] width 382 height 16
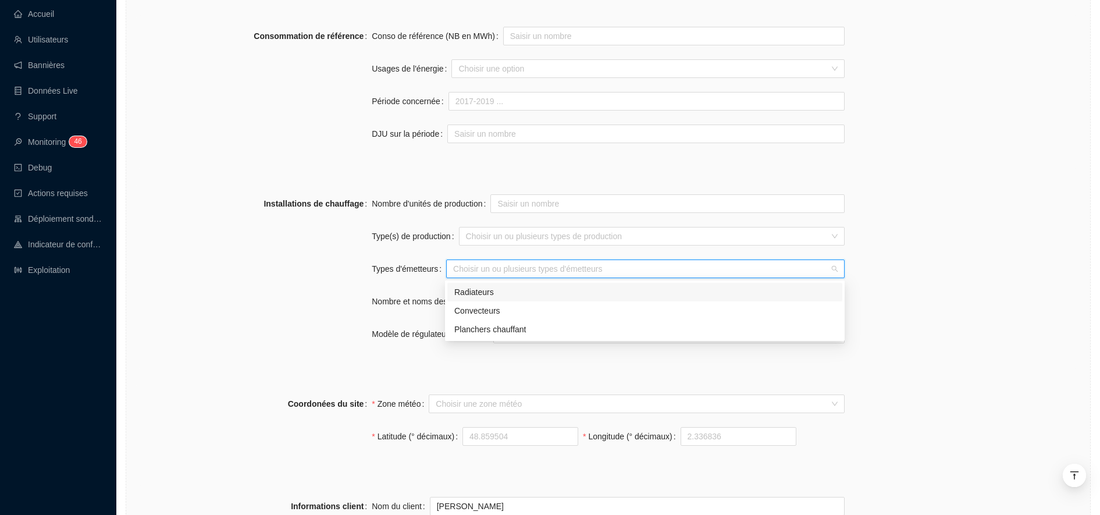
click at [461, 297] on div "Radiateurs" at bounding box center [644, 292] width 381 height 12
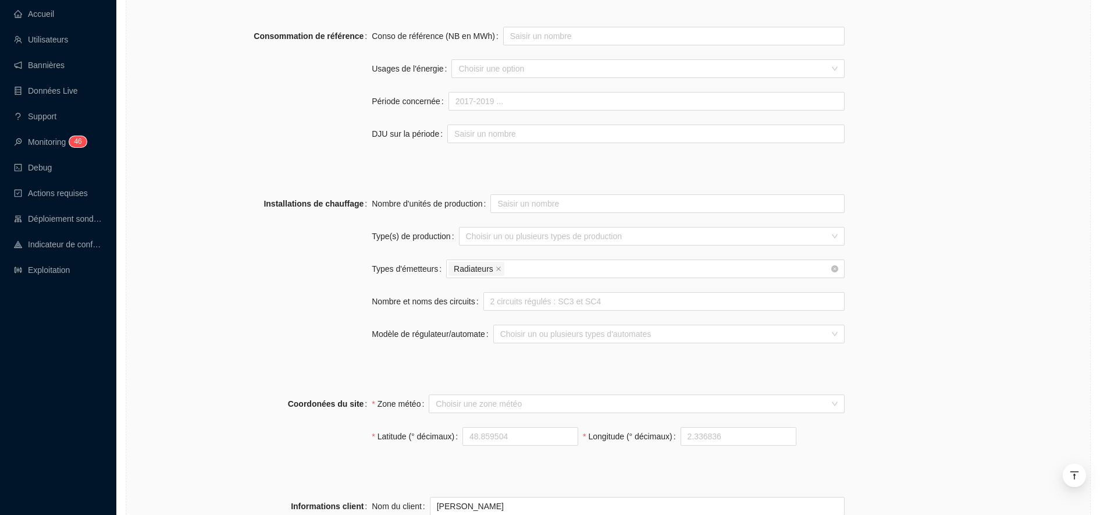
click at [396, 287] on div "Nombre d'unités de production Type(s) de production Choisir un ou plusieurs typ…" at bounding box center [608, 275] width 473 height 163
click at [503, 305] on input "Nombre et noms des circuits" at bounding box center [663, 301] width 361 height 19
type input "1 circuit + ECS"
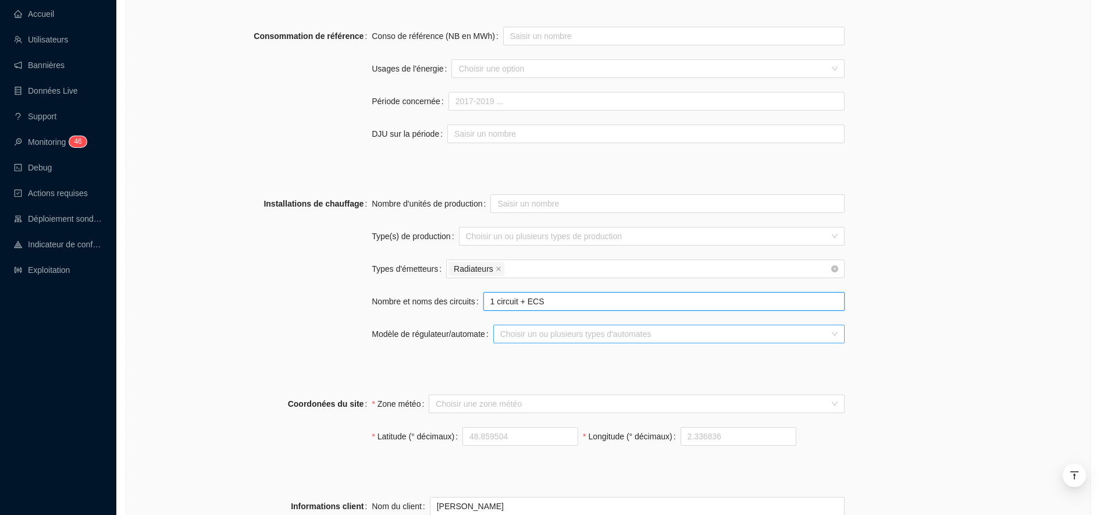
click at [524, 338] on div at bounding box center [663, 334] width 335 height 16
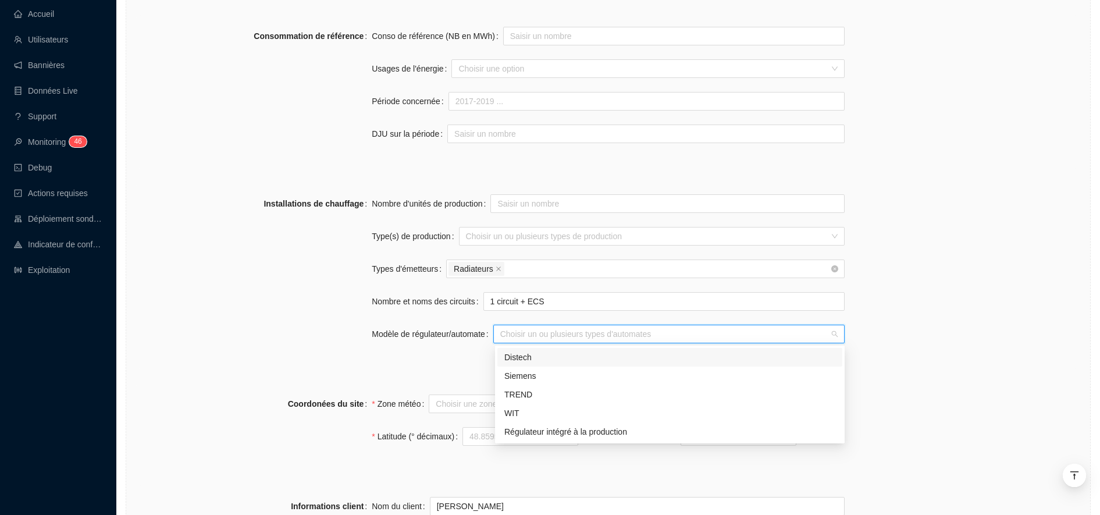
click at [511, 358] on div "Distech" at bounding box center [669, 357] width 331 height 12
click at [365, 361] on div "Installations de chauffage Nombre d'unités de production Type(s) de production …" at bounding box center [608, 276] width 945 height 186
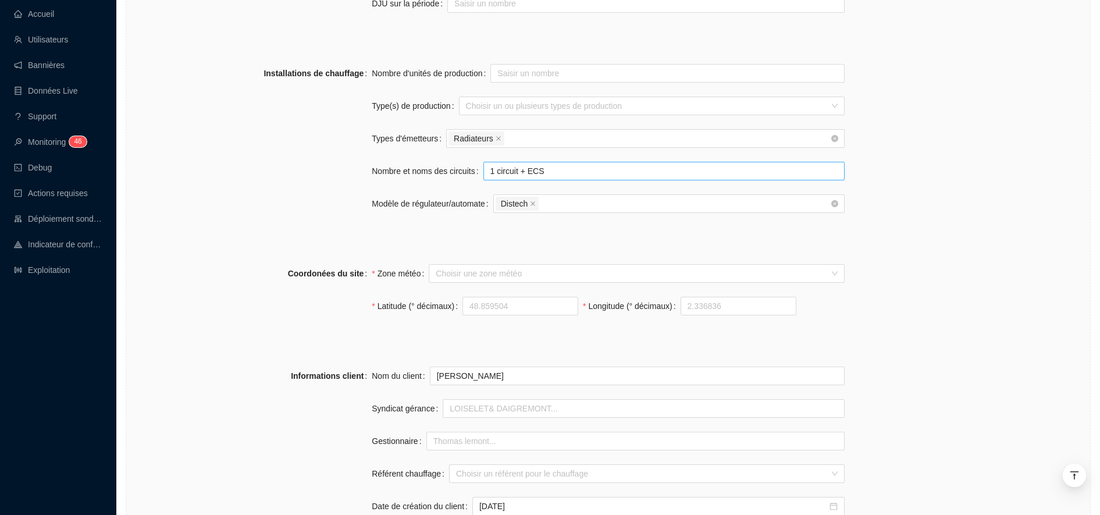
scroll to position [679, 0]
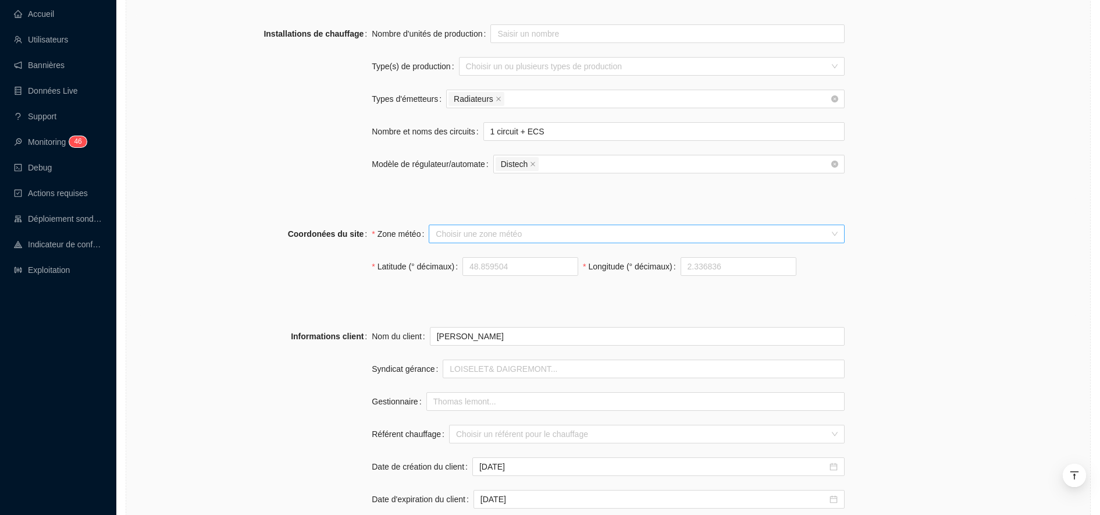
click at [502, 230] on input "Zone météo" at bounding box center [631, 233] width 391 height 17
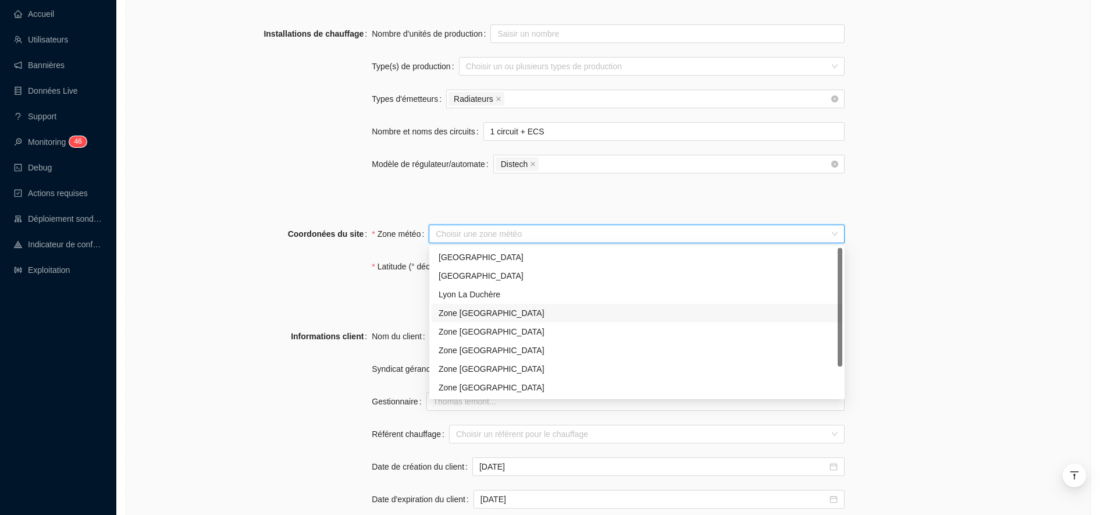
click at [484, 311] on div "Zone Paris" at bounding box center [637, 313] width 397 height 12
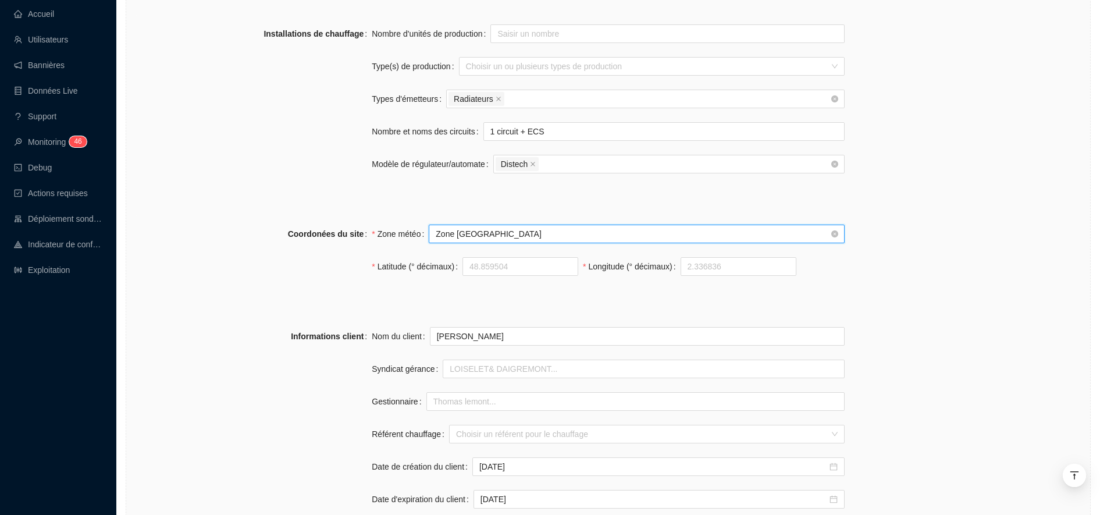
click at [375, 304] on form "Nom du site 75007 CLER Trigramme CLR Adresse(s) du site Rue 15/17 rue Cler Ajou…" at bounding box center [608, 59] width 945 height 1288
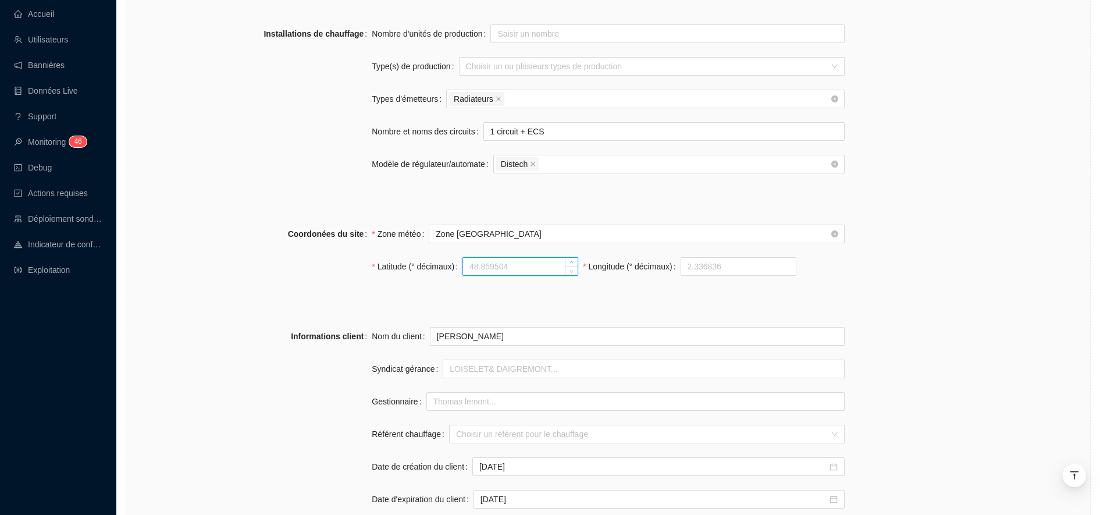
click at [477, 267] on input "Latitude (° décimaux)" at bounding box center [520, 266] width 115 height 17
paste input "485130"
click at [477, 266] on input "485130" at bounding box center [520, 266] width 115 height 17
type input "48.513"
click at [714, 265] on input "Longitude (° décimaux)" at bounding box center [738, 266] width 115 height 17
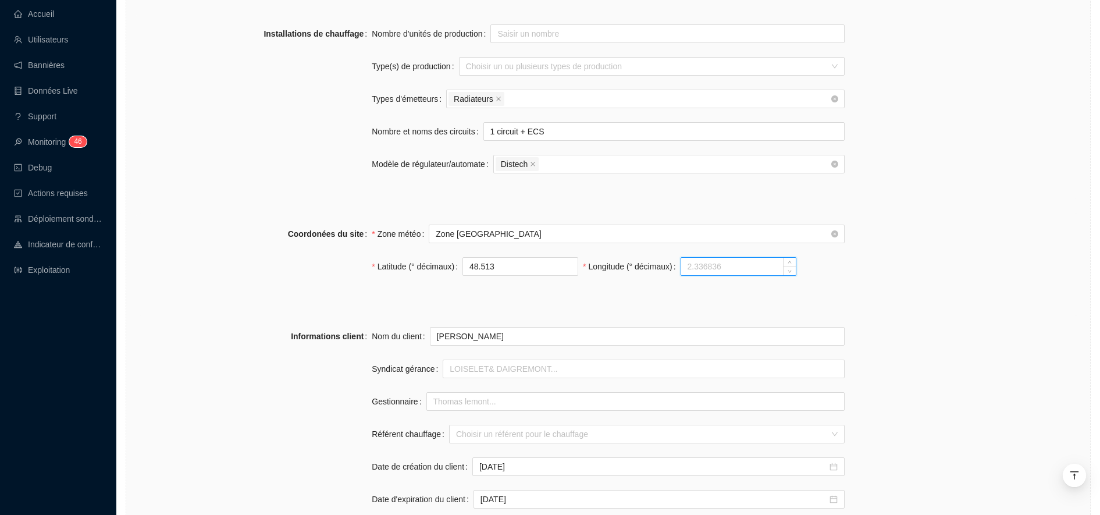
paste input "21820"
click at [681, 267] on input "21820" at bounding box center [738, 266] width 115 height 17
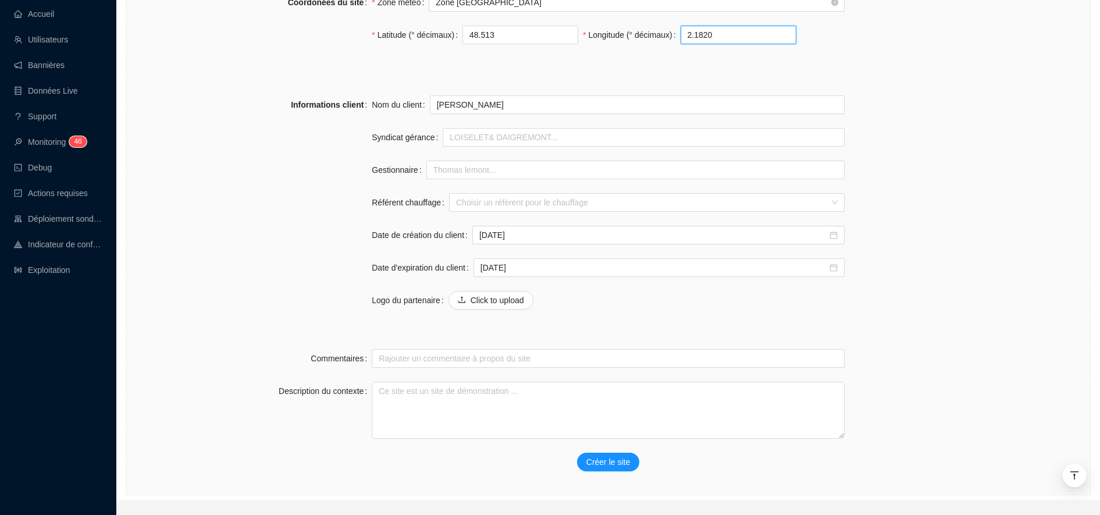
scroll to position [936, 0]
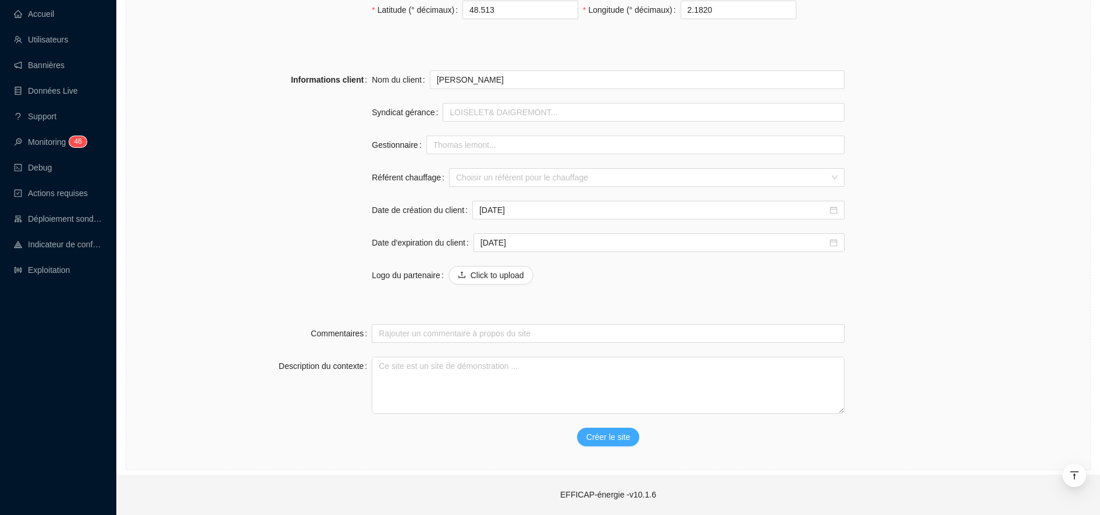
type input "2.182"
click at [607, 432] on span "Créer le site" at bounding box center [608, 437] width 44 height 12
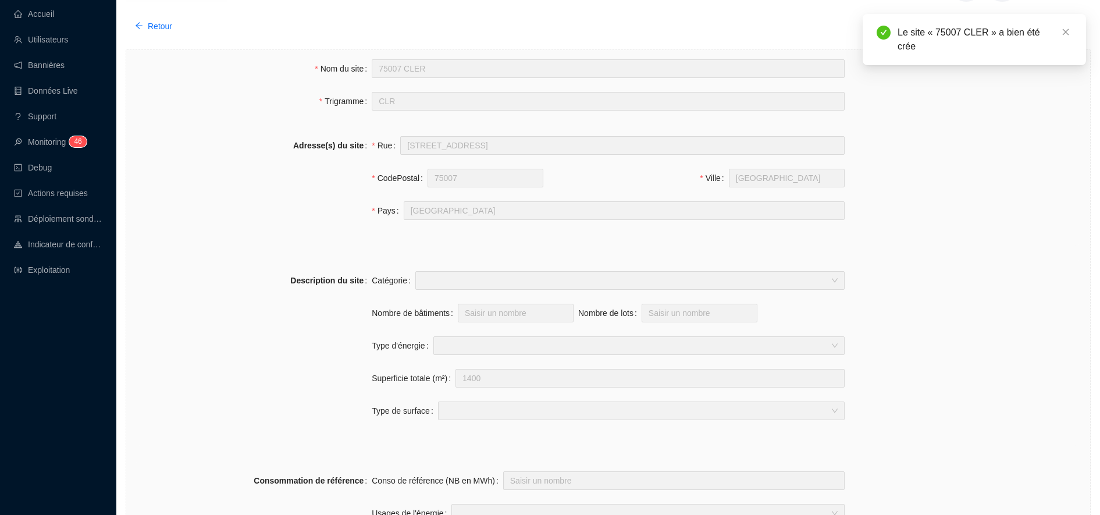
scroll to position [0, 0]
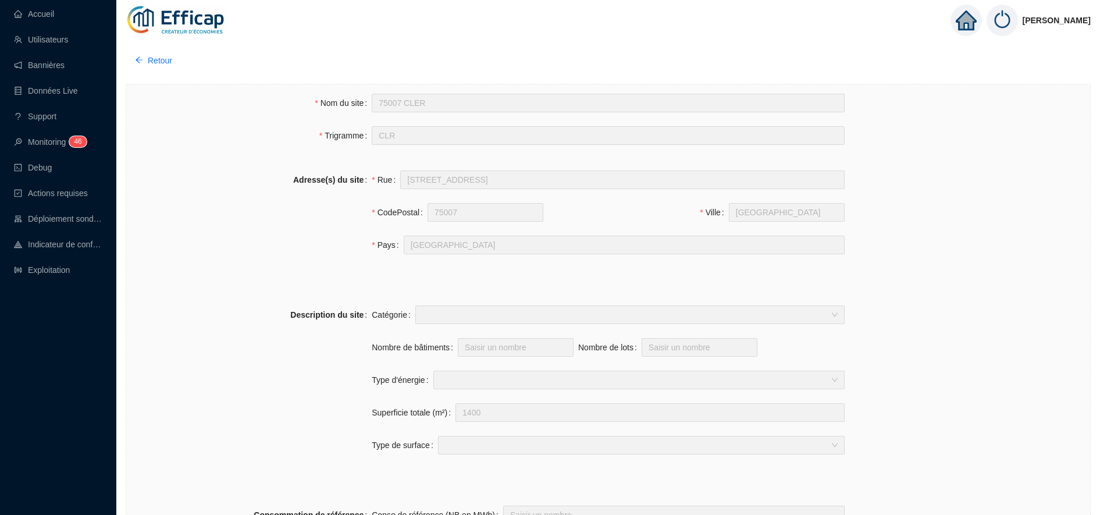
click at [888, 241] on div "Adresse(s) du site Rue 15/17 rue Cler CodePostal 75007 Ville PARIS Pays France" at bounding box center [608, 219] width 945 height 98
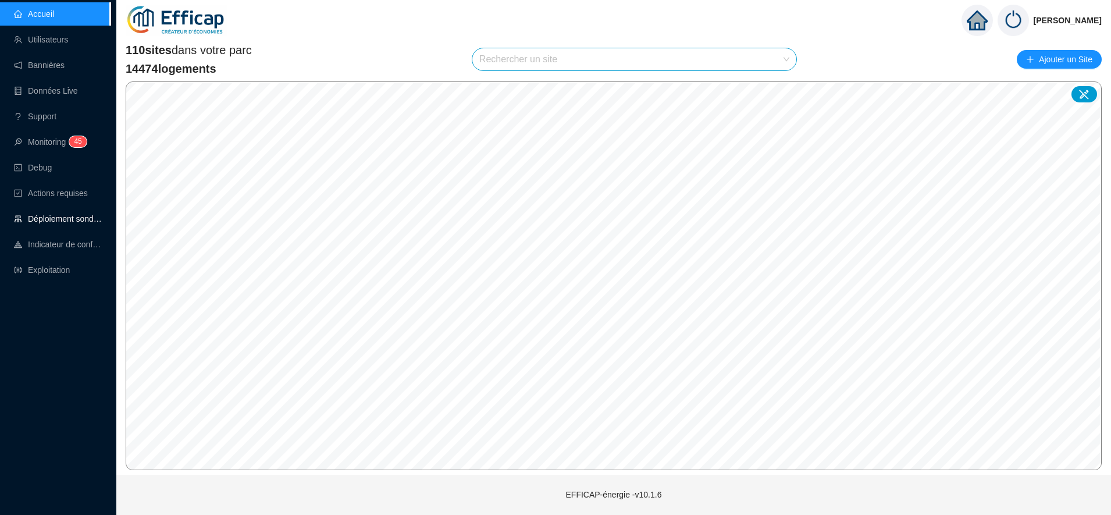
click at [59, 214] on link "Déploiement sondes" at bounding box center [58, 218] width 88 height 9
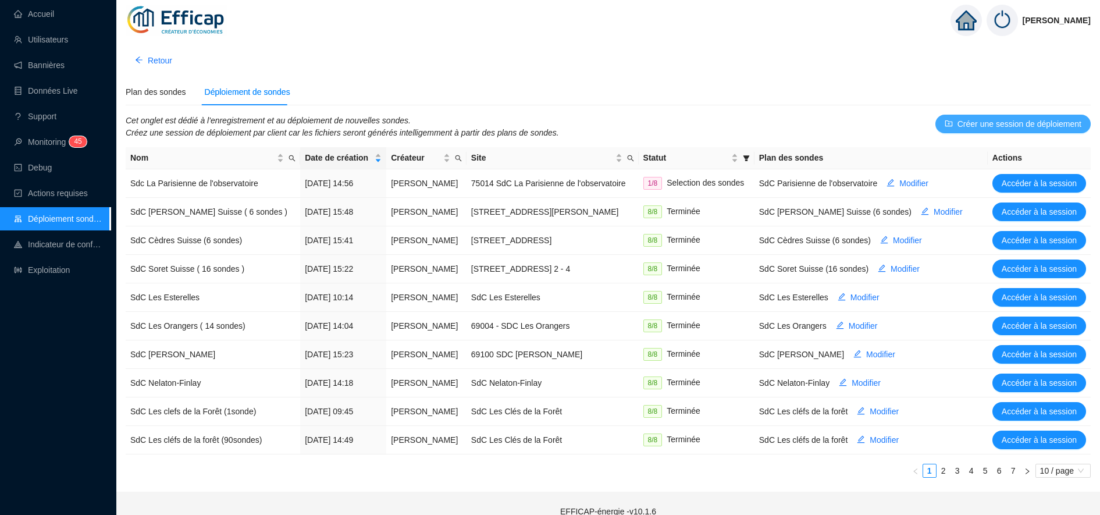
click at [1027, 125] on span "Créer une session de déploiement" at bounding box center [1020, 124] width 124 height 12
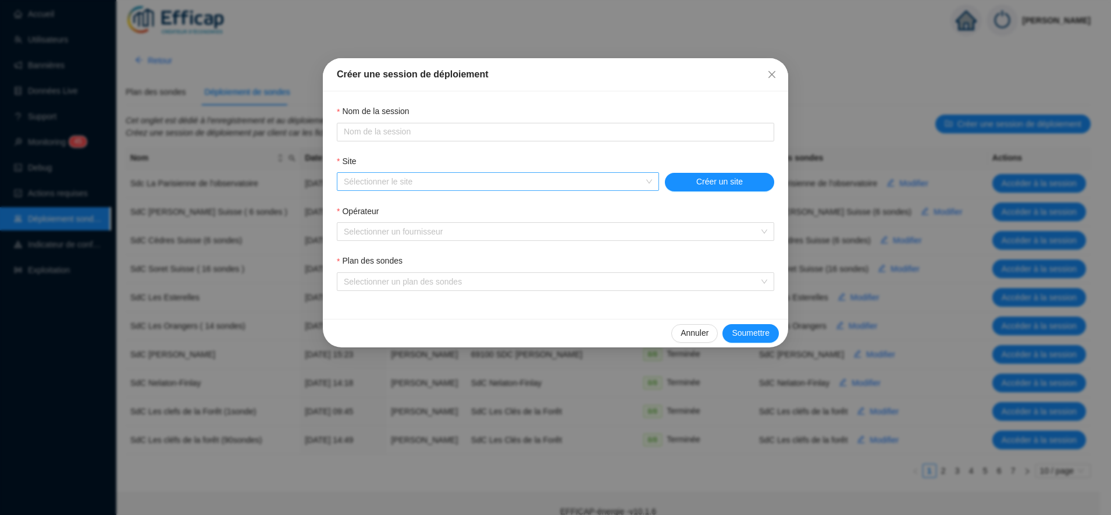
click at [383, 187] on input "Site" at bounding box center [493, 181] width 298 height 17
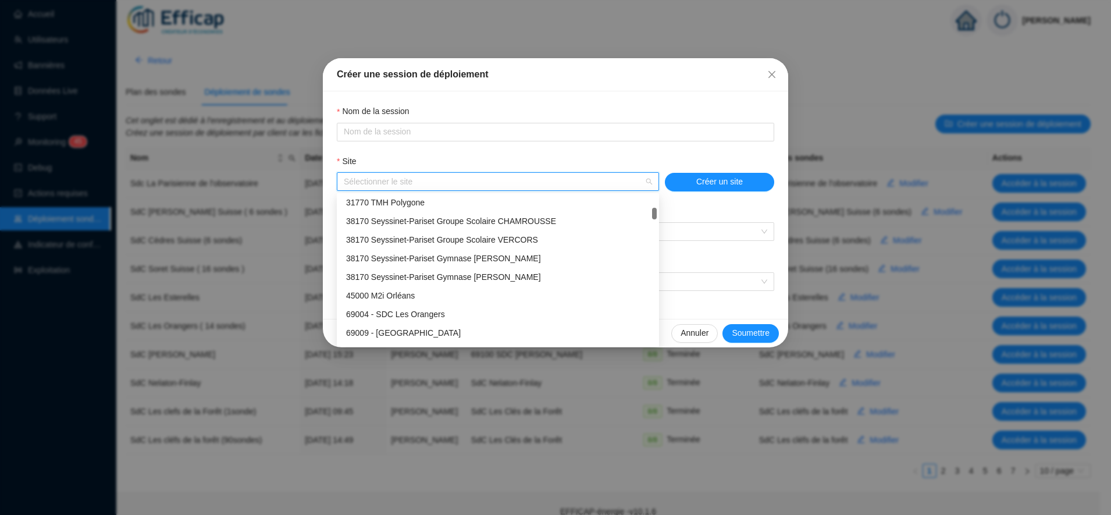
scroll to position [340, 0]
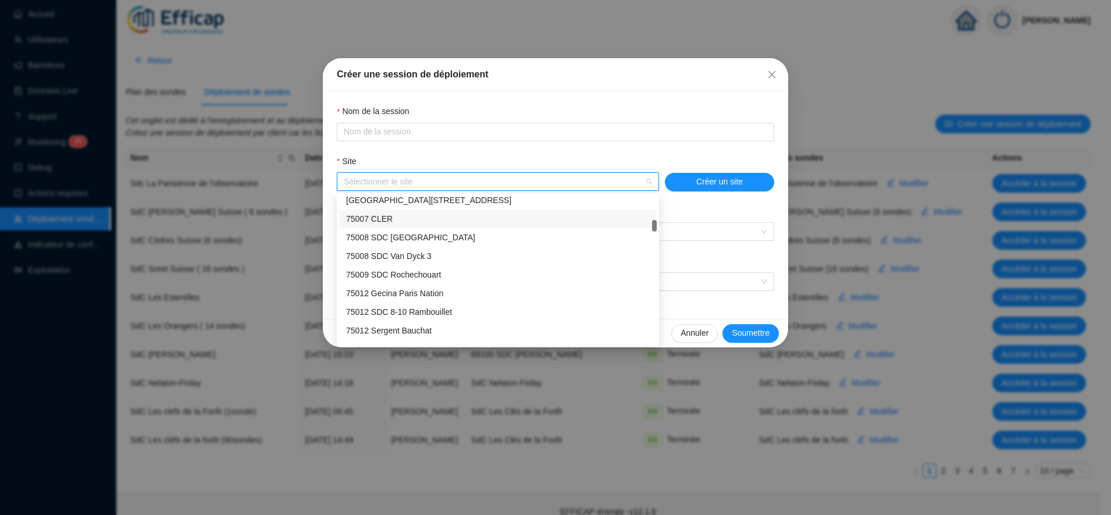
click at [407, 213] on div "75007 CLER" at bounding box center [498, 219] width 304 height 12
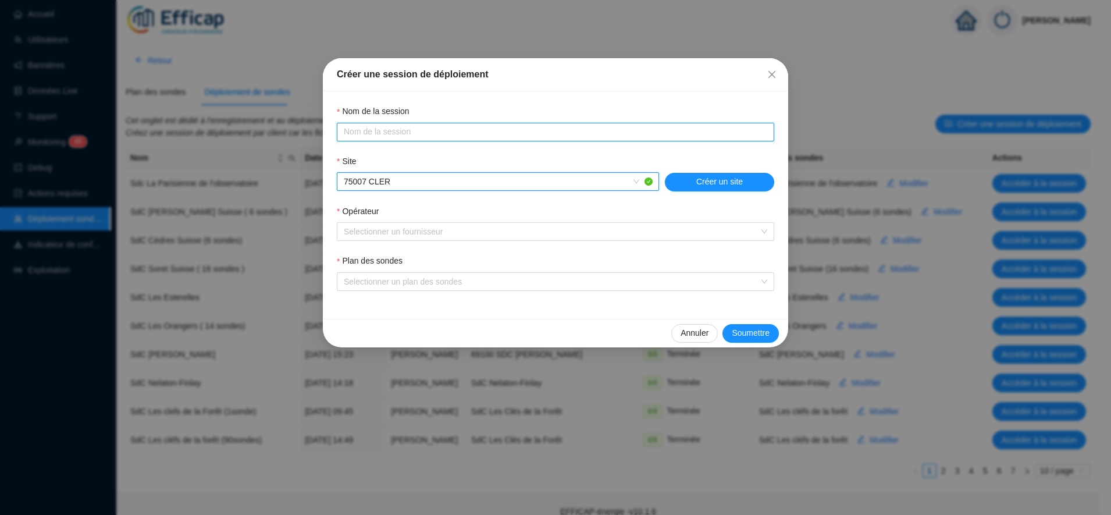
click at [482, 128] on input "Nom de la session" at bounding box center [554, 132] width 421 height 12
type input "Sdc Cler (14 sondes)"
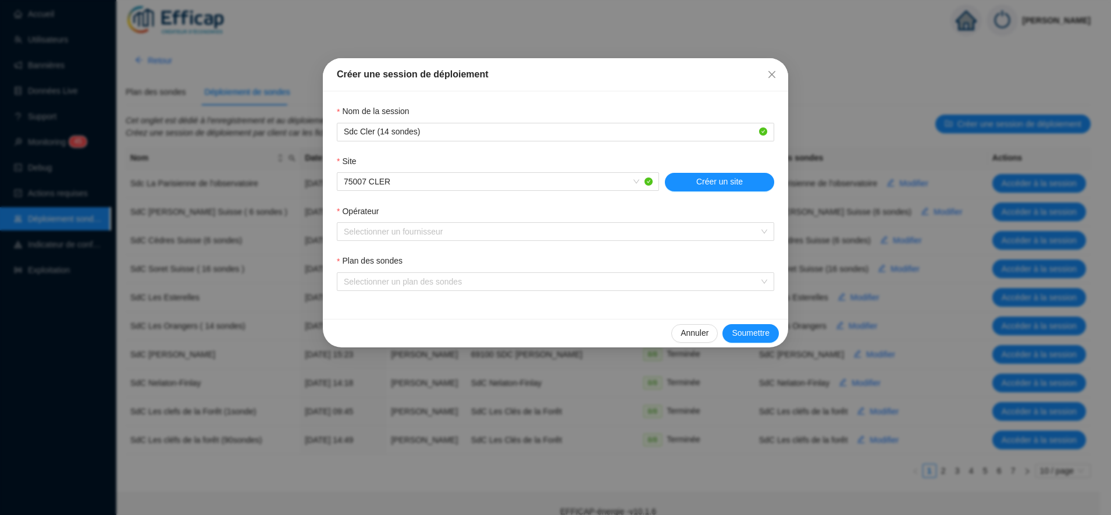
click at [336, 233] on div "Nom de la session Sdc Cler (14 sondes) Site 75007 CLER Créer un site Opérateur …" at bounding box center [555, 204] width 465 height 227
click at [354, 232] on input "Opérateur" at bounding box center [550, 231] width 413 height 17
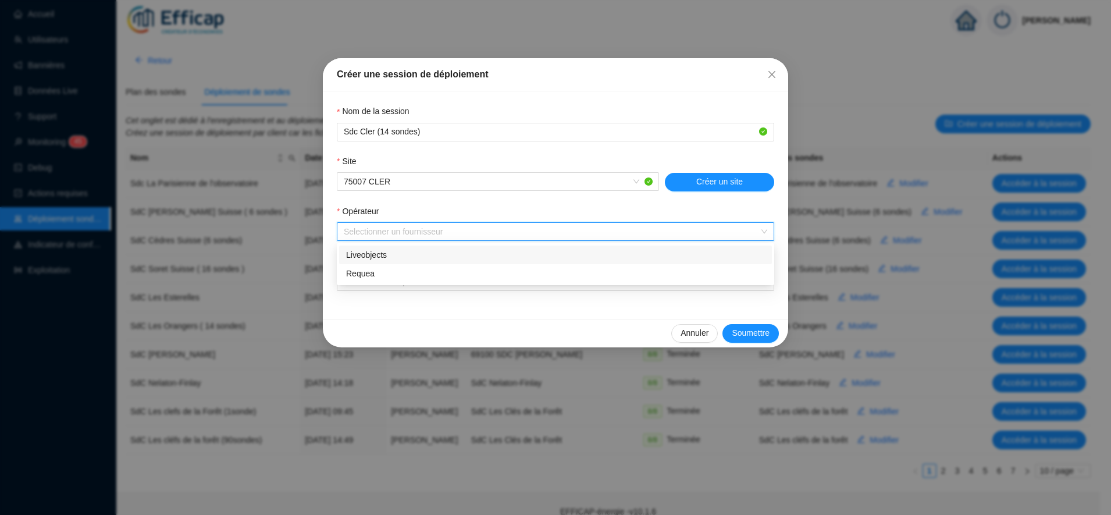
click at [383, 255] on div "Liveobjects" at bounding box center [555, 255] width 419 height 12
click at [373, 282] on input "Plan des sondes" at bounding box center [550, 281] width 413 height 17
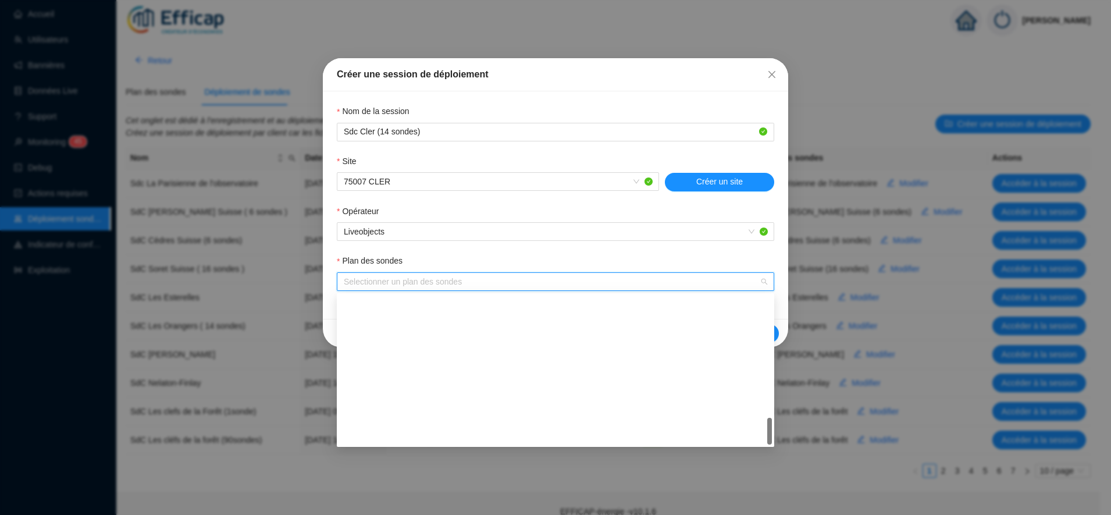
scroll to position [670, 0]
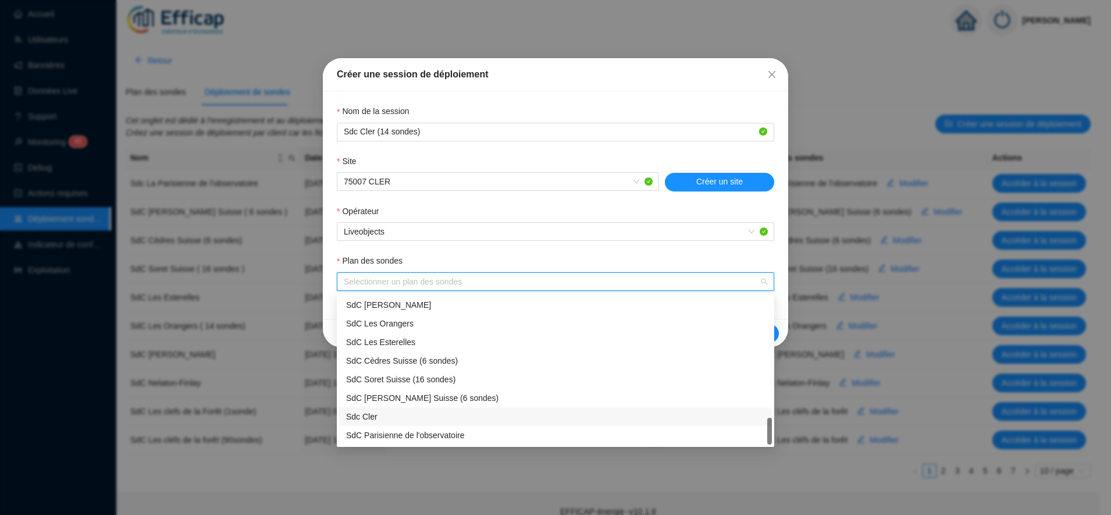
click at [408, 418] on div "Sdc Cler" at bounding box center [555, 417] width 419 height 12
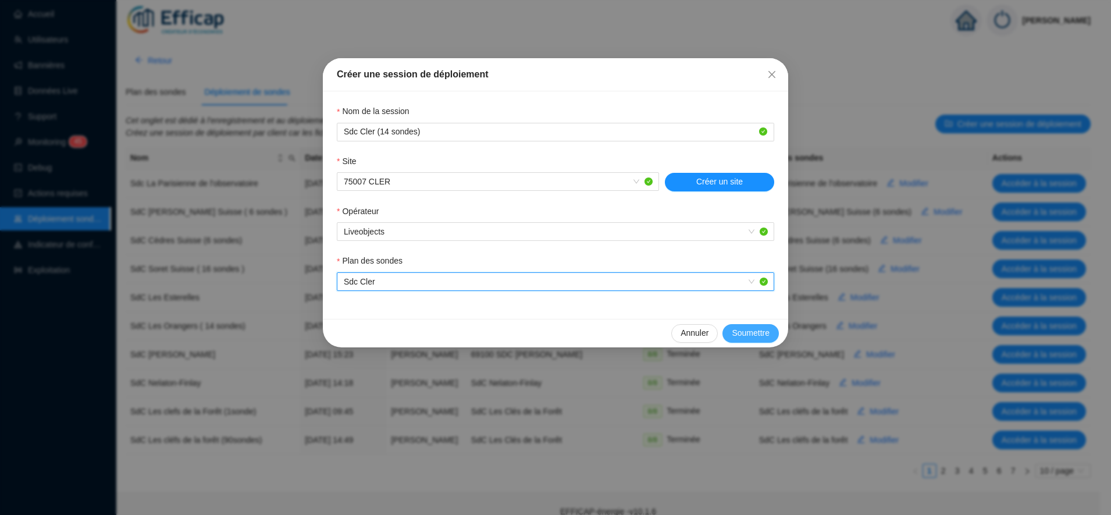
click at [760, 332] on span "Soumettre" at bounding box center [751, 333] width 38 height 12
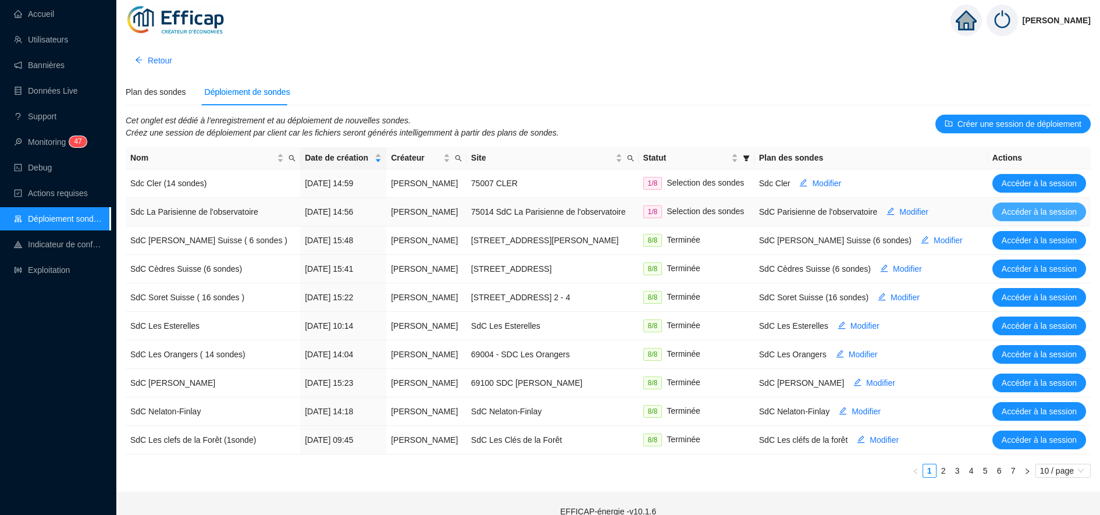
click at [1032, 218] on span "Accéder à la session" at bounding box center [1039, 212] width 75 height 12
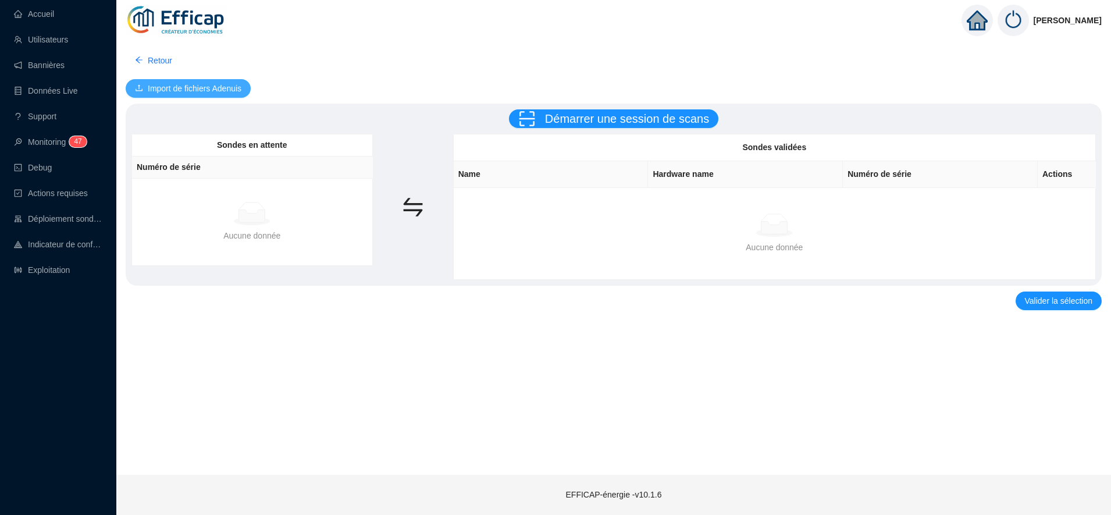
click at [197, 83] on span "Import de fichiers Adenuis" at bounding box center [195, 89] width 94 height 12
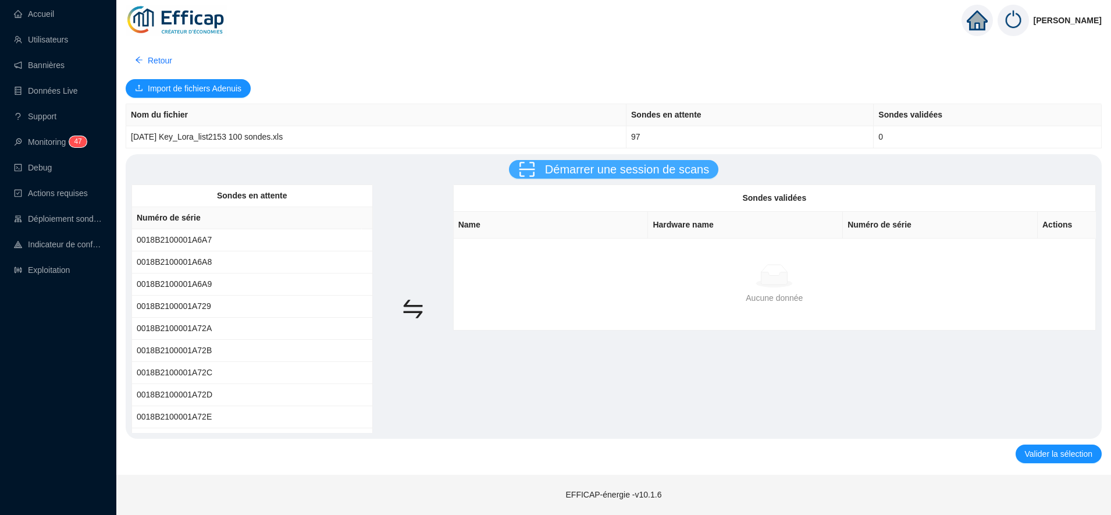
click at [589, 165] on span "Démarrer une session de scans" at bounding box center [627, 169] width 164 height 13
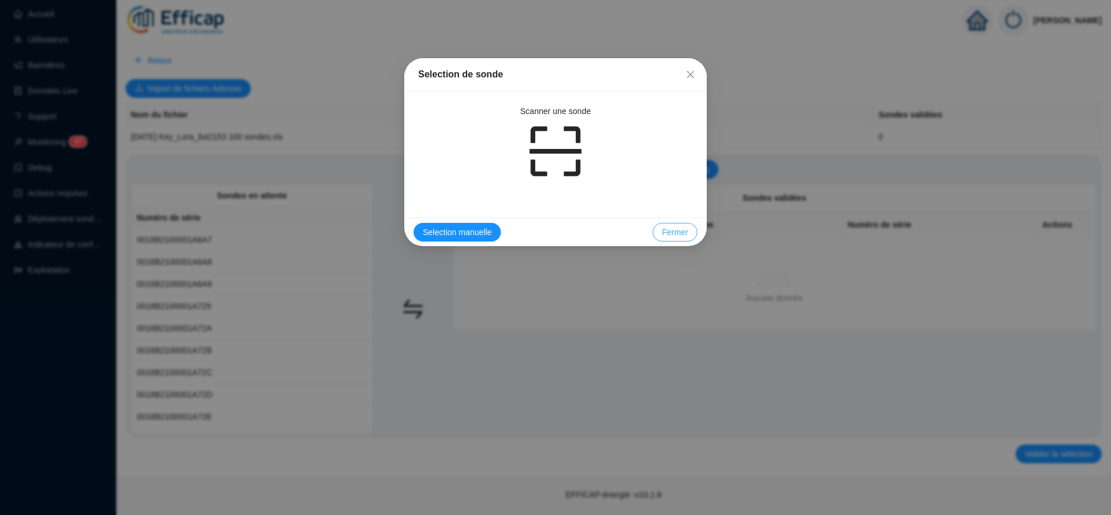
click at [677, 233] on span "Fermer" at bounding box center [675, 232] width 26 height 12
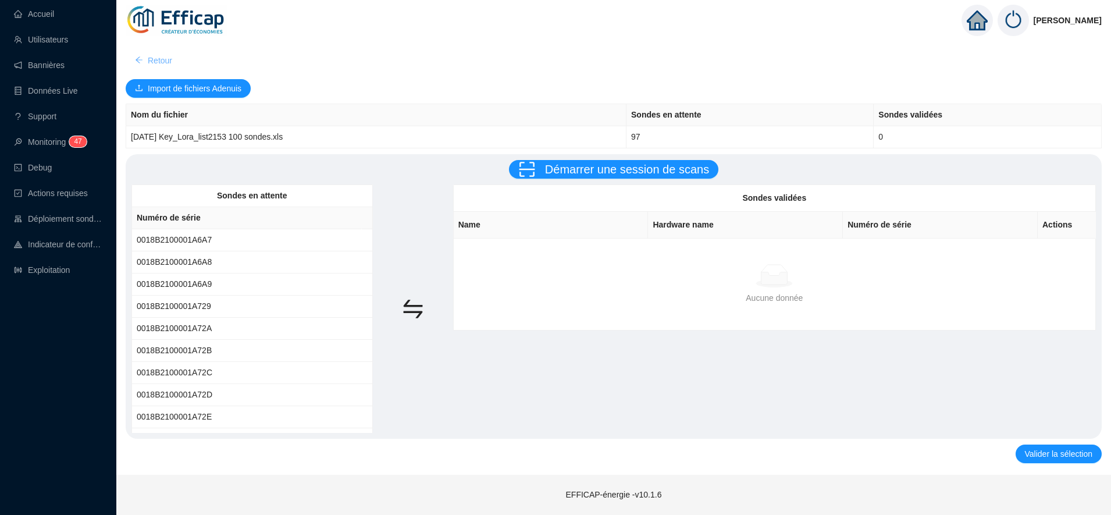
click at [163, 61] on span "Retour" at bounding box center [160, 61] width 24 height 12
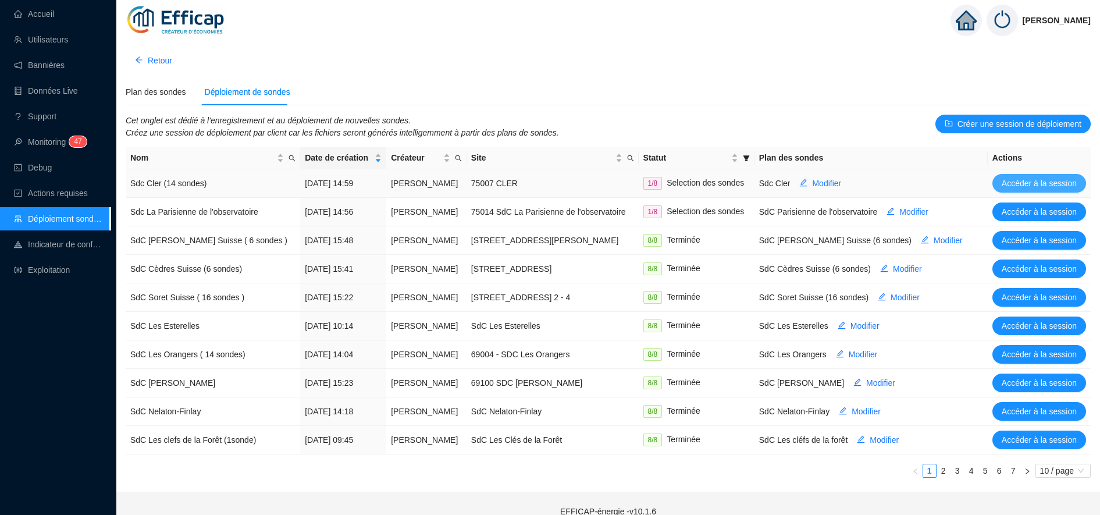
click at [1025, 187] on span "Accéder à la session" at bounding box center [1039, 183] width 75 height 12
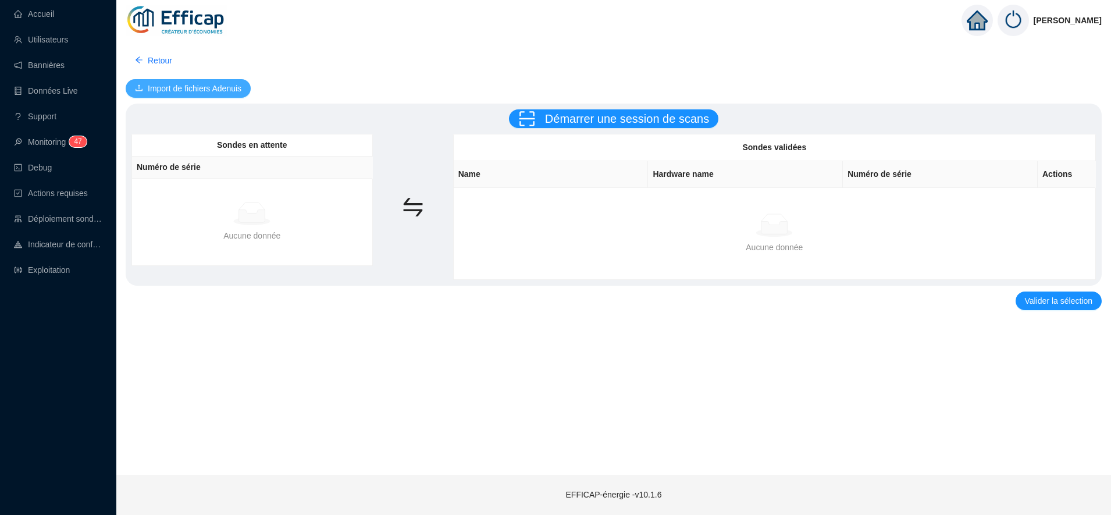
click at [239, 83] on span "Import de fichiers Adenuis" at bounding box center [195, 89] width 94 height 12
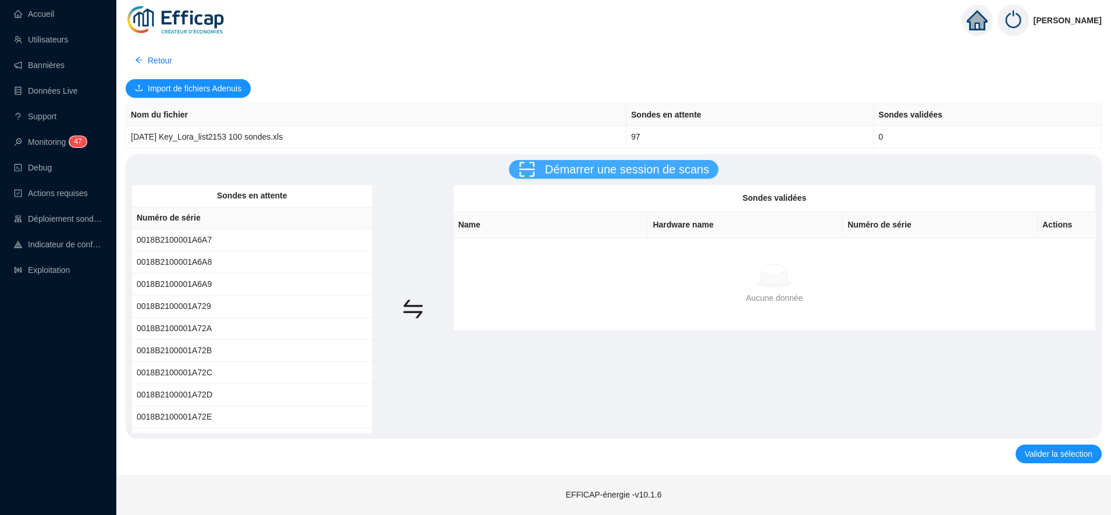
click at [604, 175] on span "Démarrer une session de scans" at bounding box center [627, 169] width 164 height 13
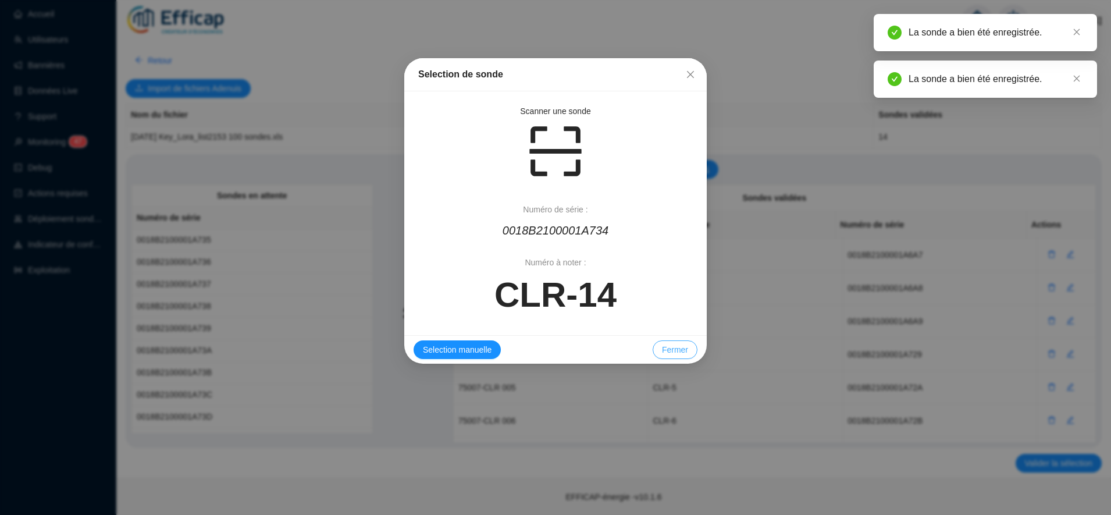
click at [678, 351] on span "Fermer" at bounding box center [675, 350] width 26 height 12
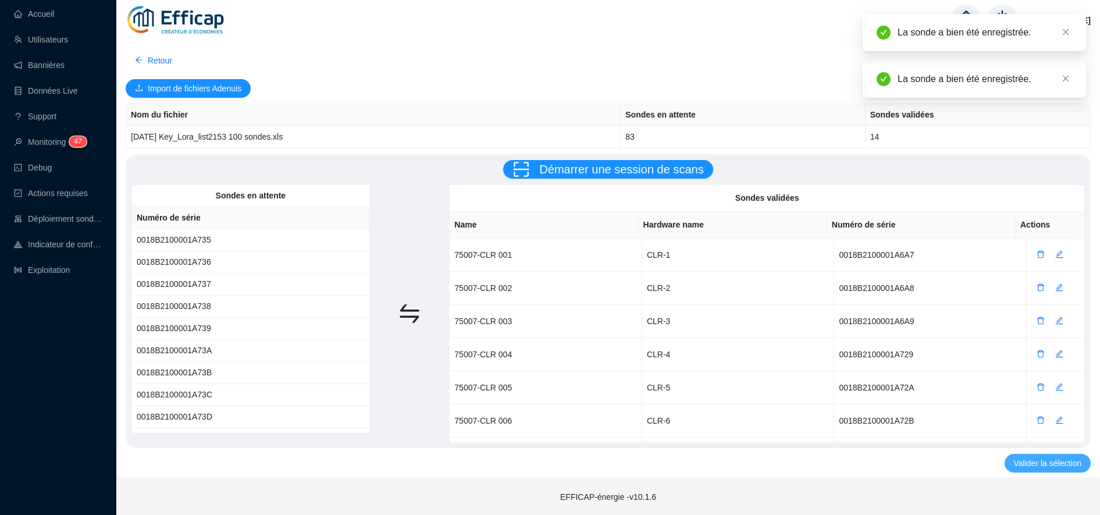
click at [1018, 460] on span "Valider la sélection" at bounding box center [1047, 463] width 67 height 12
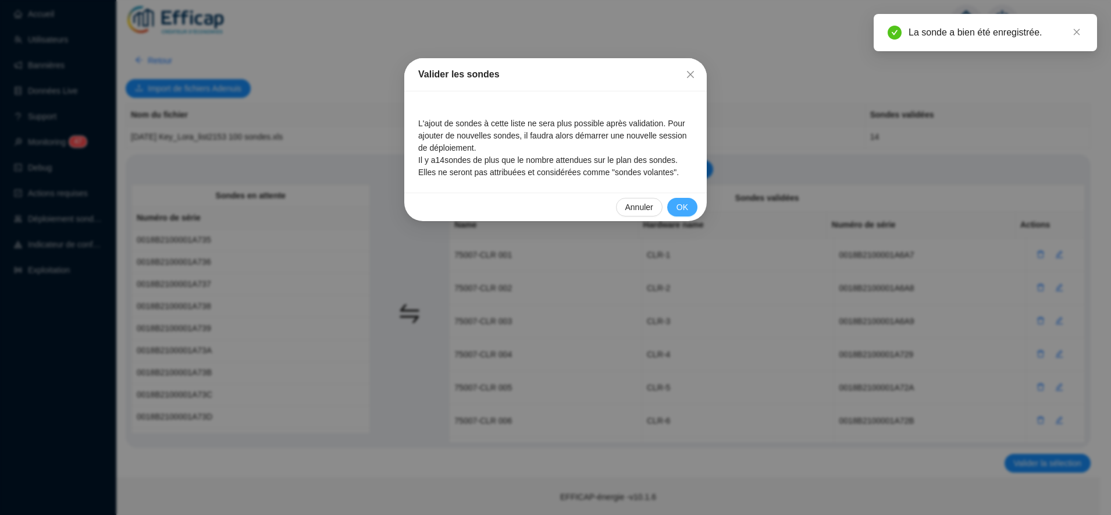
click at [681, 213] on span "OK" at bounding box center [683, 207] width 12 height 12
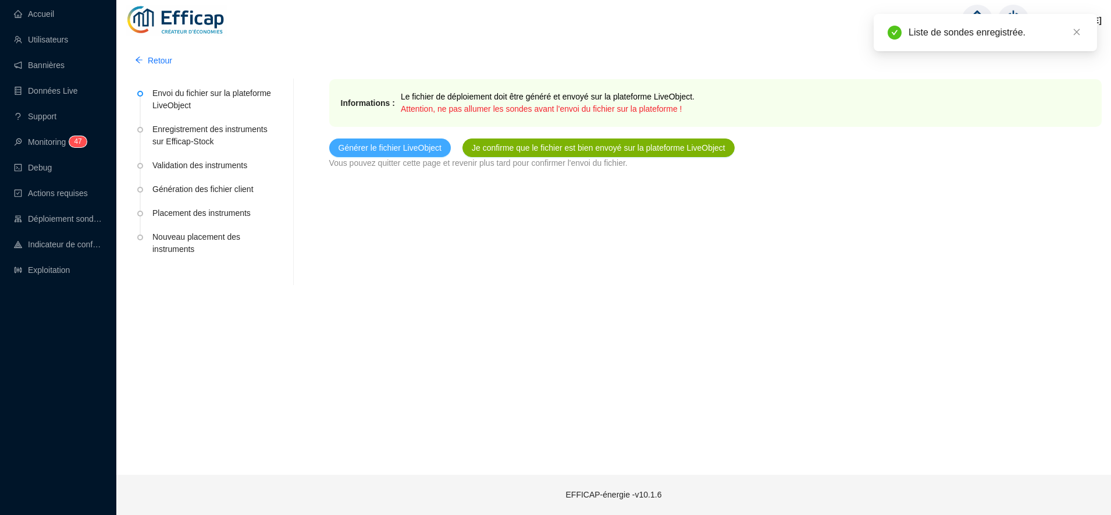
click at [424, 150] on span "Générer le fichier LiveObject" at bounding box center [390, 148] width 103 height 12
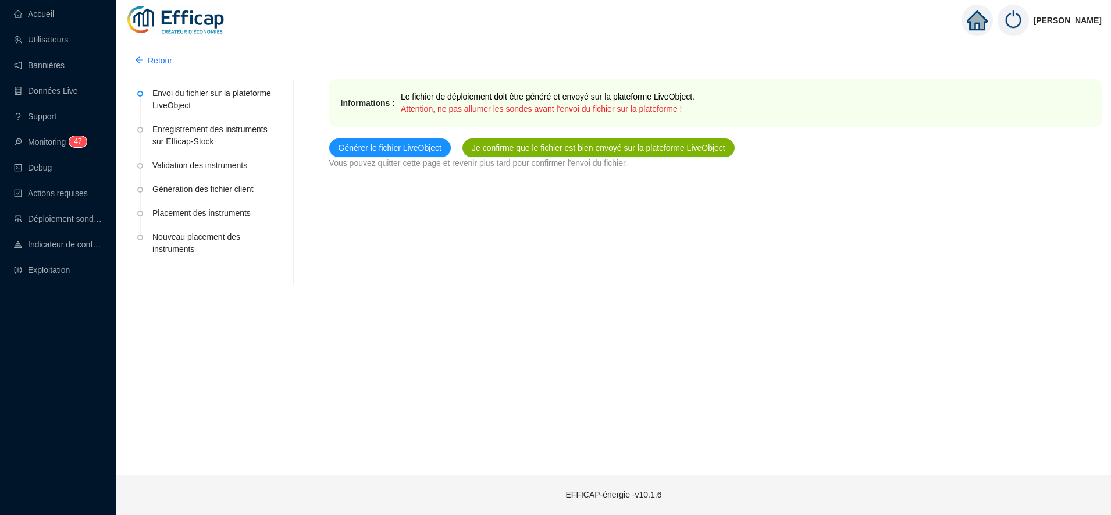
click at [536, 147] on span "Je confirme que le fichier est bien envoyé sur la plateforme LiveObject" at bounding box center [599, 148] width 254 height 12
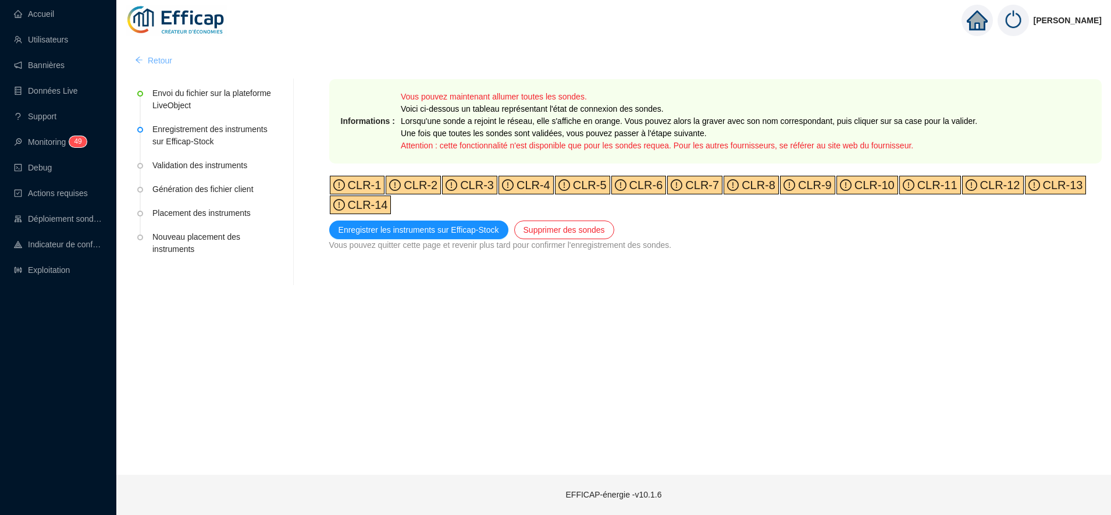
click at [151, 67] on button "Retour" at bounding box center [154, 60] width 56 height 19
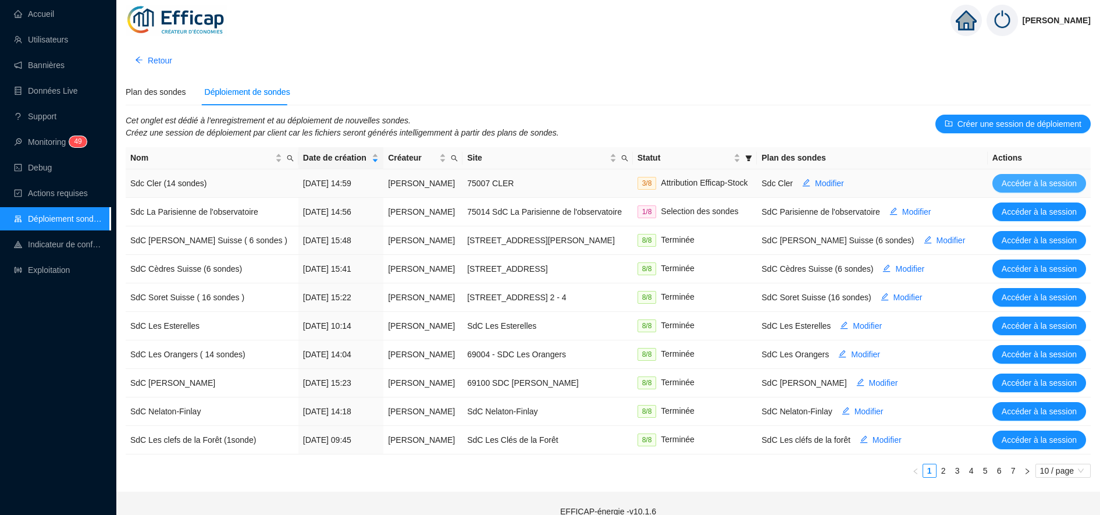
click at [1009, 183] on span "Accéder à la session" at bounding box center [1039, 183] width 75 height 12
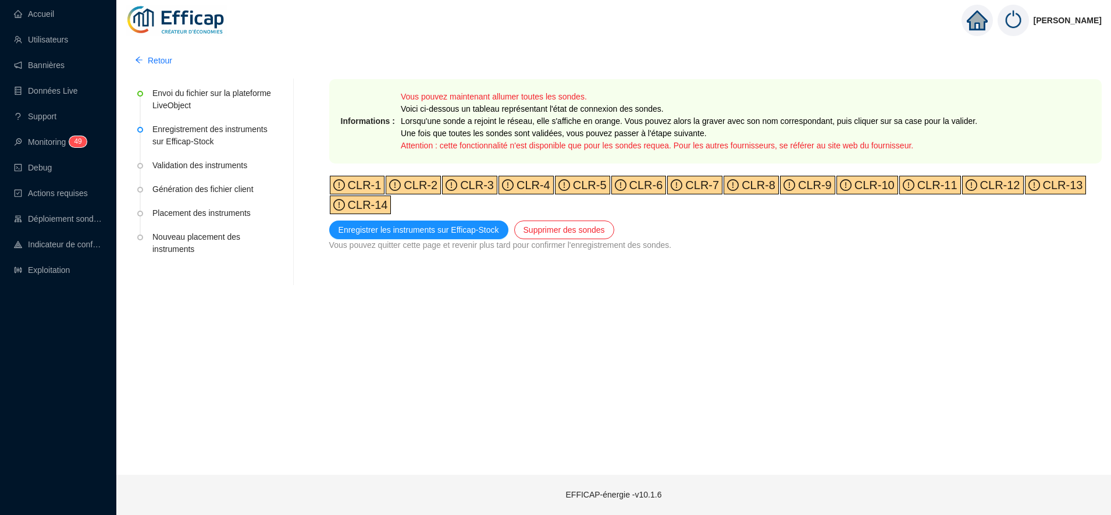
click at [357, 187] on span "CLR-1" at bounding box center [363, 185] width 37 height 13
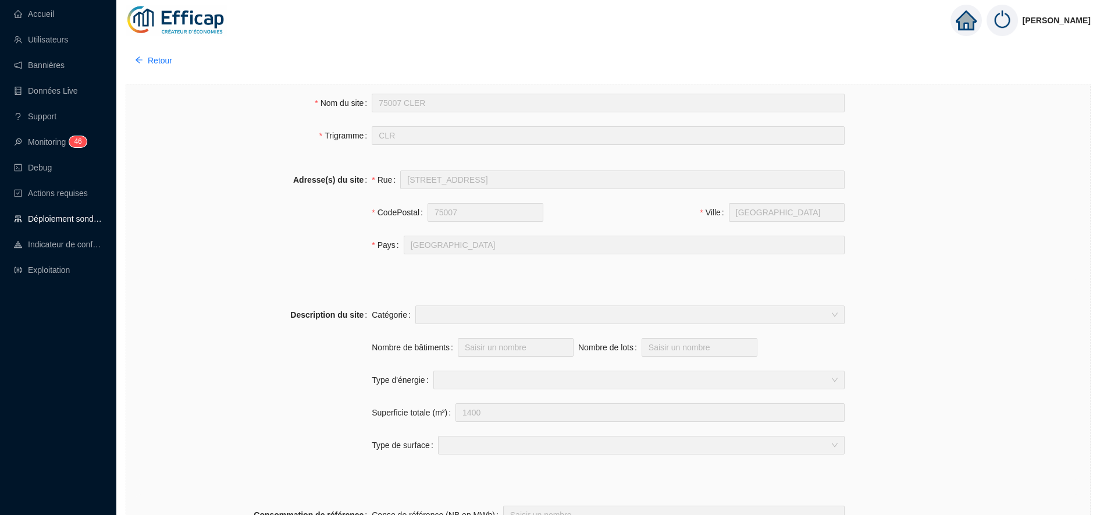
click at [59, 223] on link "Déploiement sondes" at bounding box center [58, 218] width 88 height 9
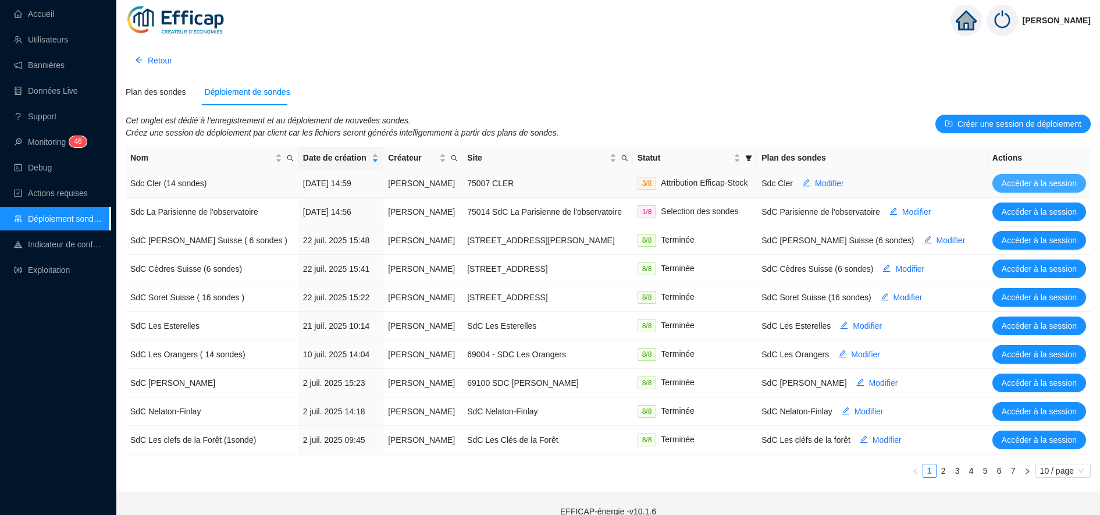
click at [1069, 182] on span "Accéder à la session" at bounding box center [1039, 183] width 75 height 12
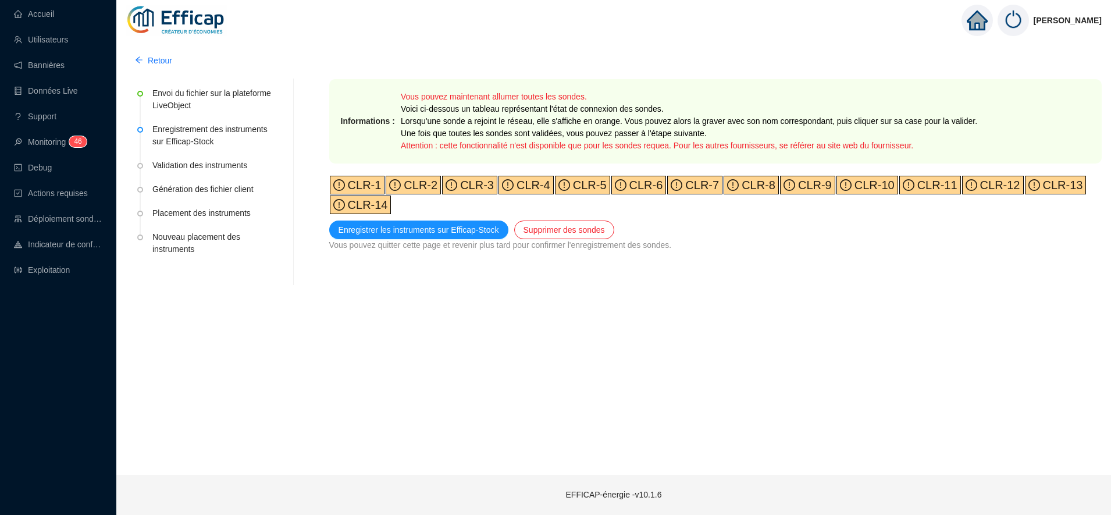
click at [369, 185] on span "CLR-1" at bounding box center [363, 185] width 37 height 13
click at [368, 203] on span "CLR-14" at bounding box center [366, 204] width 43 height 13
click at [410, 187] on span "CLR-2" at bounding box center [419, 185] width 37 height 13
drag, startPoint x: 454, startPoint y: 184, endPoint x: 528, endPoint y: 185, distance: 74.5
click at [528, 185] on div "CLR-1 CLR-2 CLR-3 CLR-4 CLR-5 CLR-6 CLR-7 CLR-8 CLR-9 CLR-10 CLR-11 CLR-12 CLR-…" at bounding box center [715, 195] width 773 height 40
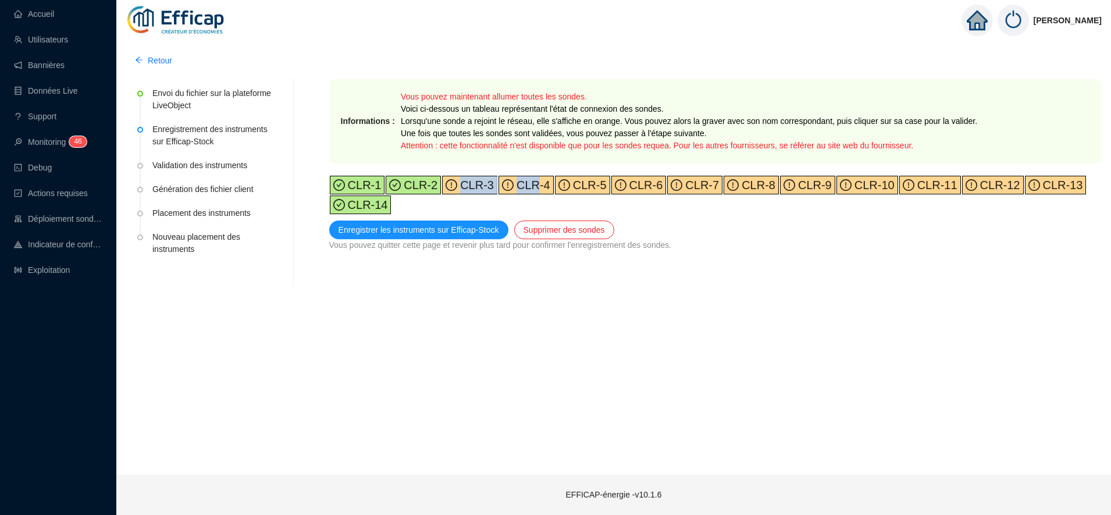
click at [528, 185] on span "CLR-4" at bounding box center [532, 185] width 37 height 13
click at [461, 183] on span "CLR-3" at bounding box center [475, 185] width 37 height 13
click at [570, 187] on span "CLR-5" at bounding box center [588, 185] width 37 height 13
click at [631, 180] on span "CLR-6" at bounding box center [645, 185] width 37 height 13
click at [688, 183] on span "CLR-7" at bounding box center [700, 185] width 37 height 13
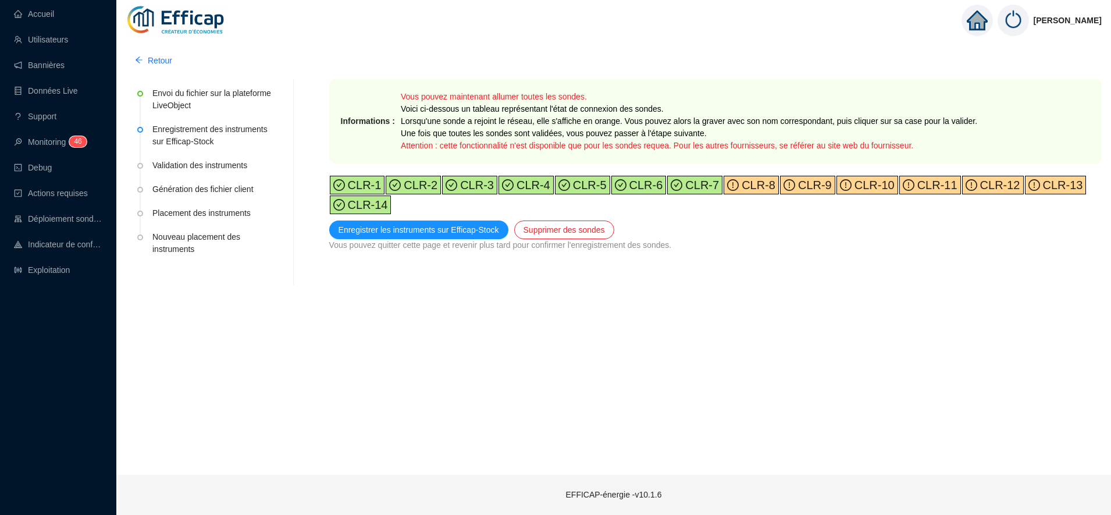
click at [739, 183] on span "CLR-8" at bounding box center [757, 185] width 37 height 13
click at [795, 184] on span "CLR-9" at bounding box center [813, 185] width 37 height 13
click at [852, 179] on span "CLR-10" at bounding box center [873, 185] width 43 height 13
click at [915, 183] on span "CLR-11" at bounding box center [936, 185] width 43 height 13
click at [977, 184] on span "CLR-12" at bounding box center [998, 185] width 43 height 13
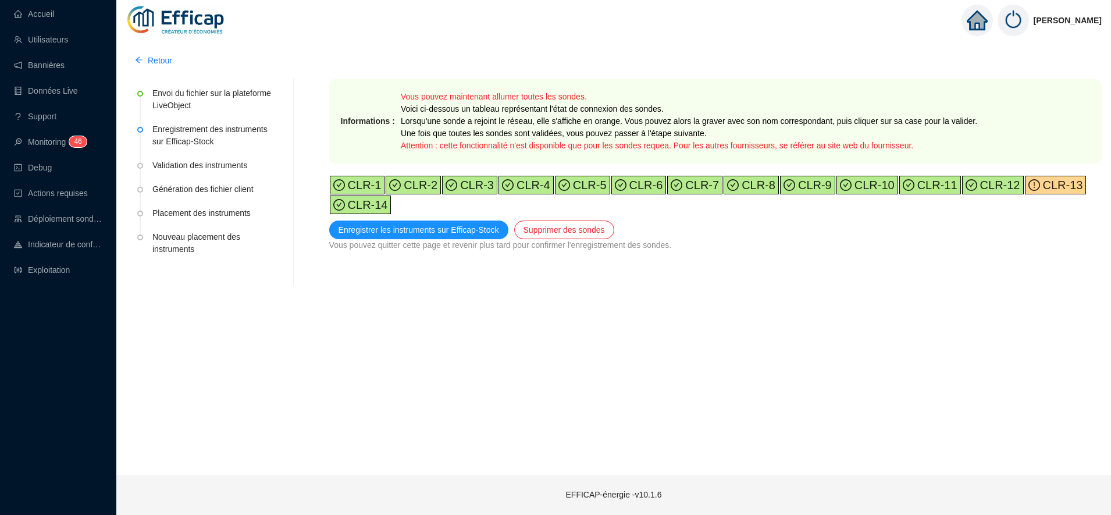
click at [1029, 180] on icon "exclamation-circle" at bounding box center [1035, 185] width 12 height 12
click at [461, 226] on span "Enregistrer les instruments sur Efficap-Stock" at bounding box center [419, 230] width 161 height 12
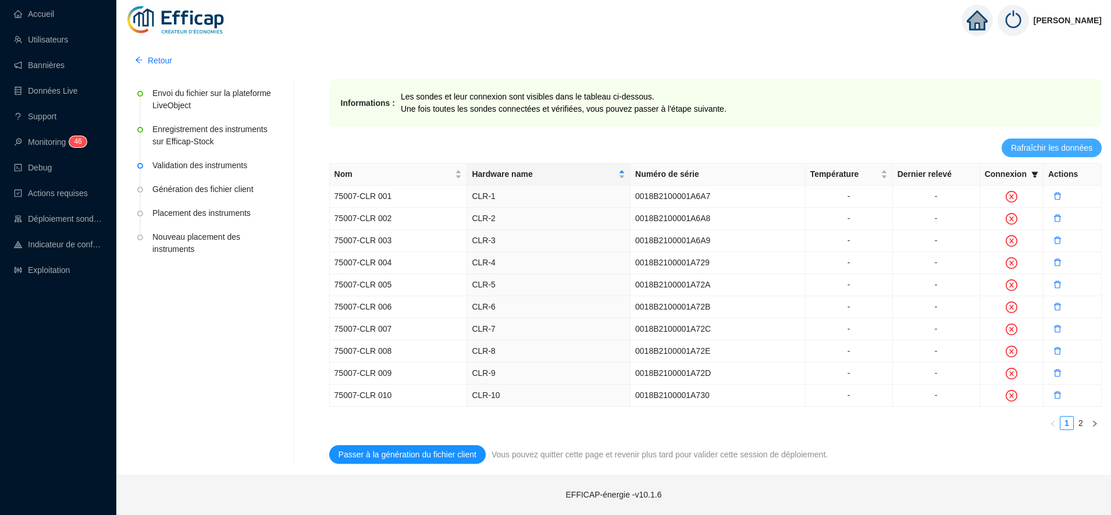
click at [1026, 148] on span "Rafraîchir les données" at bounding box center [1051, 148] width 81 height 12
click at [469, 58] on div "Retour" at bounding box center [614, 60] width 976 height 19
click at [1036, 158] on div "Informations : Les sondes et leur connexion sont visibles dans le tableau ci-de…" at bounding box center [715, 271] width 773 height 385
click at [1039, 152] on span "Rafraîchir les données" at bounding box center [1051, 148] width 81 height 12
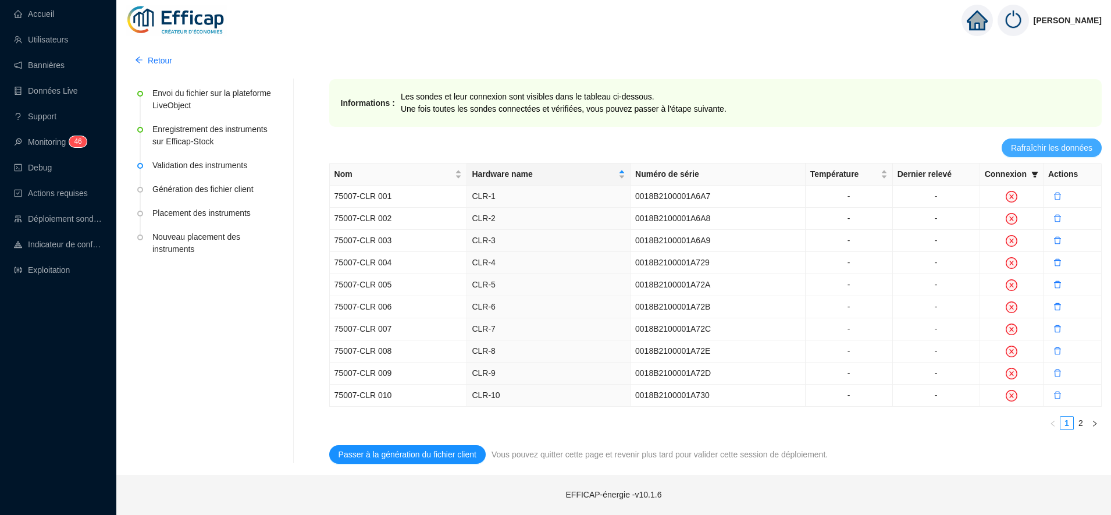
click at [1065, 142] on span "Rafraîchir les données" at bounding box center [1051, 148] width 81 height 12
click at [1044, 144] on span "Rafraîchir les données" at bounding box center [1051, 148] width 81 height 12
click at [29, 17] on link "Accueil" at bounding box center [34, 13] width 40 height 9
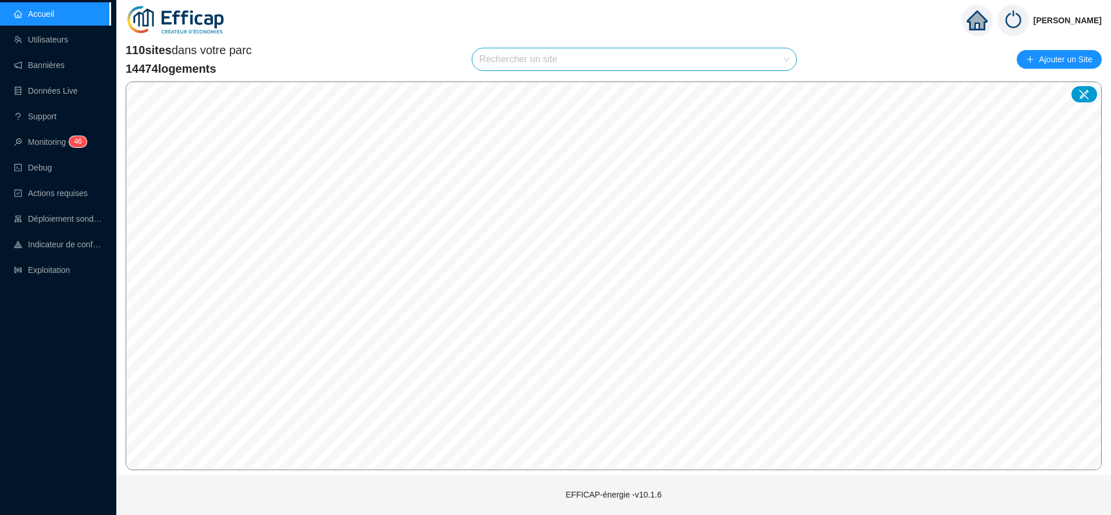
click at [531, 67] on input "search" at bounding box center [629, 59] width 300 height 22
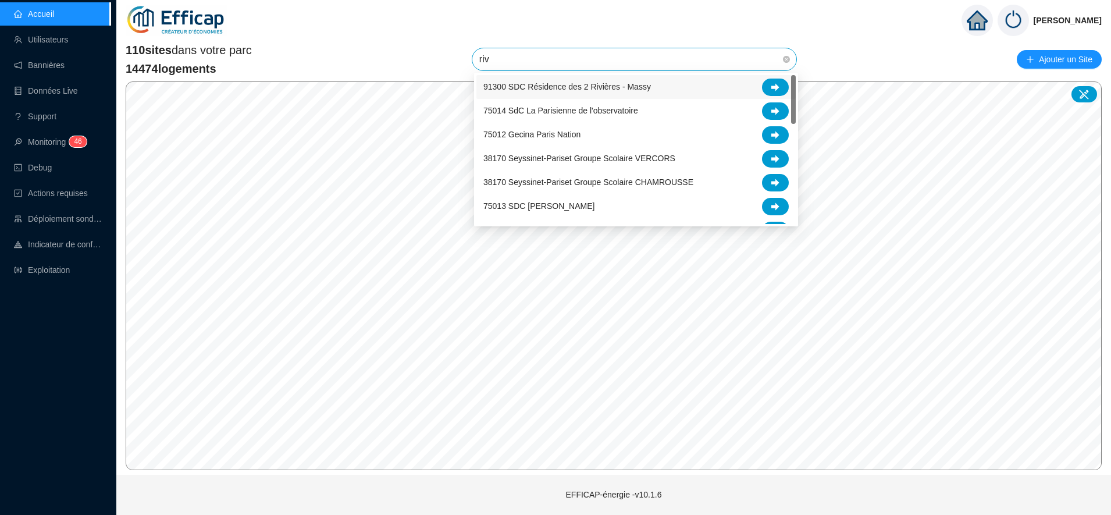
type input "rivp"
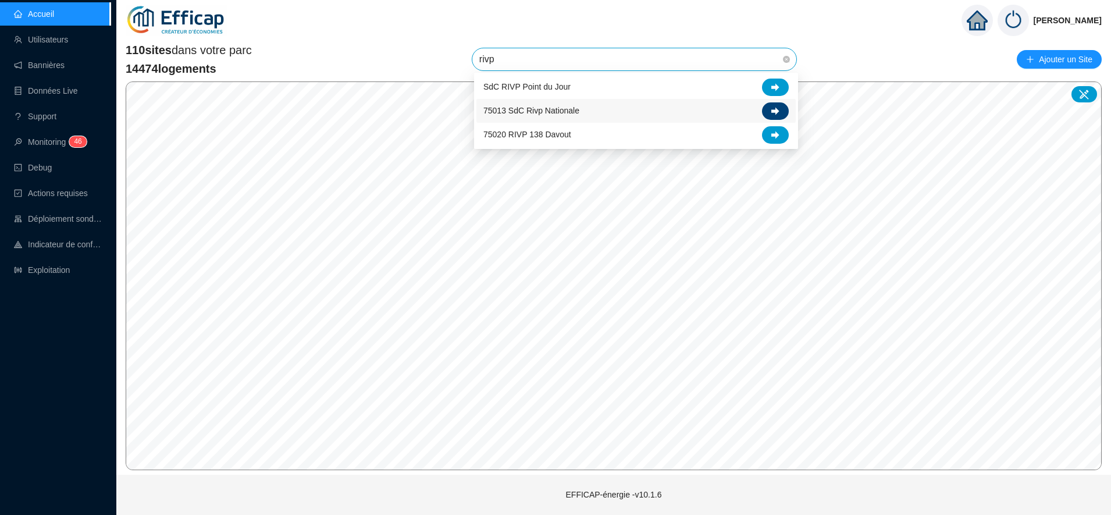
click at [766, 112] on div at bounding box center [775, 110] width 27 height 17
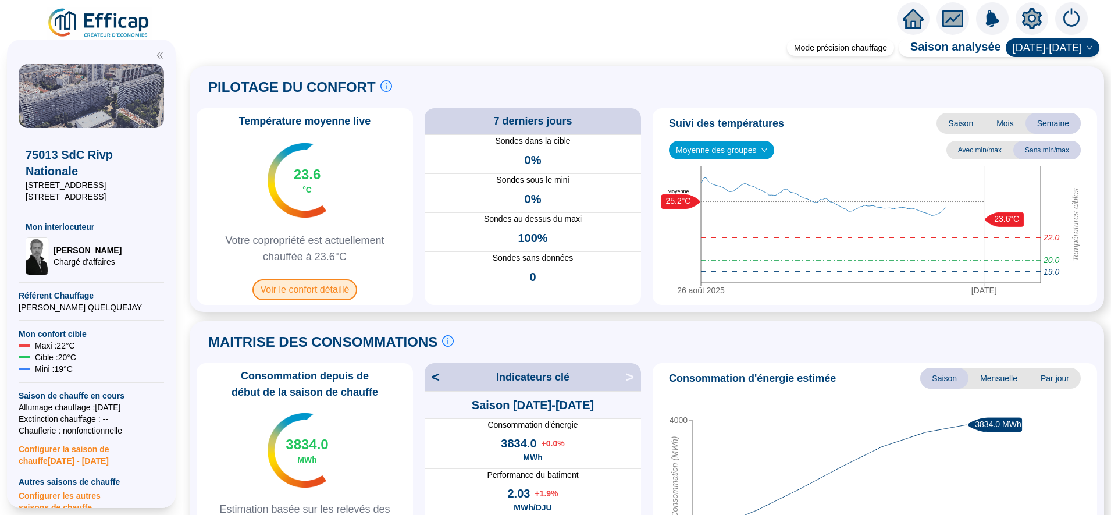
click at [308, 293] on span "Voir le confort détaillé" at bounding box center [305, 289] width 105 height 21
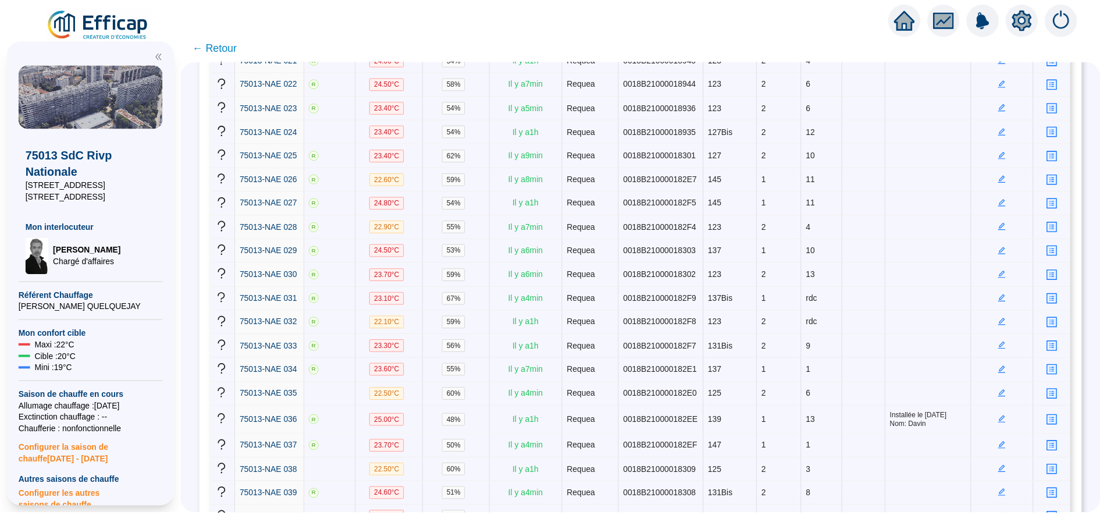
scroll to position [1018, 0]
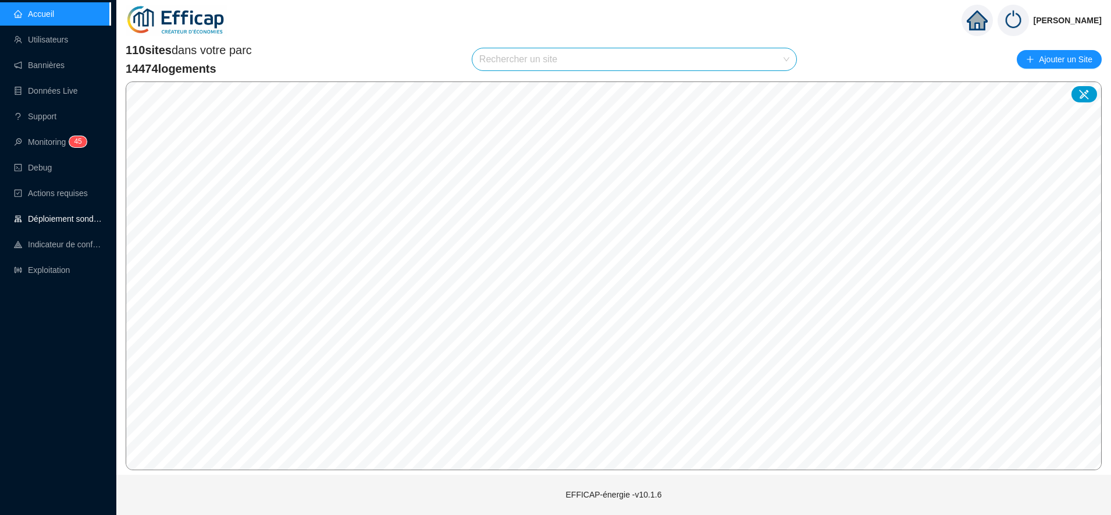
click at [59, 214] on link "Déploiement sondes" at bounding box center [58, 218] width 88 height 9
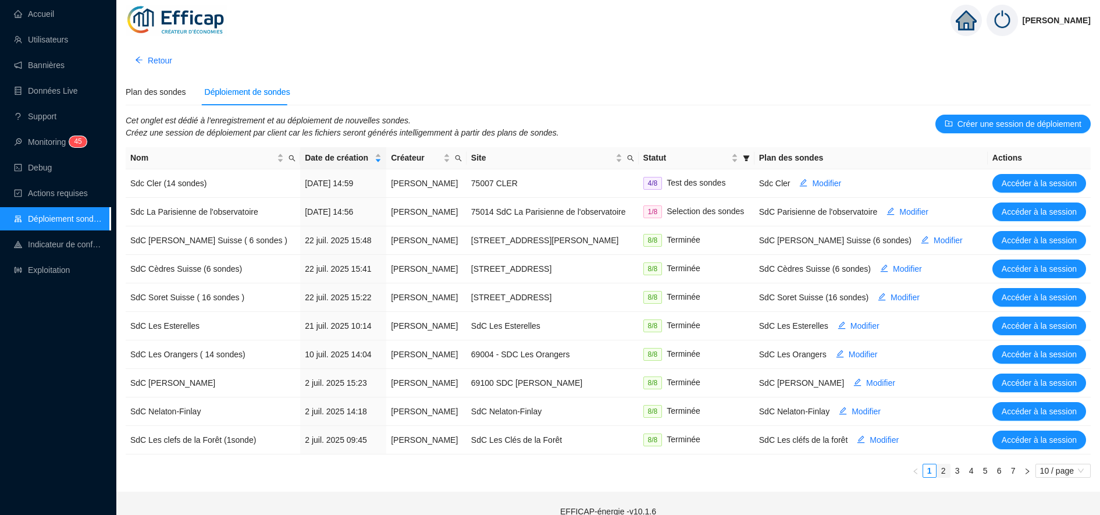
click at [943, 473] on link "2" at bounding box center [943, 470] width 13 height 13
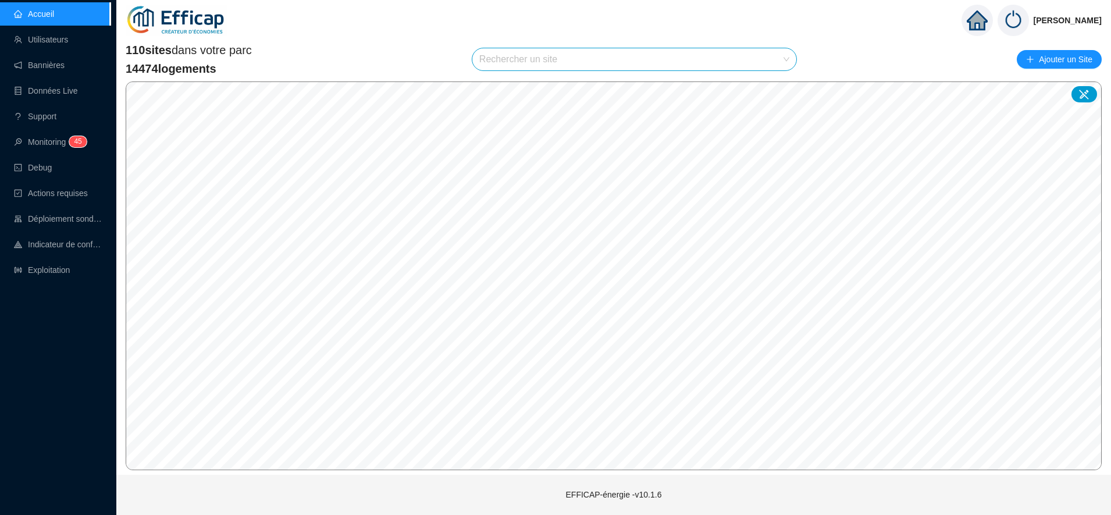
click at [578, 65] on input "search" at bounding box center [629, 59] width 300 height 22
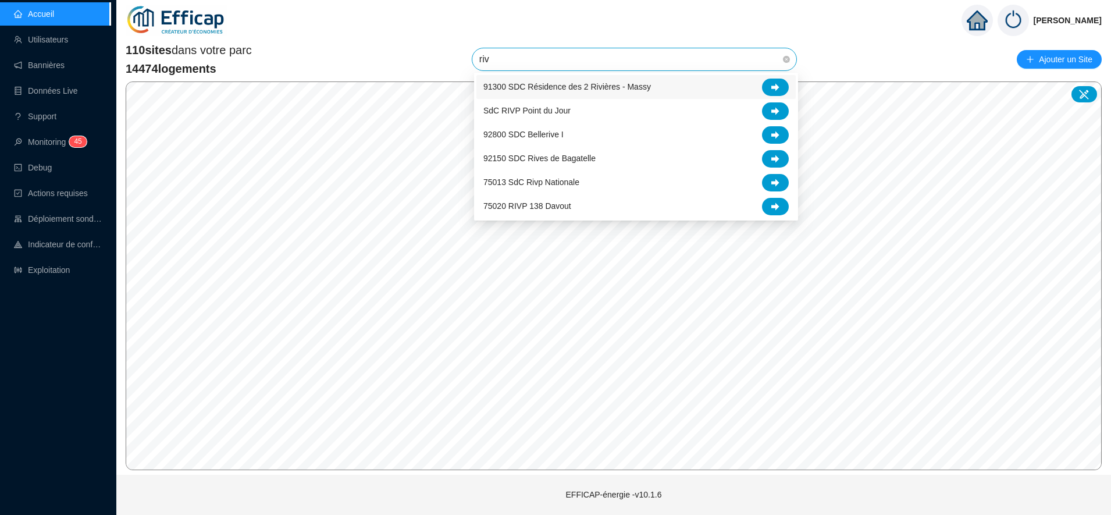
type input "rivp"
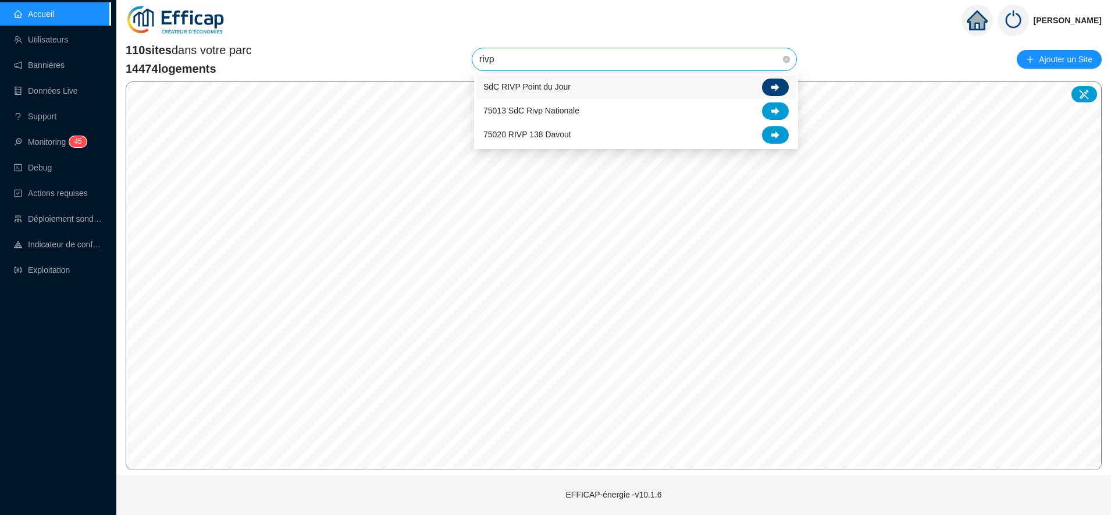
click at [768, 90] on div at bounding box center [775, 87] width 27 height 17
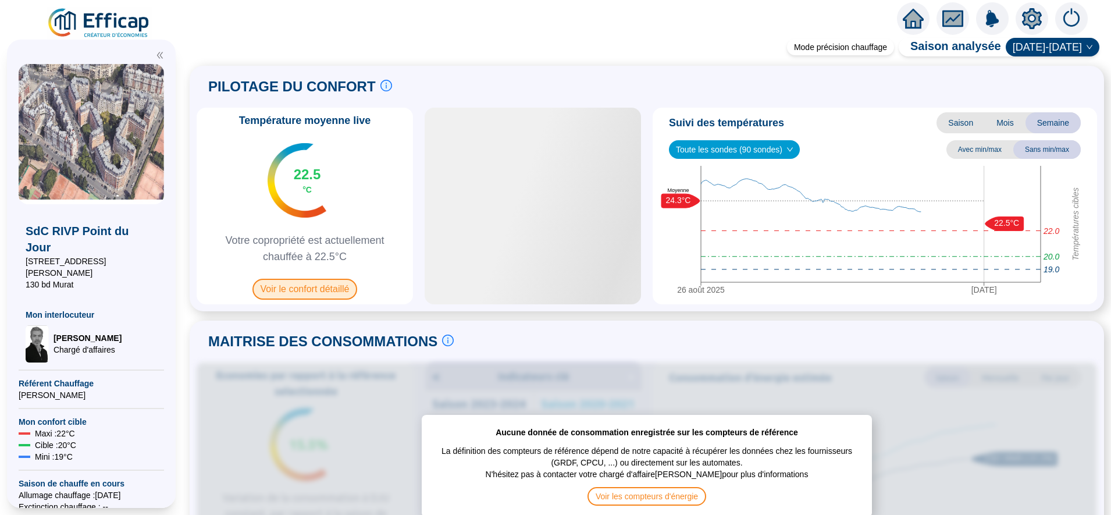
click at [296, 287] on span "Voir le confort détaillé" at bounding box center [305, 289] width 105 height 21
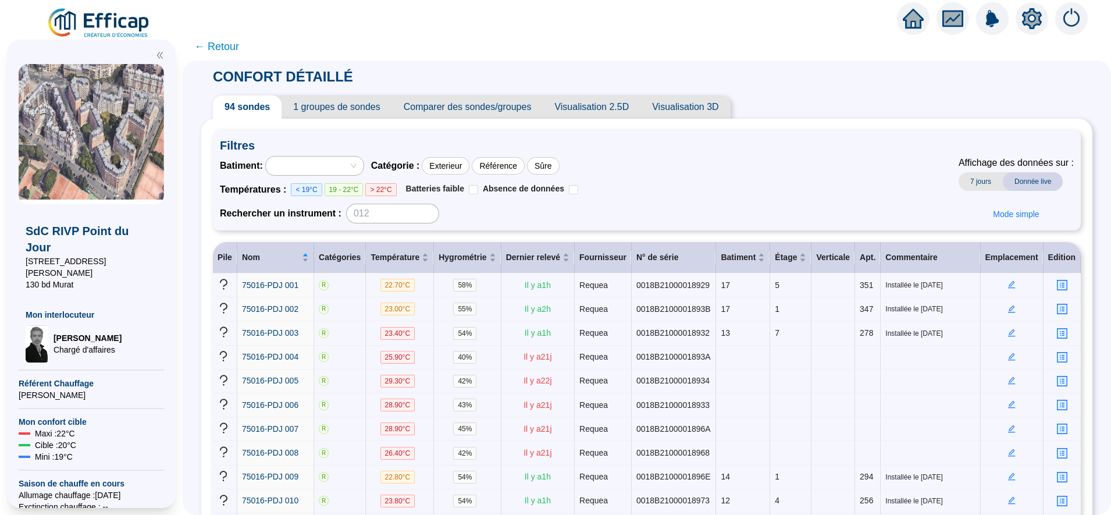
click at [338, 96] on span "1 groupes de sondes" at bounding box center [337, 106] width 110 height 23
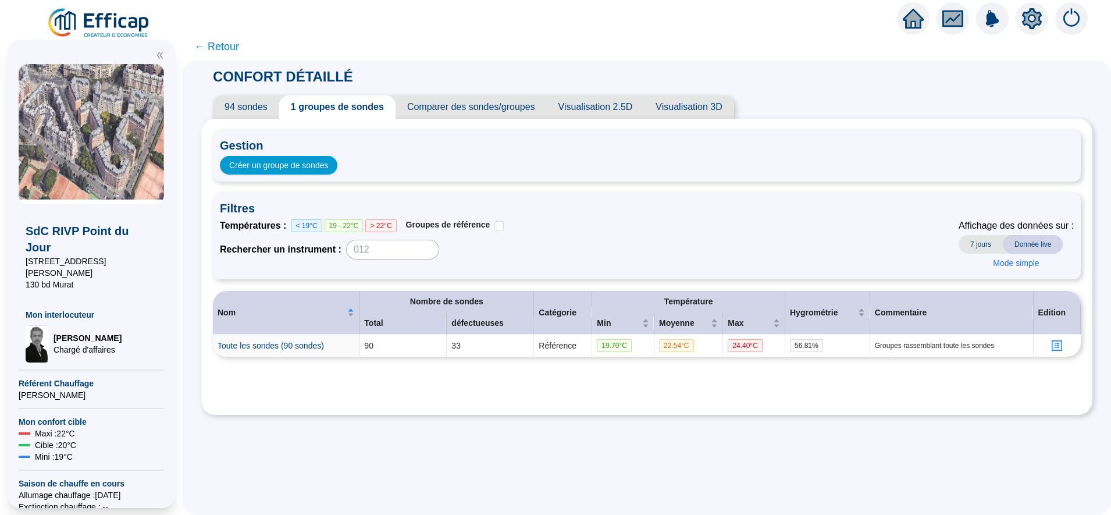
click at [251, 109] on span "94 sondes" at bounding box center [246, 106] width 66 height 23
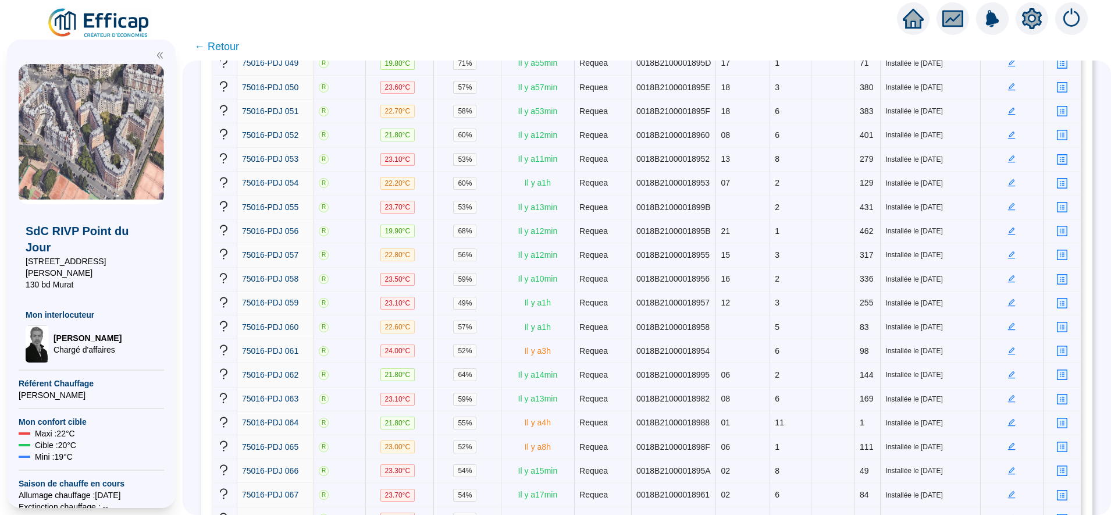
scroll to position [1410, 0]
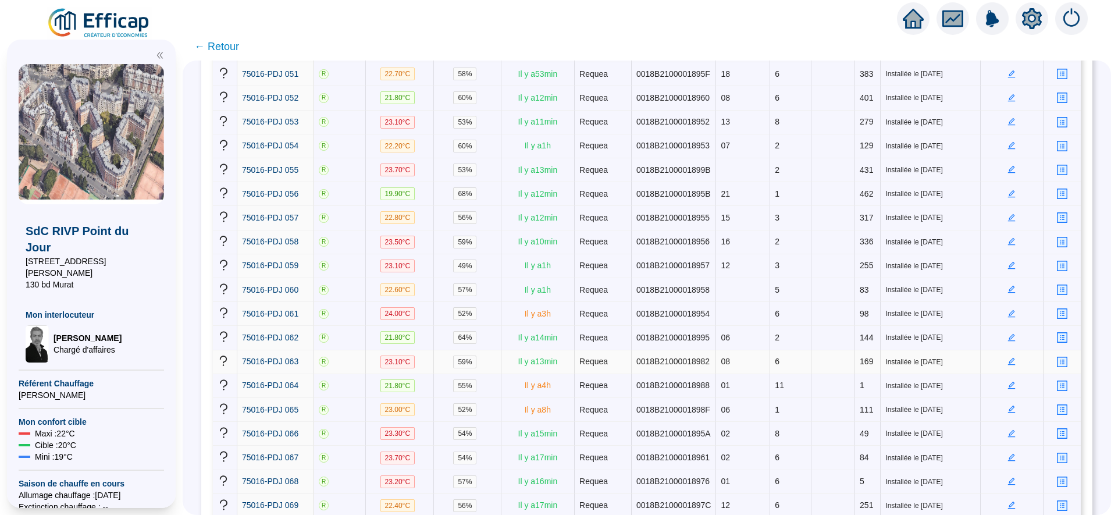
click at [1010, 358] on icon "edit" at bounding box center [1012, 360] width 4 height 4
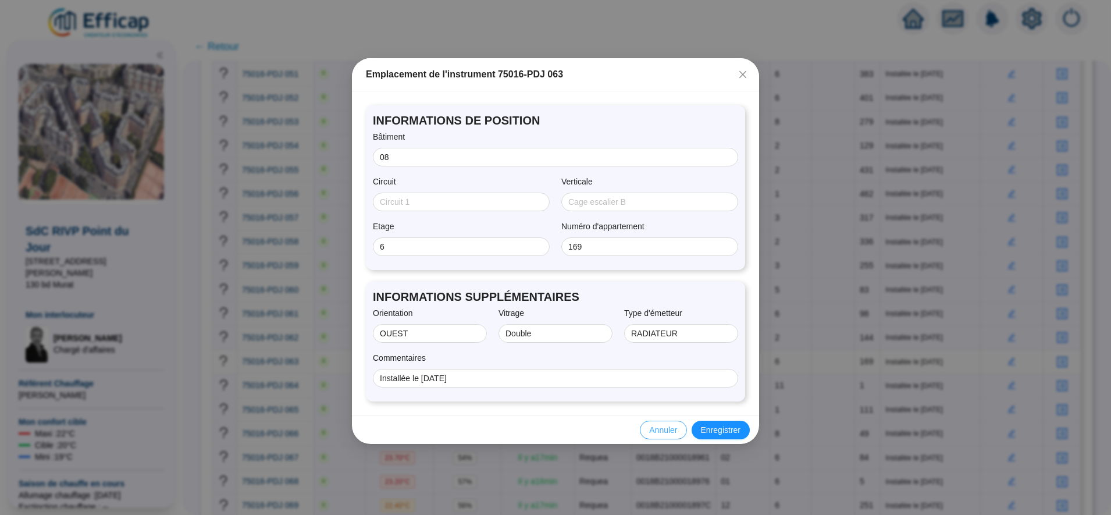
click at [668, 433] on span "Annuler" at bounding box center [663, 430] width 28 height 12
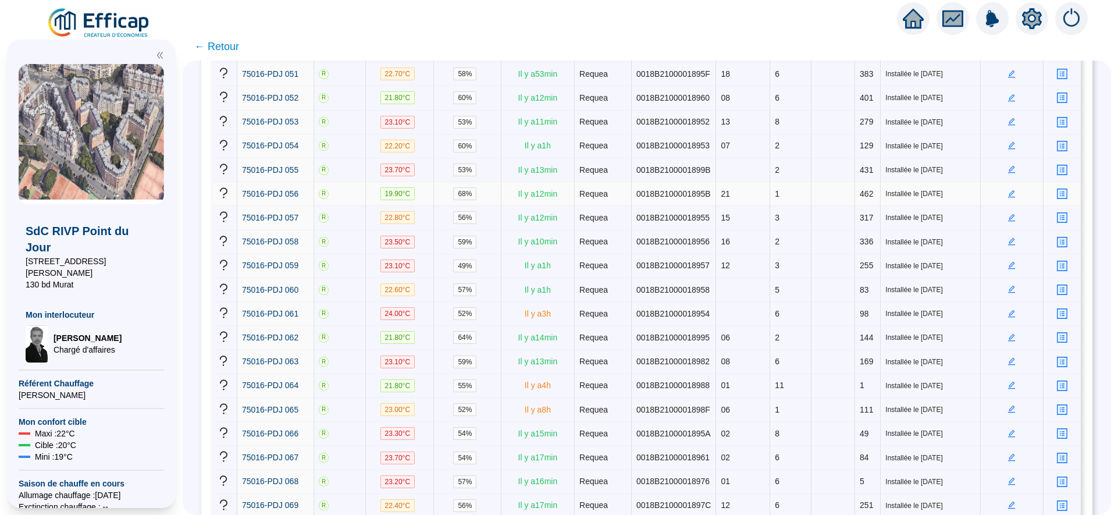
click at [1008, 190] on icon "edit" at bounding box center [1012, 194] width 8 height 8
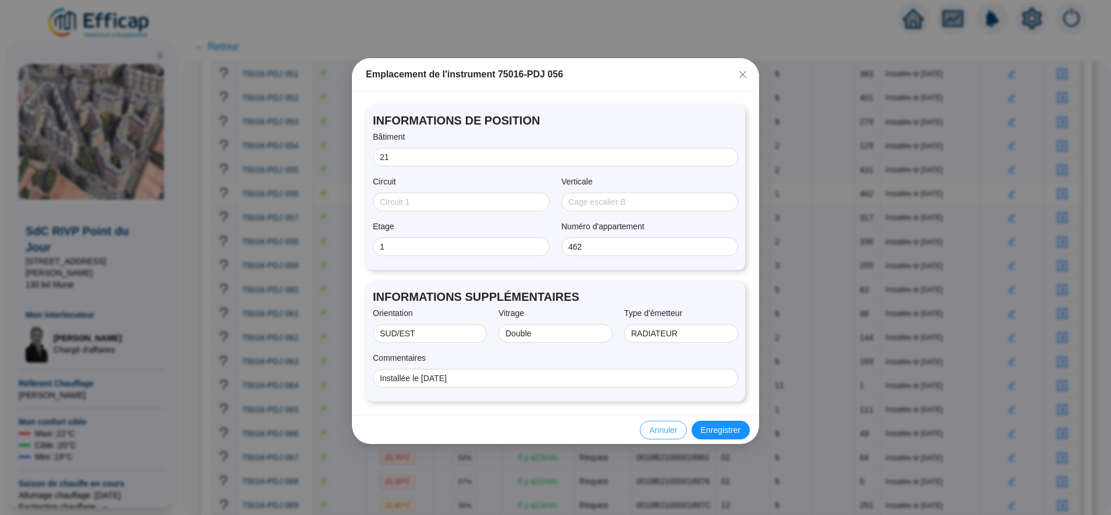
click at [659, 429] on span "Annuler" at bounding box center [663, 430] width 28 height 12
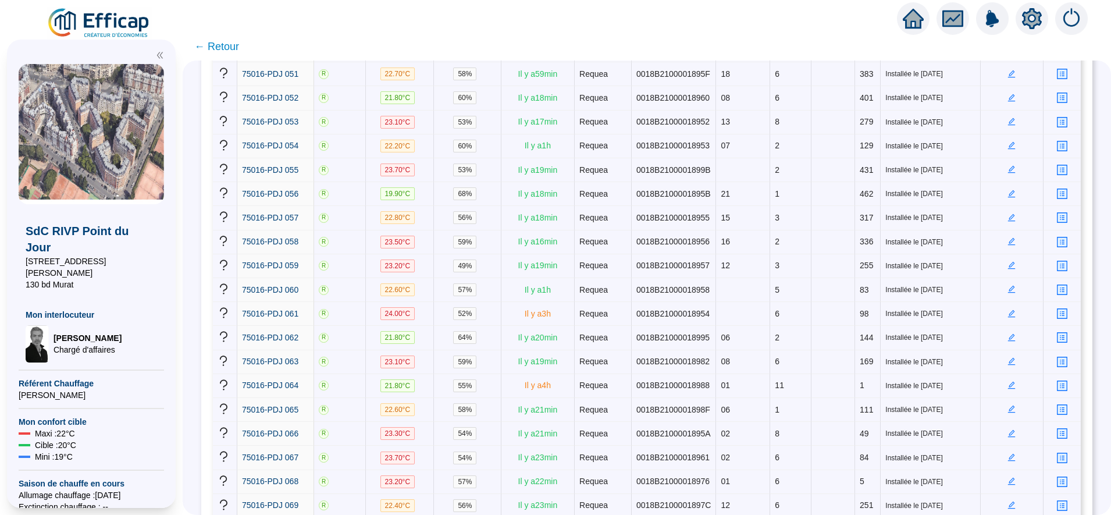
click at [239, 44] on span "← Retour" at bounding box center [216, 46] width 45 height 16
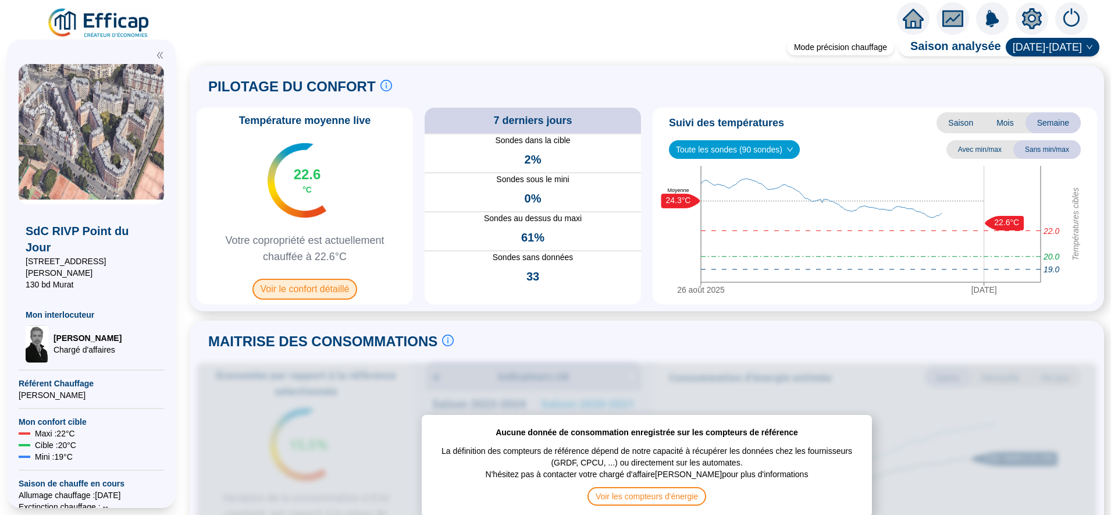
click at [329, 288] on span "Voir le confort détaillé" at bounding box center [305, 289] width 105 height 21
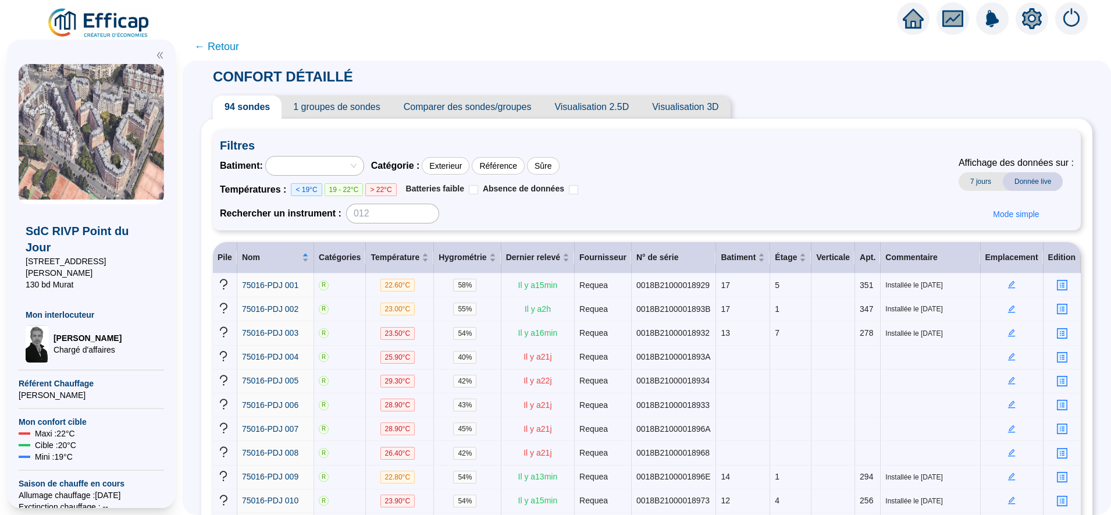
click at [600, 108] on span "Visualisation 2.5D" at bounding box center [592, 106] width 98 height 23
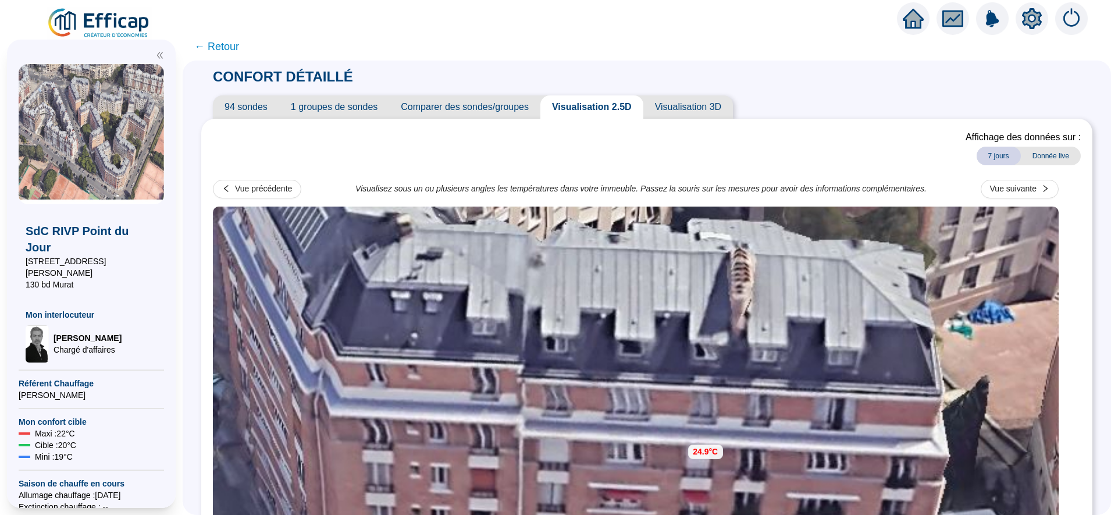
click at [687, 106] on span "Visualisation 3D" at bounding box center [688, 106] width 90 height 23
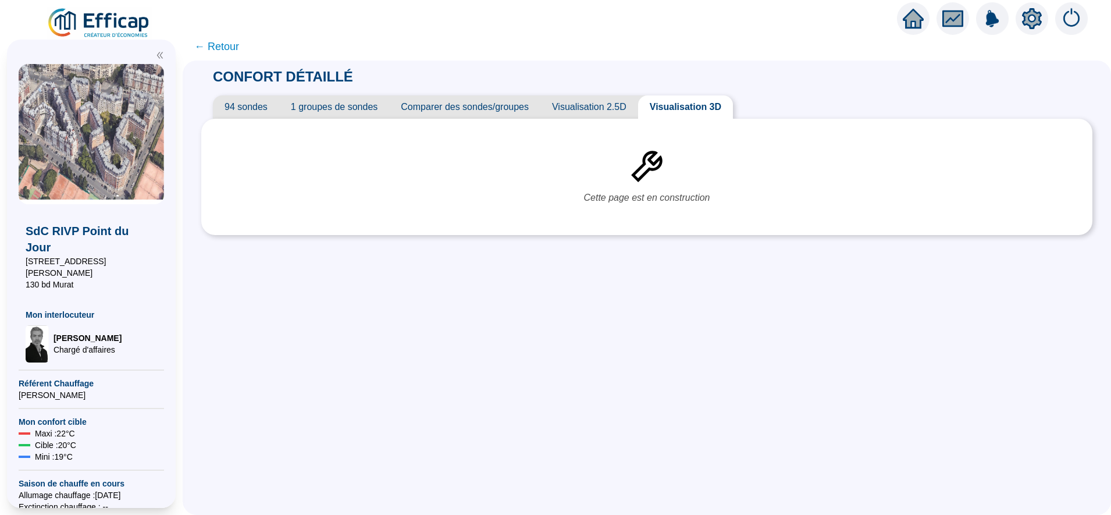
click at [597, 102] on span "Visualisation 2.5D" at bounding box center [590, 106] width 98 height 23
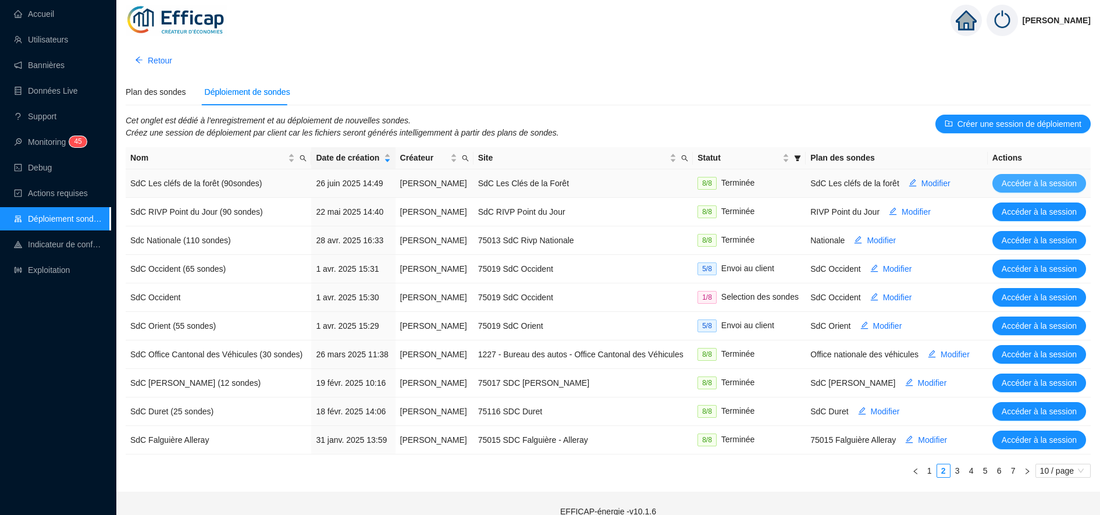
click at [1036, 183] on span "Accéder à la session" at bounding box center [1039, 183] width 75 height 12
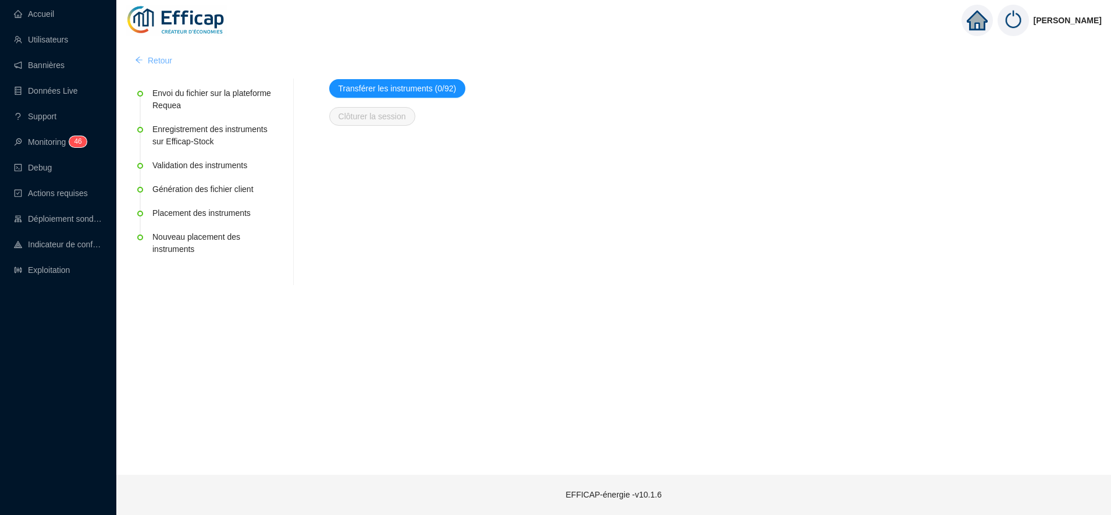
click at [141, 60] on icon "arrow-left" at bounding box center [139, 60] width 8 height 8
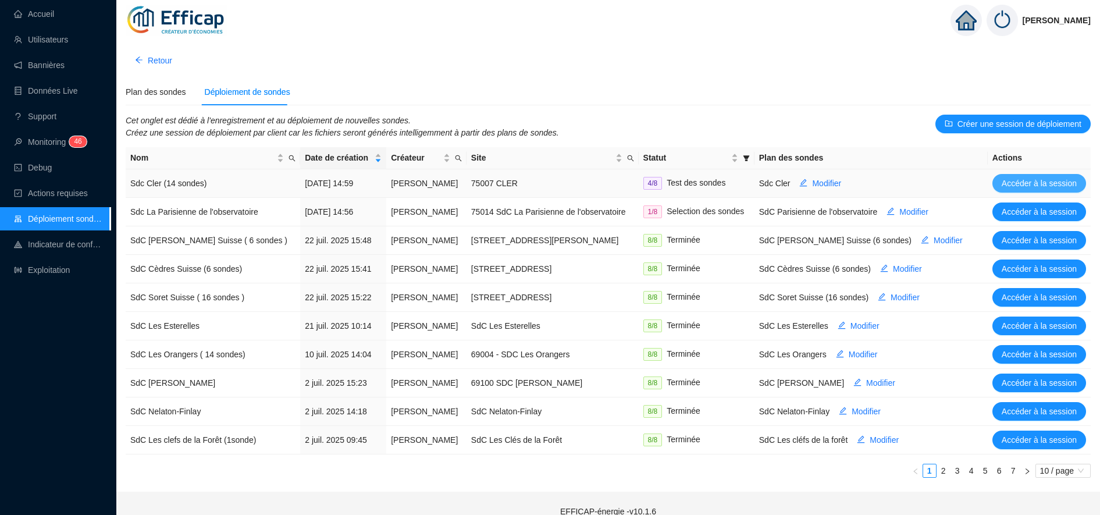
click at [1015, 184] on span "Accéder à la session" at bounding box center [1039, 183] width 75 height 12
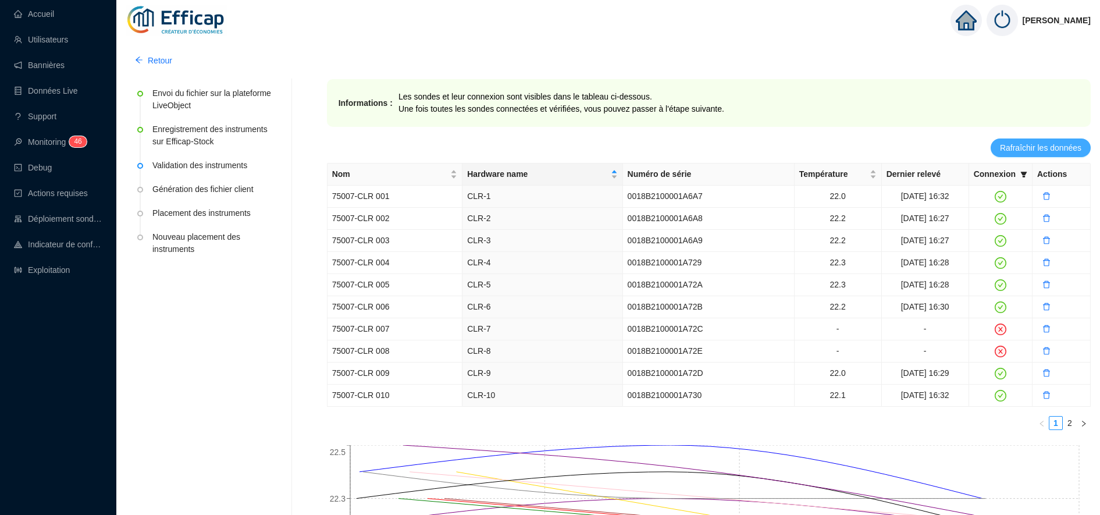
click at [1032, 145] on span "Rafraîchir les données" at bounding box center [1040, 148] width 81 height 12
click at [1023, 173] on icon "filter" at bounding box center [1024, 175] width 6 height 6
click at [987, 214] on span "Invalide" at bounding box center [986, 215] width 41 height 9
checkbox input "true"
click at [1012, 234] on span "OK" at bounding box center [1015, 239] width 12 height 12
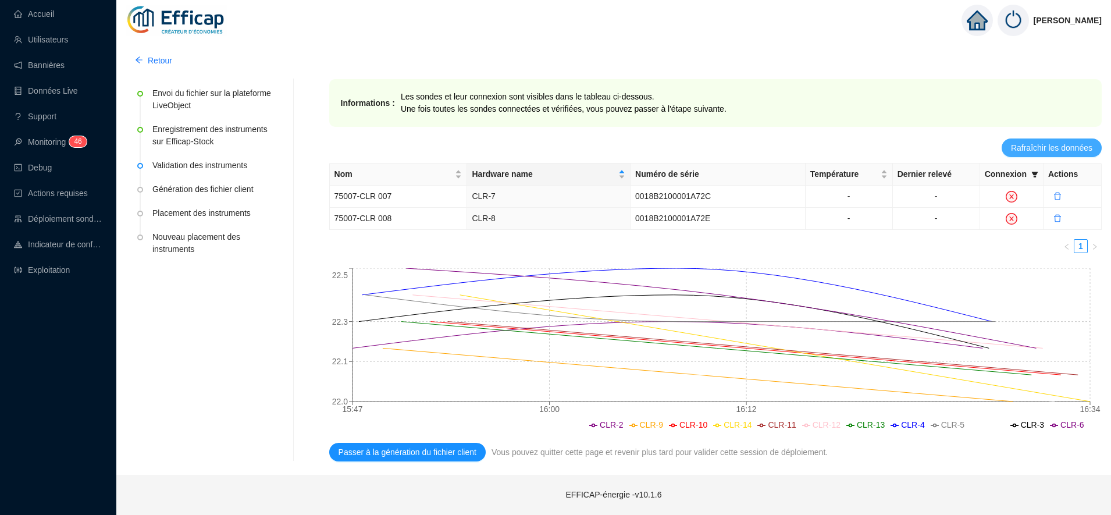
click at [1048, 145] on span "Rafraîchir les données" at bounding box center [1051, 148] width 81 height 12
click at [1044, 148] on span "Rafraîchir les données" at bounding box center [1051, 148] width 81 height 12
